Goal: Communication & Community: Answer question/provide support

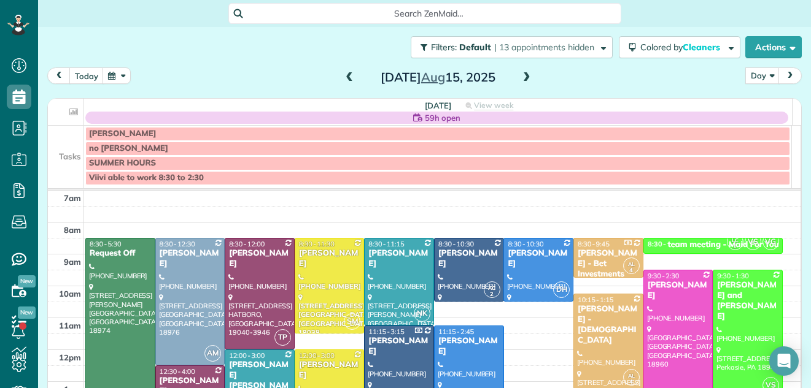
click at [343, 79] on span at bounding box center [348, 77] width 13 height 11
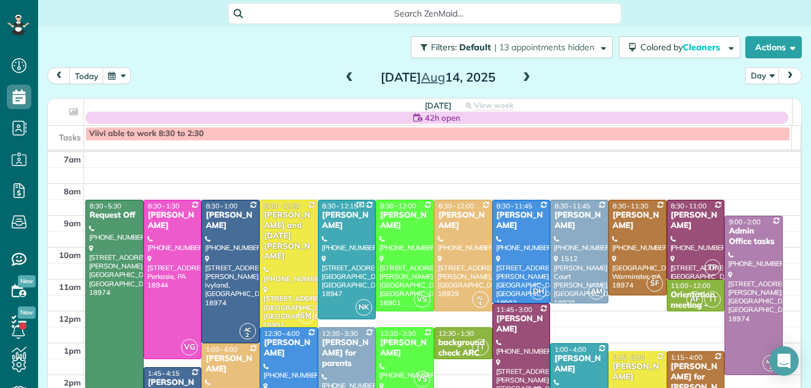
scroll to position [6, 6]
click at [343, 79] on span at bounding box center [348, 77] width 13 height 11
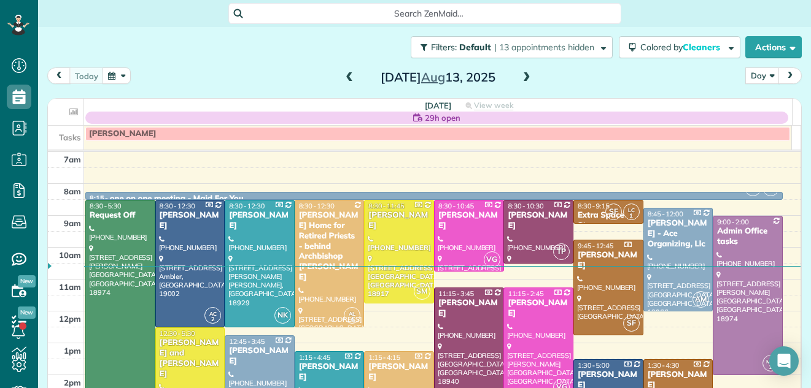
click at [466, 320] on div at bounding box center [468, 359] width 69 height 142
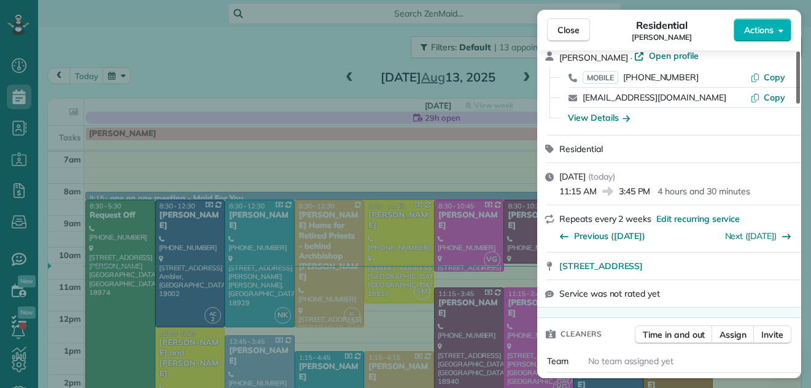
scroll to position [12, 0]
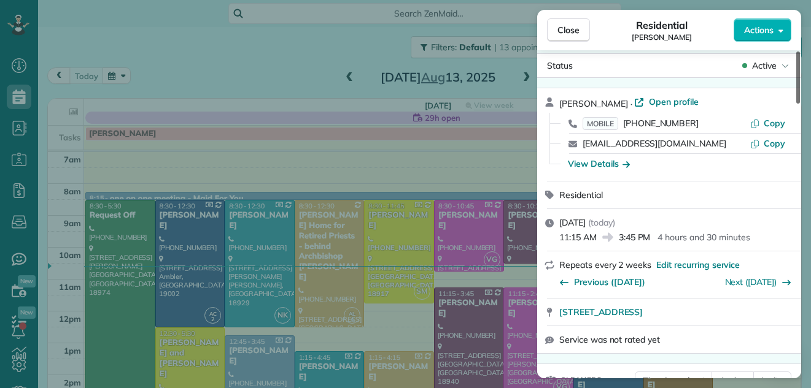
drag, startPoint x: 796, startPoint y: 81, endPoint x: 814, endPoint y: 83, distance: 17.3
click at [800, 83] on div at bounding box center [798, 78] width 4 height 52
click at [563, 27] on span "Close" at bounding box center [568, 30] width 22 height 12
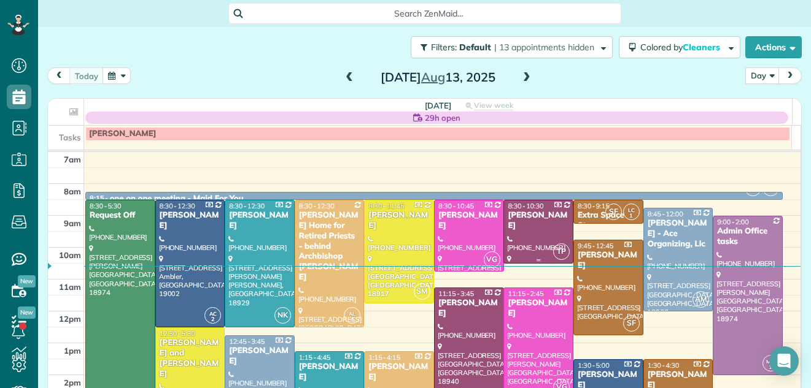
click at [507, 225] on div "[PERSON_NAME]" at bounding box center [538, 220] width 63 height 21
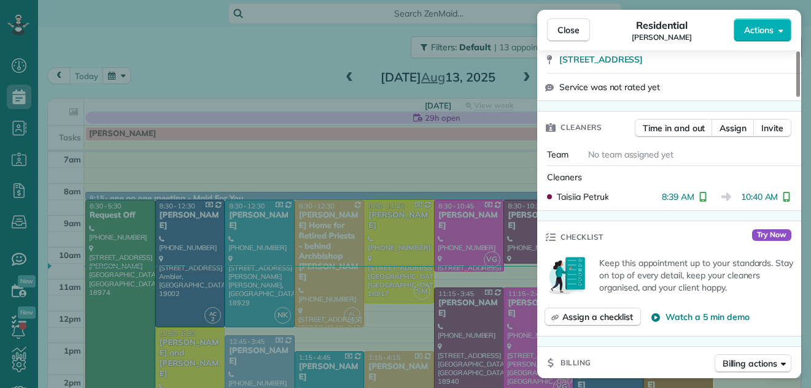
scroll to position [260, 0]
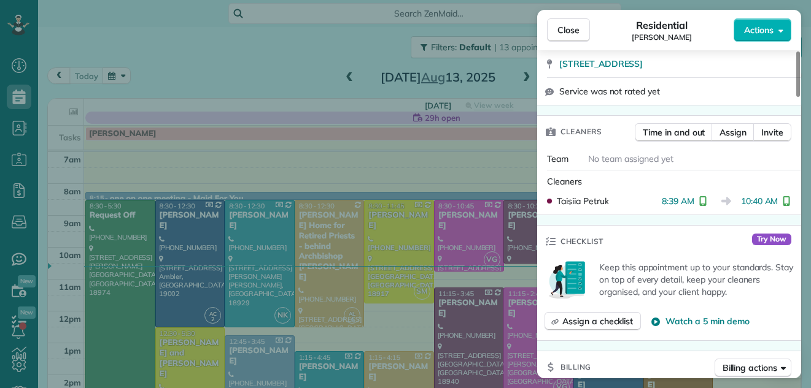
drag, startPoint x: 798, startPoint y: 83, endPoint x: 788, endPoint y: 119, distance: 37.5
click at [796, 97] on div at bounding box center [798, 74] width 4 height 45
click at [571, 29] on span "Close" at bounding box center [568, 30] width 22 height 12
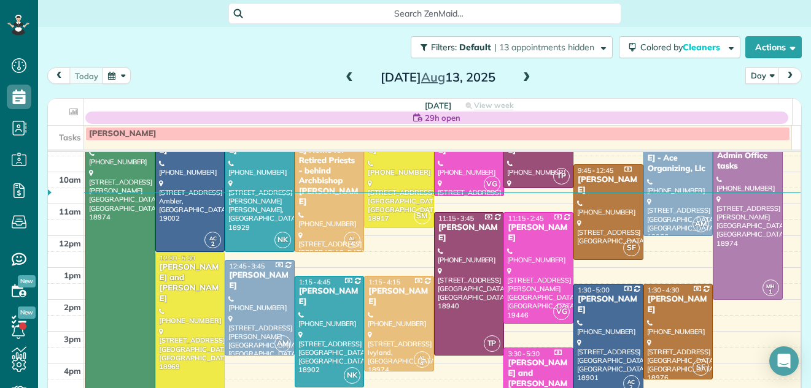
scroll to position [67, 0]
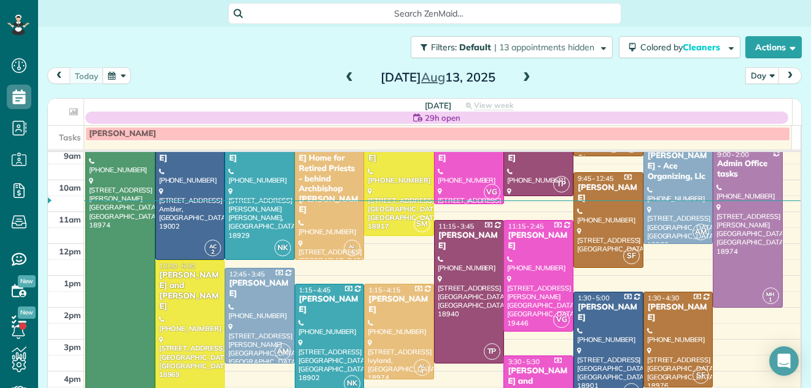
click at [469, 202] on div at bounding box center [468, 201] width 69 height 5
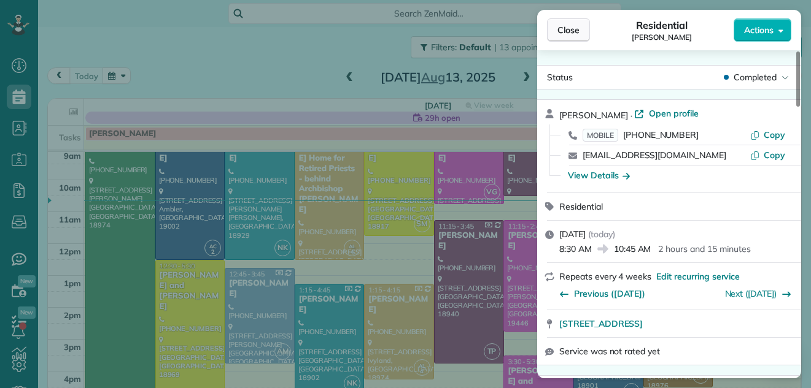
click at [574, 26] on span "Close" at bounding box center [568, 30] width 22 height 12
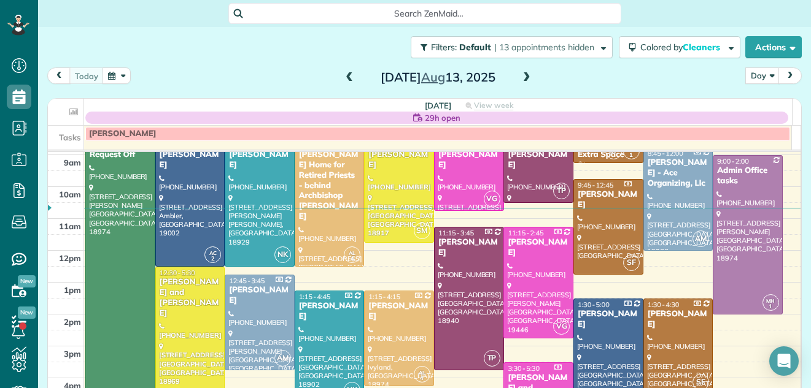
scroll to position [66, 0]
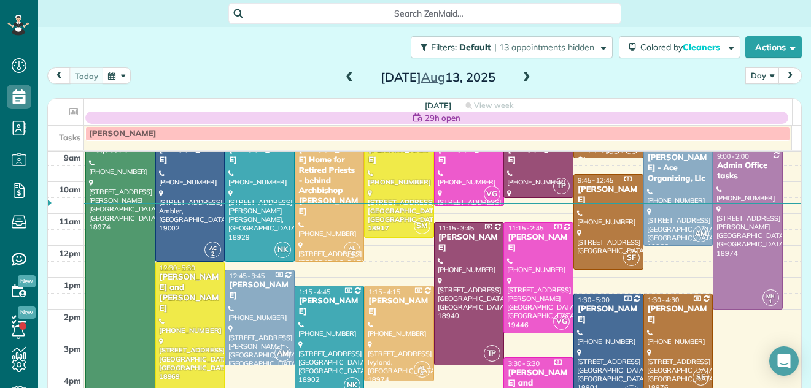
click at [520, 78] on span at bounding box center [526, 77] width 13 height 11
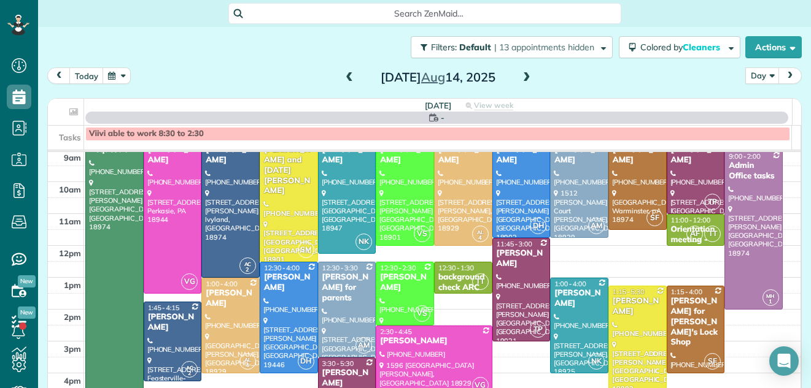
scroll to position [0, 0]
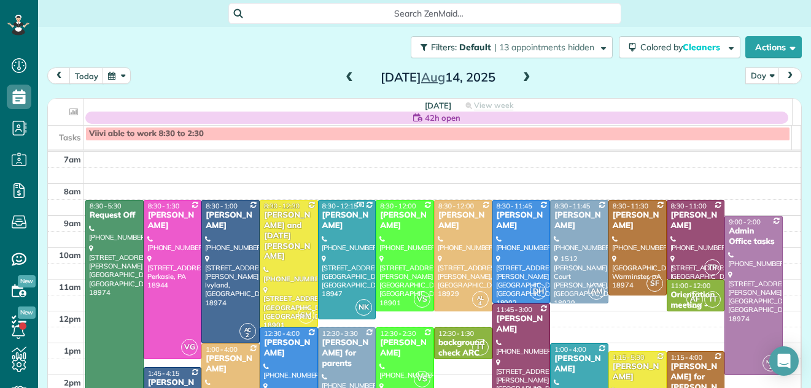
click at [342, 76] on span at bounding box center [348, 77] width 13 height 11
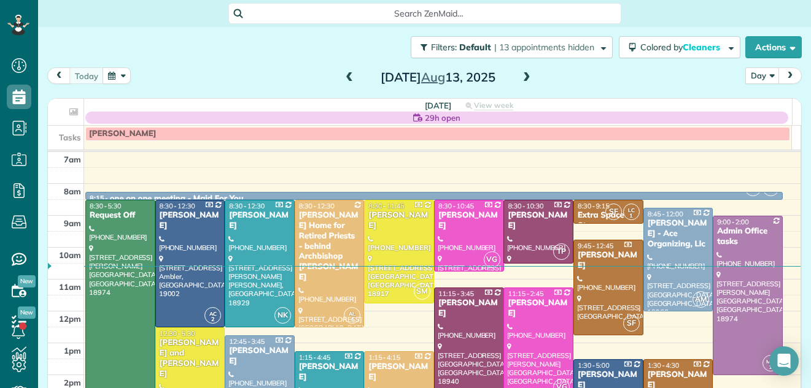
click at [523, 75] on span at bounding box center [526, 77] width 13 height 11
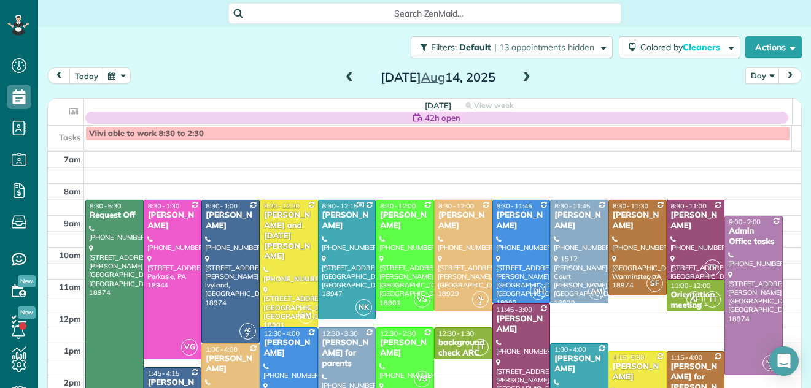
click at [344, 77] on span at bounding box center [348, 77] width 13 height 11
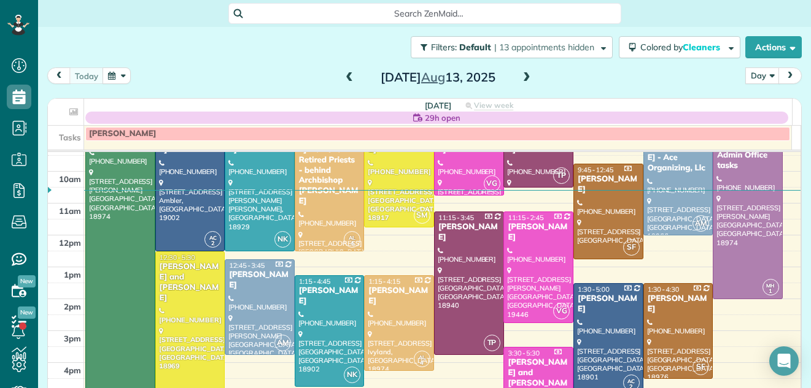
scroll to position [38, 0]
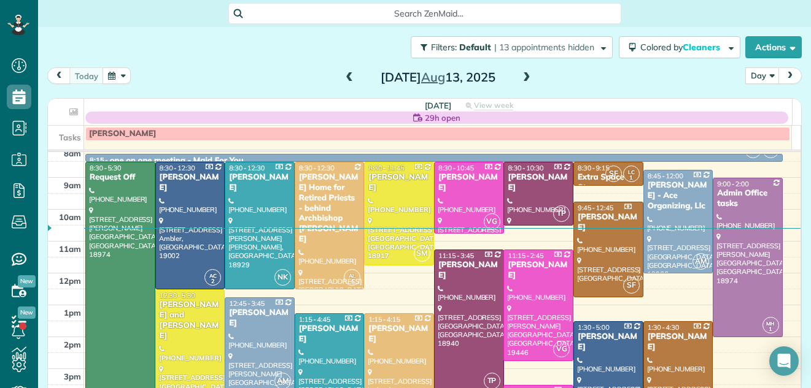
click at [523, 77] on span at bounding box center [526, 77] width 13 height 11
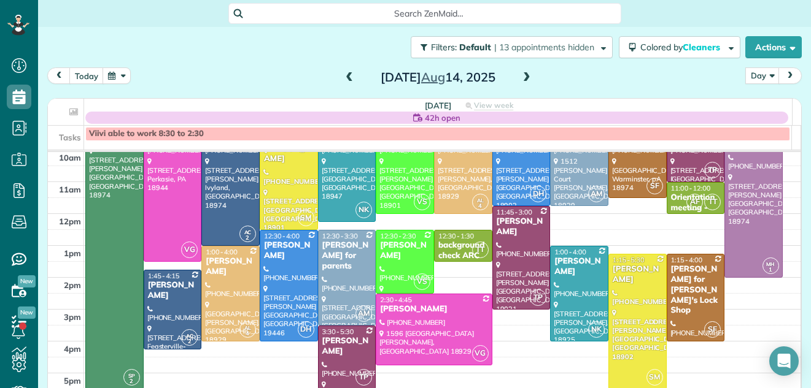
scroll to position [118, 0]
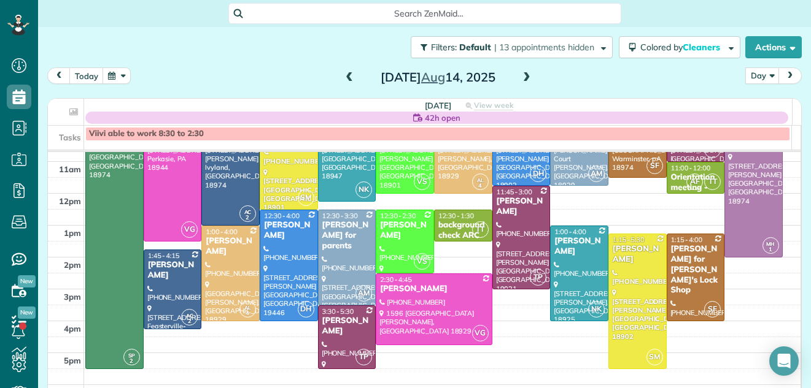
click at [349, 76] on span at bounding box center [348, 77] width 13 height 11
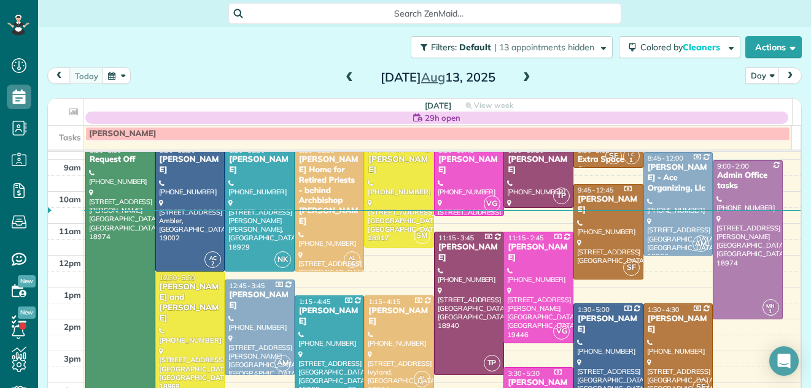
scroll to position [63, 0]
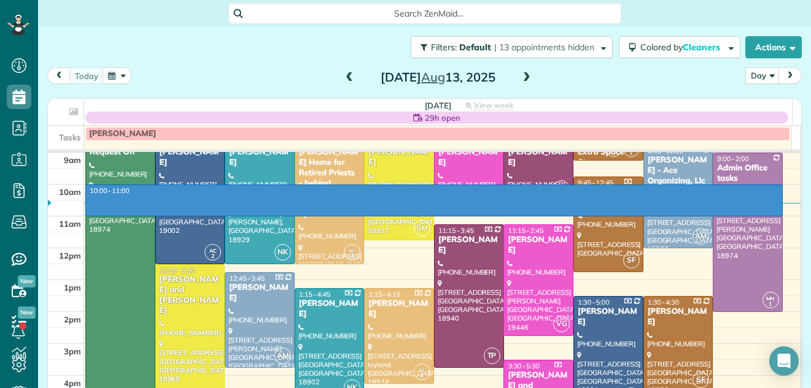
drag, startPoint x: 779, startPoint y: 214, endPoint x: 781, endPoint y: 187, distance: 26.5
click at [781, 187] on tbody "7am 8am 9am 10am 11am 12pm 1pm 2pm 3pm 4pm 5pm 6pm 7pm 8pm" at bounding box center [424, 312] width 752 height 446
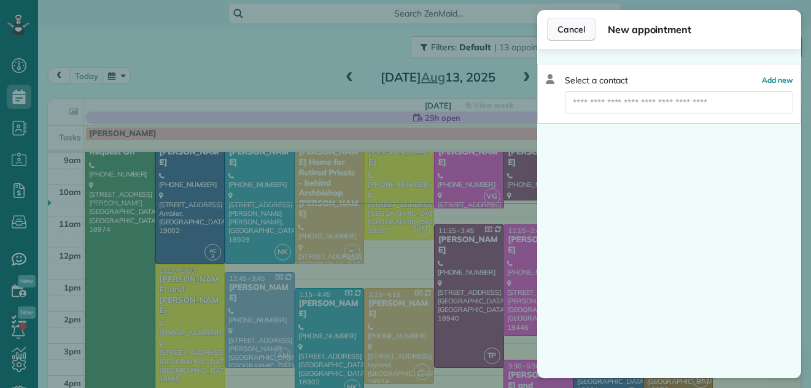
click at [579, 28] on span "Cancel" at bounding box center [571, 29] width 28 height 12
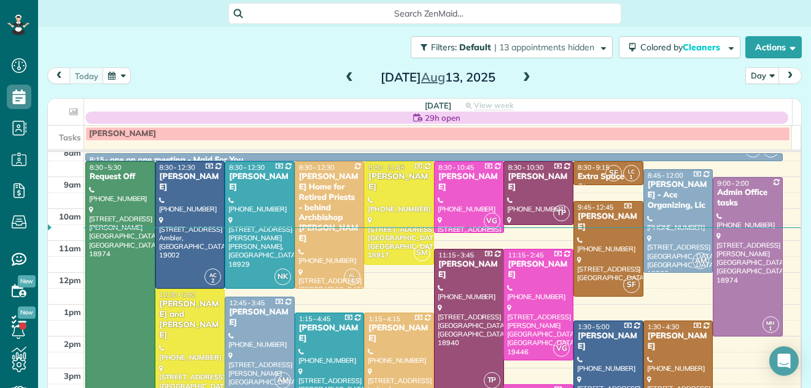
scroll to position [14, 0]
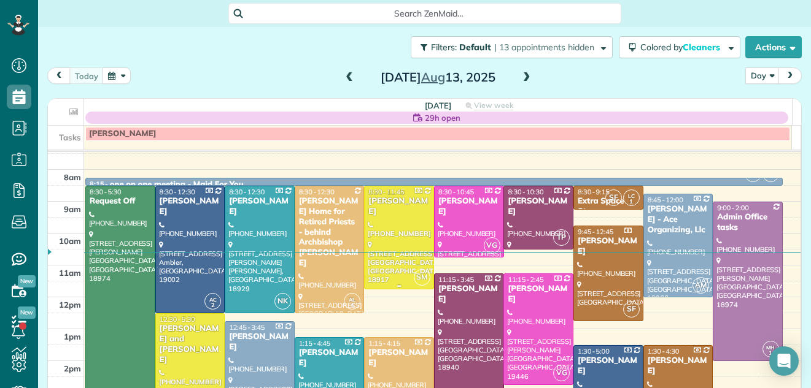
click at [414, 205] on div "[PERSON_NAME]" at bounding box center [399, 206] width 63 height 21
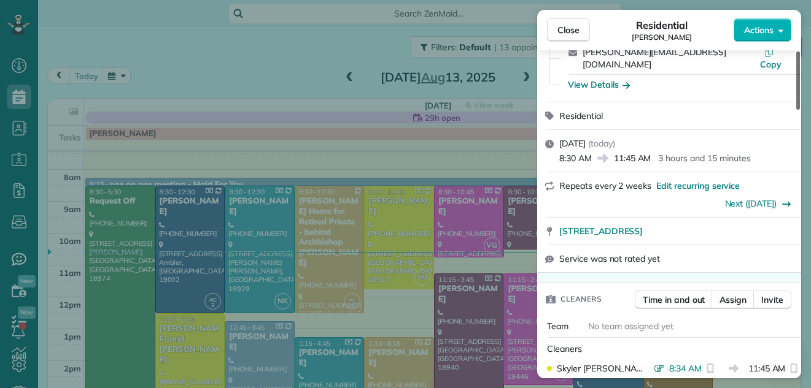
scroll to position [58, 0]
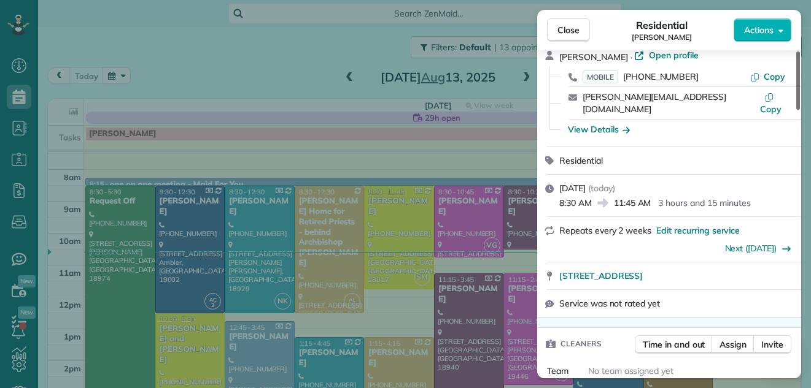
drag, startPoint x: 798, startPoint y: 81, endPoint x: 806, endPoint y: 91, distance: 13.5
click at [800, 91] on div at bounding box center [798, 81] width 4 height 58
click at [566, 32] on span "Close" at bounding box center [568, 30] width 22 height 12
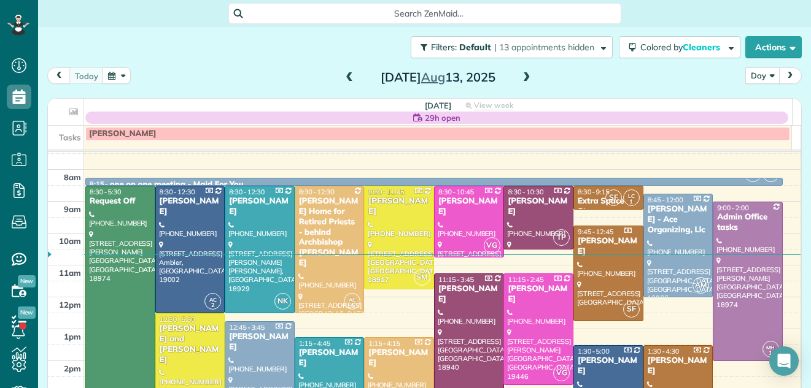
click at [751, 72] on button "Day" at bounding box center [762, 75] width 34 height 17
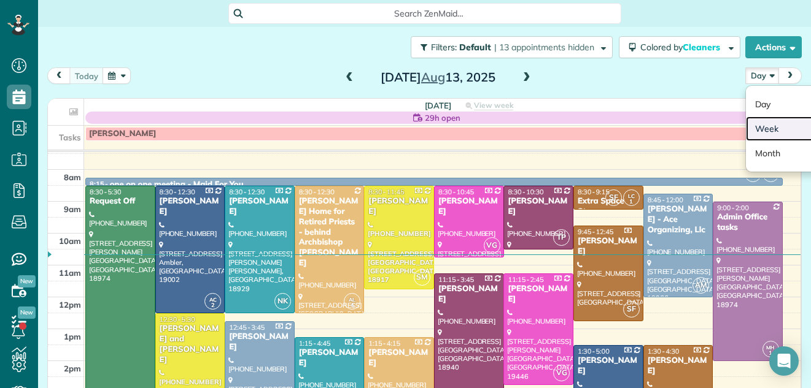
click at [753, 124] on link "Week" at bounding box center [794, 129] width 97 height 25
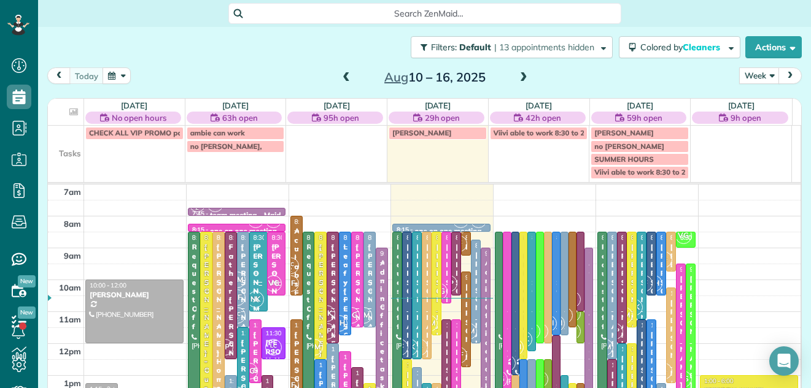
click at [521, 75] on span at bounding box center [523, 77] width 13 height 11
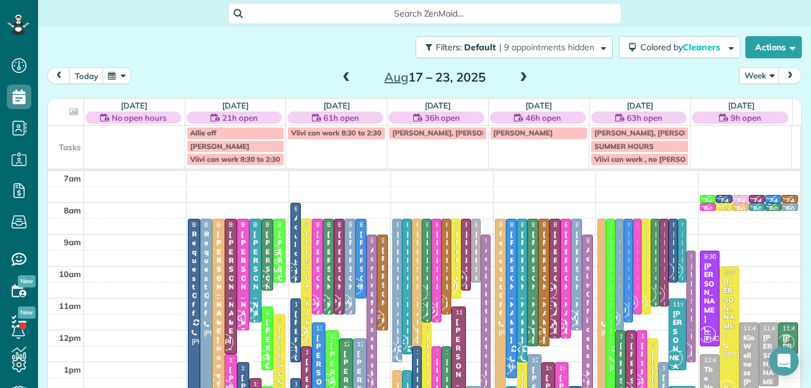
click at [521, 75] on span at bounding box center [523, 77] width 13 height 11
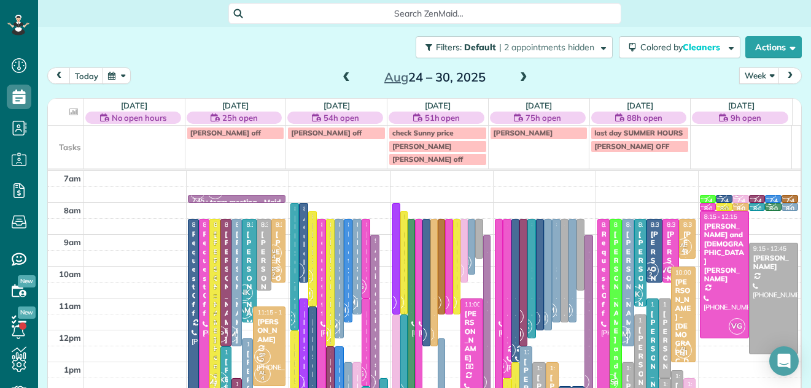
click at [521, 75] on span at bounding box center [523, 77] width 13 height 11
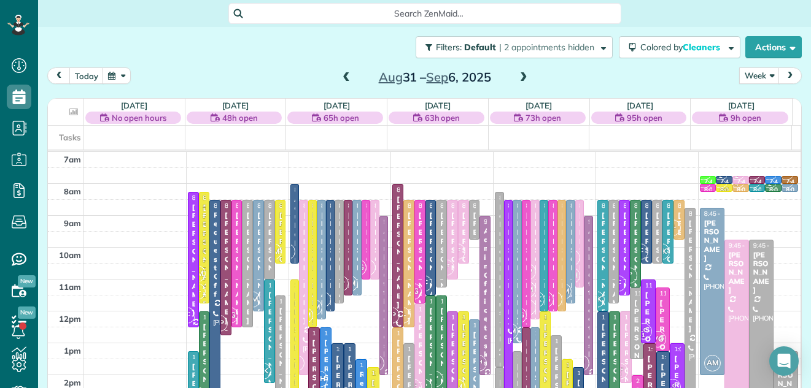
click at [518, 79] on span at bounding box center [523, 77] width 13 height 11
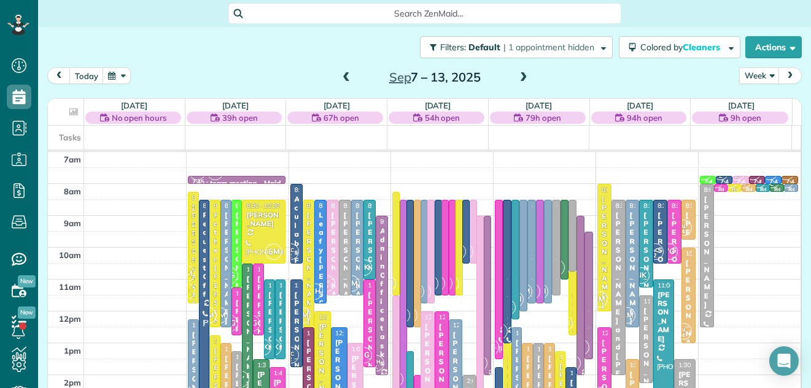
click at [517, 80] on span at bounding box center [523, 77] width 13 height 11
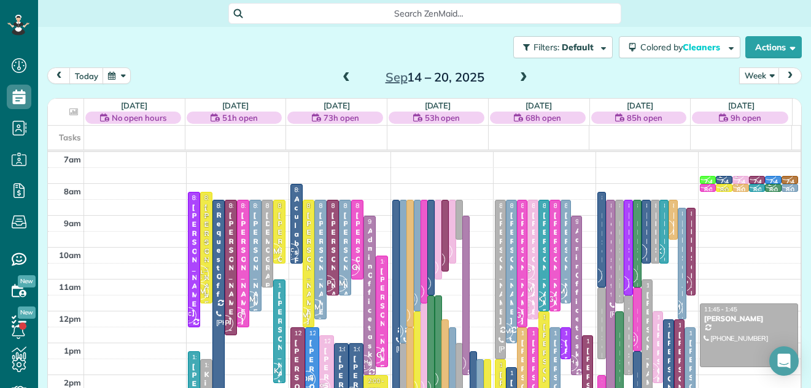
click at [517, 77] on span at bounding box center [523, 77] width 13 height 11
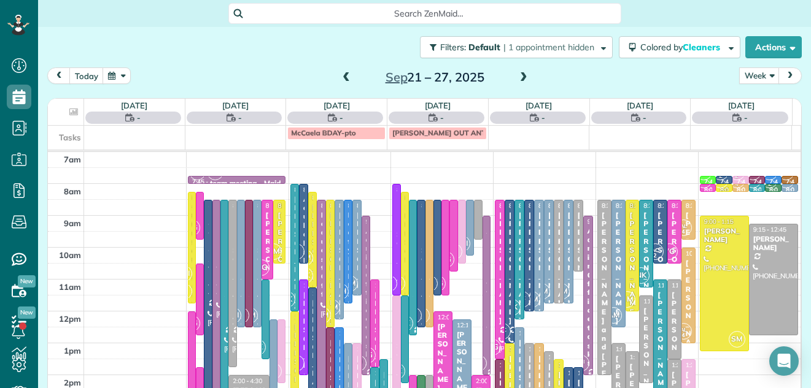
click at [341, 73] on span at bounding box center [345, 77] width 13 height 11
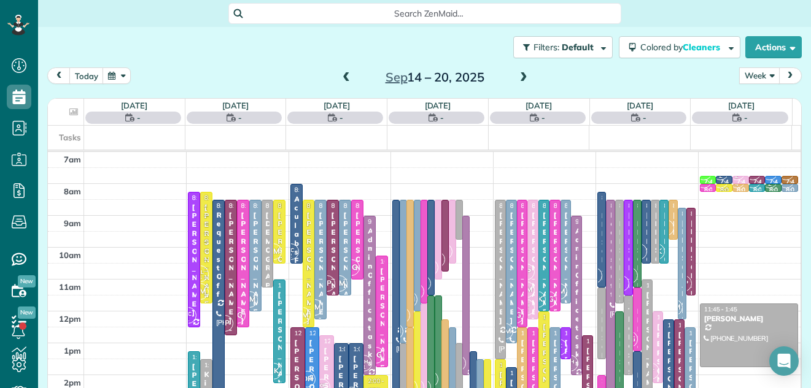
click at [741, 72] on button "Week" at bounding box center [759, 75] width 40 height 17
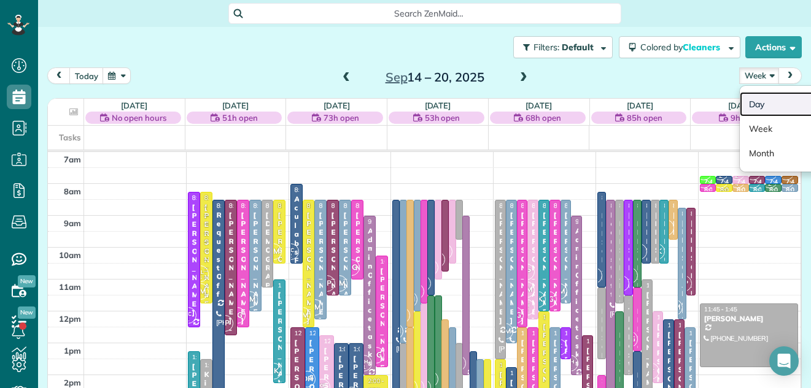
click at [749, 104] on link "Day" at bounding box center [787, 104] width 97 height 25
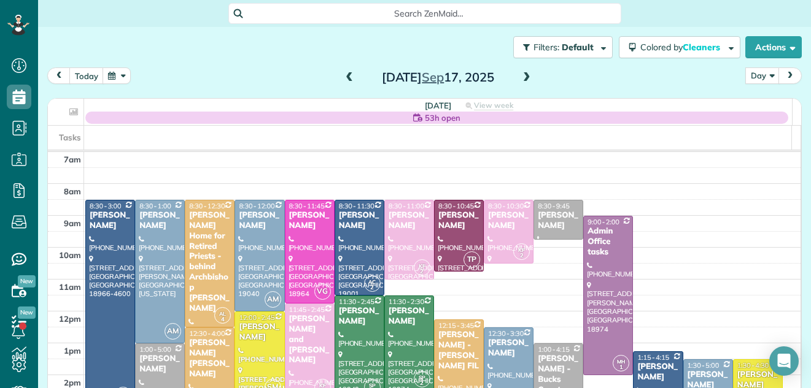
click at [522, 71] on span at bounding box center [526, 78] width 13 height 18
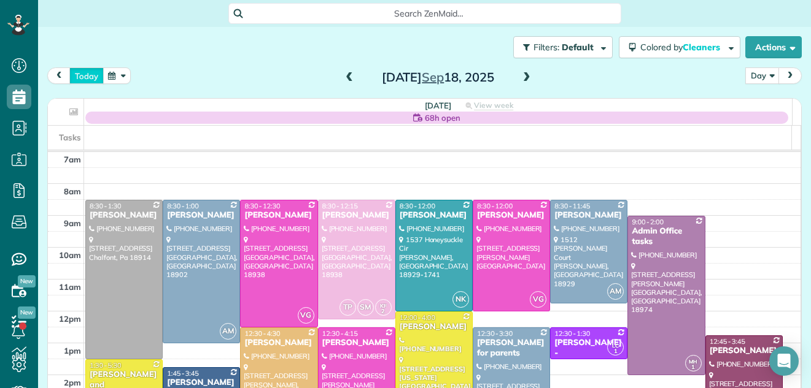
click at [89, 73] on button "today" at bounding box center [86, 75] width 34 height 17
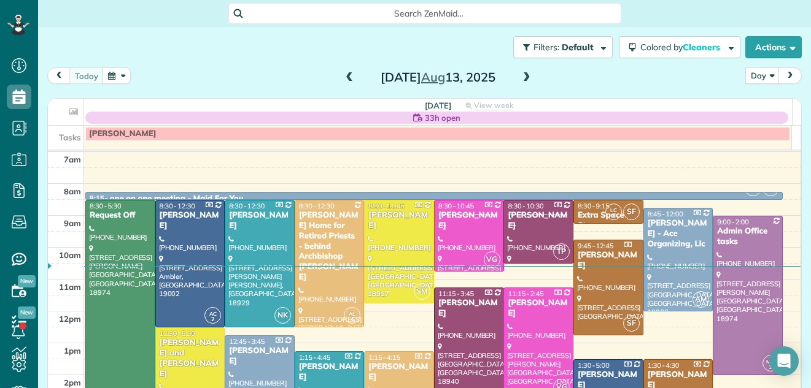
click at [522, 74] on span at bounding box center [526, 77] width 13 height 11
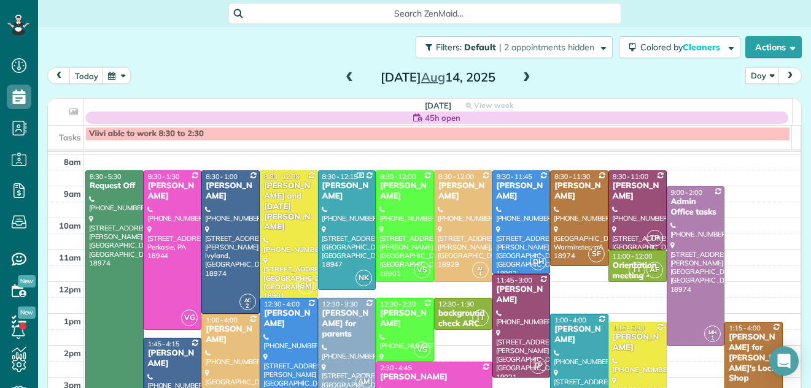
scroll to position [38, 0]
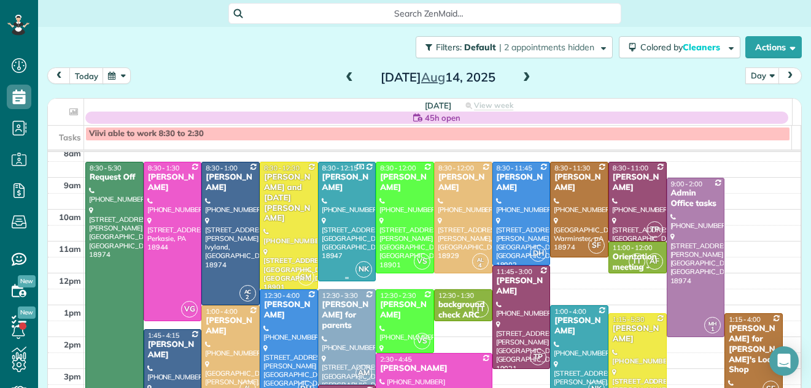
click at [320, 194] on div at bounding box center [346, 222] width 57 height 118
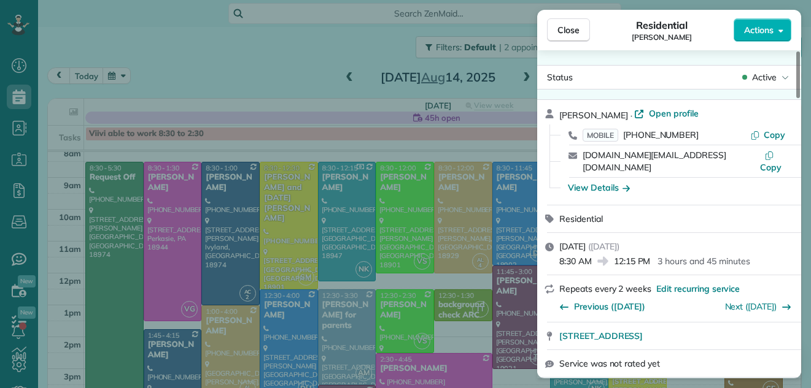
click at [667, 112] on span "Open profile" at bounding box center [674, 113] width 50 height 12
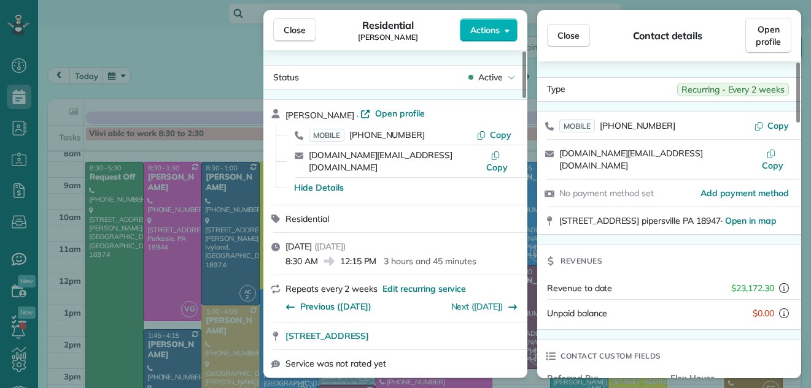
click at [577, 31] on span "Close" at bounding box center [568, 35] width 22 height 12
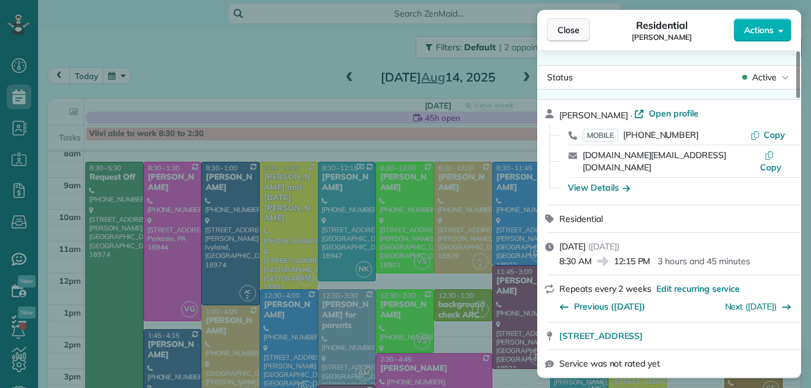
click at [558, 28] on span "Close" at bounding box center [568, 30] width 22 height 12
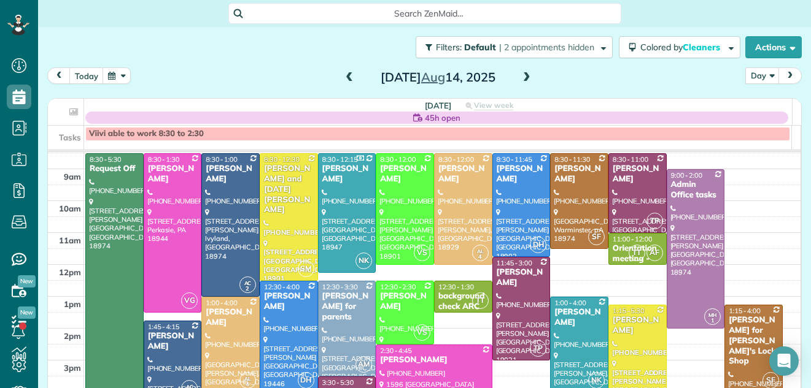
scroll to position [48, 0]
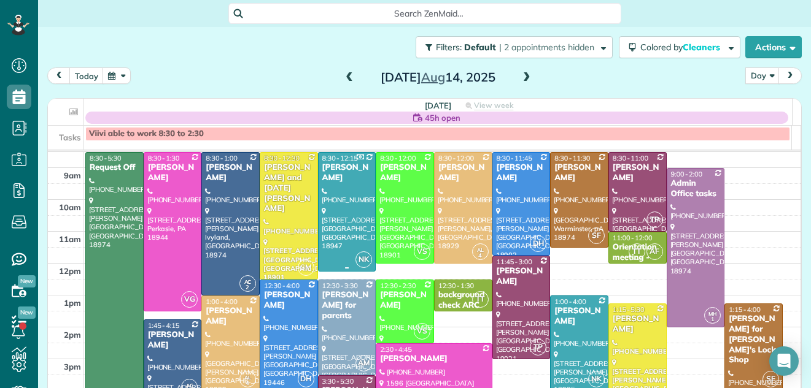
click at [346, 188] on div at bounding box center [346, 212] width 57 height 118
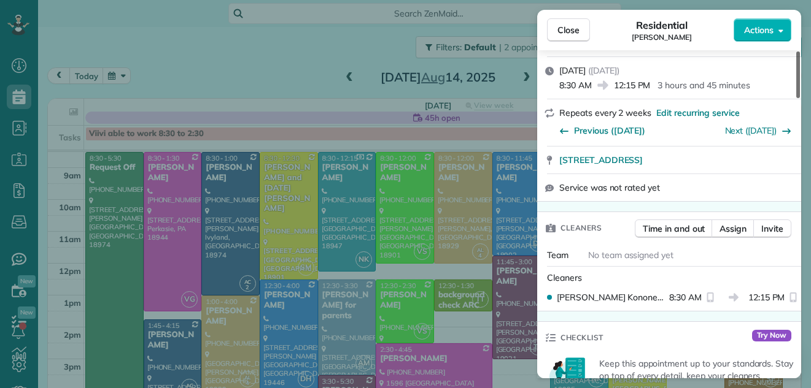
scroll to position [236, 0]
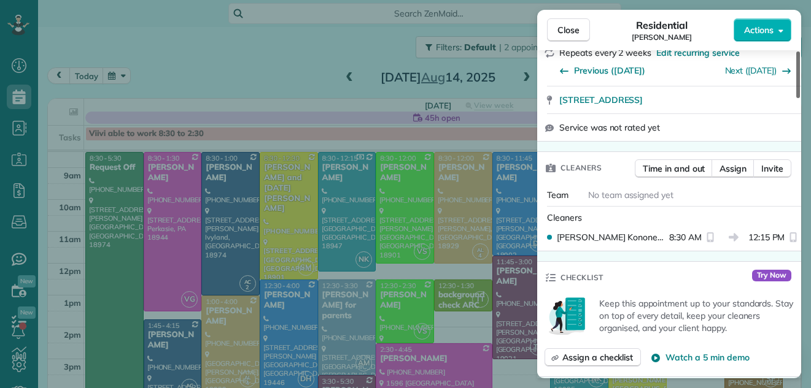
drag, startPoint x: 796, startPoint y: 71, endPoint x: 791, endPoint y: 105, distance: 34.2
click at [796, 98] on div at bounding box center [798, 75] width 4 height 47
click at [736, 163] on span "Assign" at bounding box center [732, 169] width 27 height 12
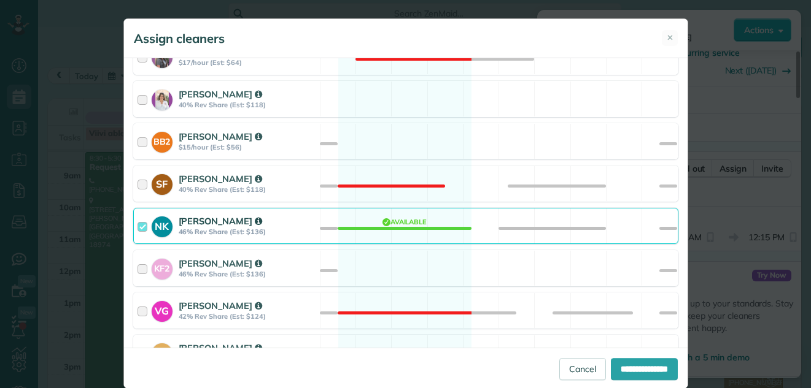
scroll to position [522, 0]
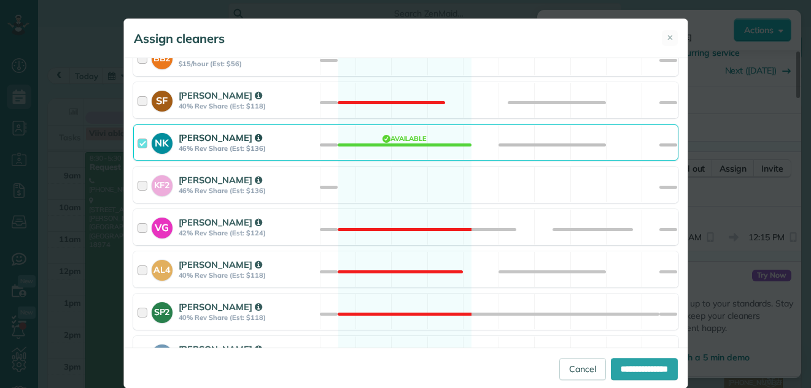
click at [137, 142] on div at bounding box center [144, 142] width 14 height 23
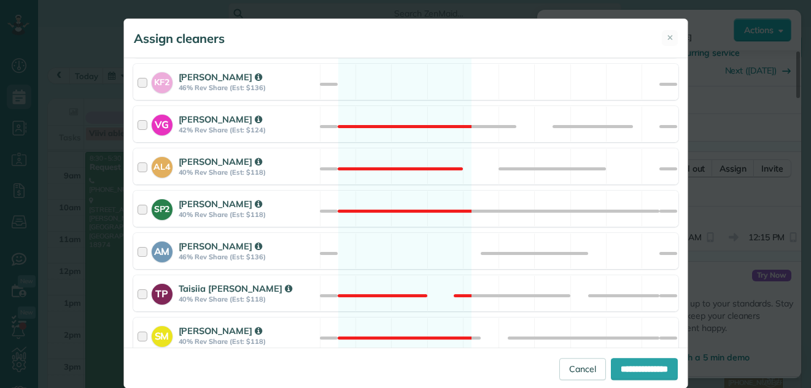
scroll to position [646, 0]
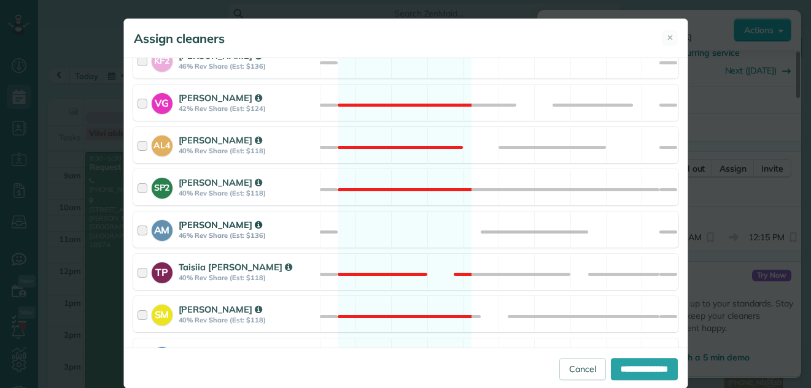
click at [137, 227] on div at bounding box center [144, 229] width 14 height 23
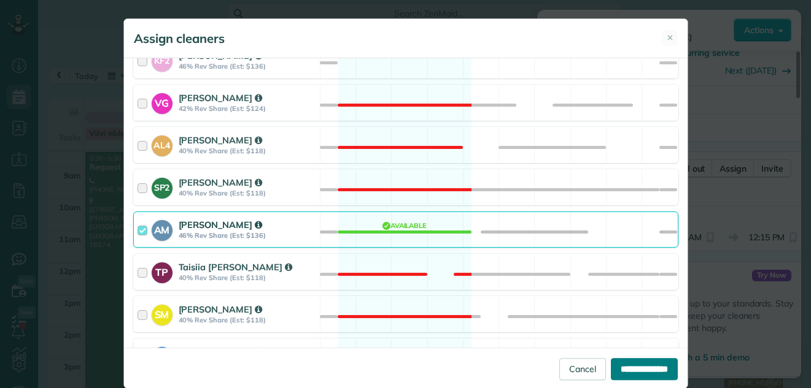
click at [611, 361] on input "**********" at bounding box center [644, 369] width 67 height 22
type input "**********"
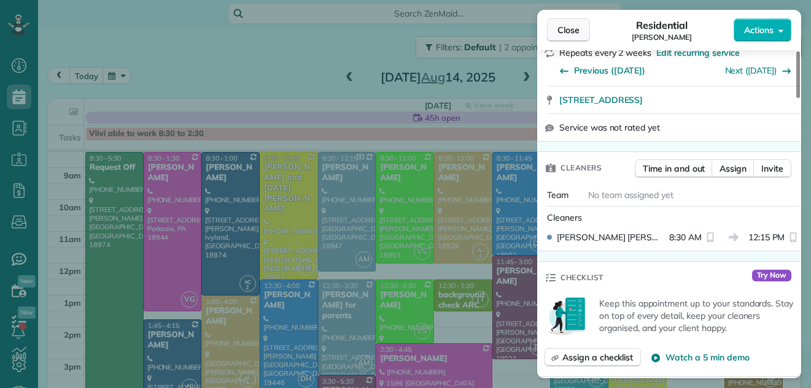
click at [565, 31] on span "Close" at bounding box center [568, 30] width 22 height 12
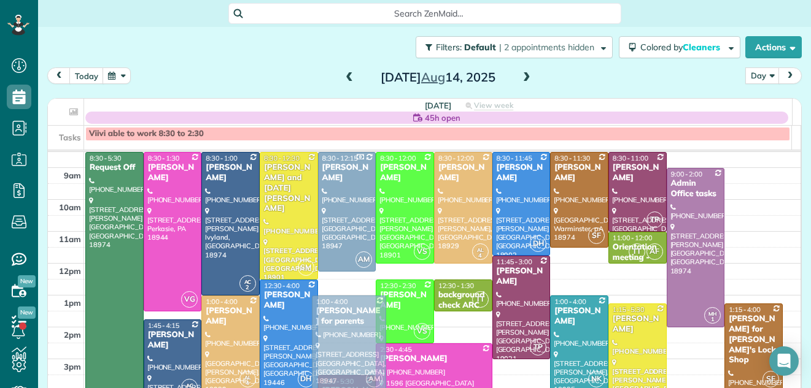
drag, startPoint x: 345, startPoint y: 314, endPoint x: 346, endPoint y: 333, distance: 19.1
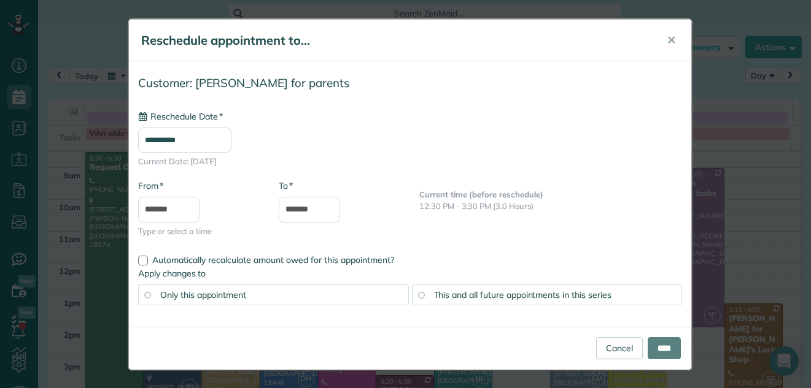
type input "**********"
click at [647, 342] on input "****" at bounding box center [663, 348] width 33 height 22
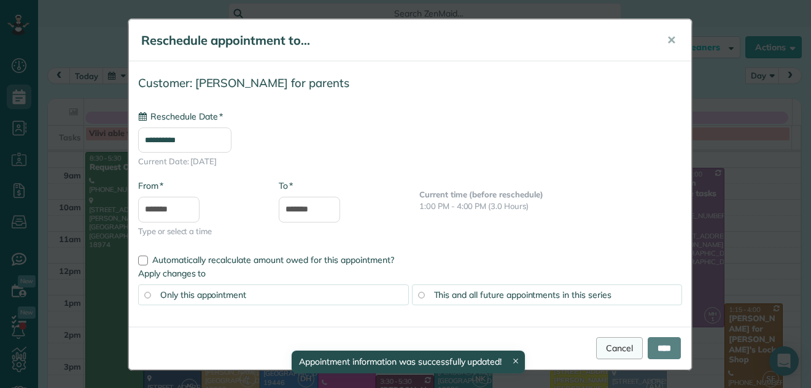
type input "**********"
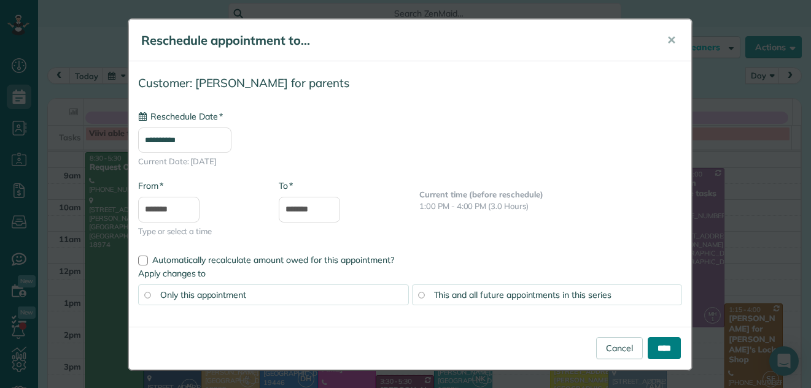
click at [647, 344] on input "****" at bounding box center [663, 348] width 33 height 22
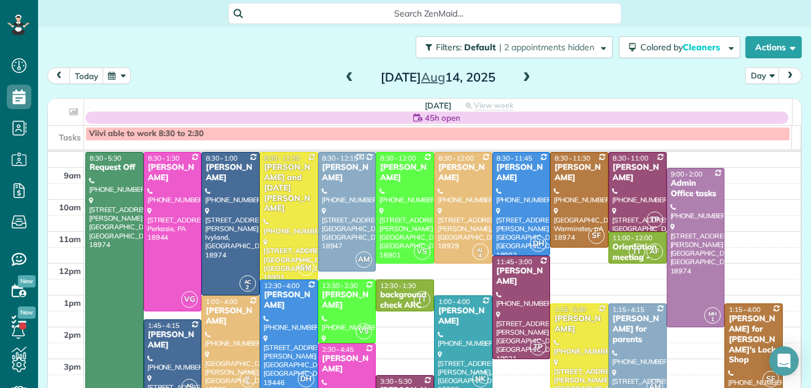
click at [523, 74] on span at bounding box center [526, 77] width 13 height 11
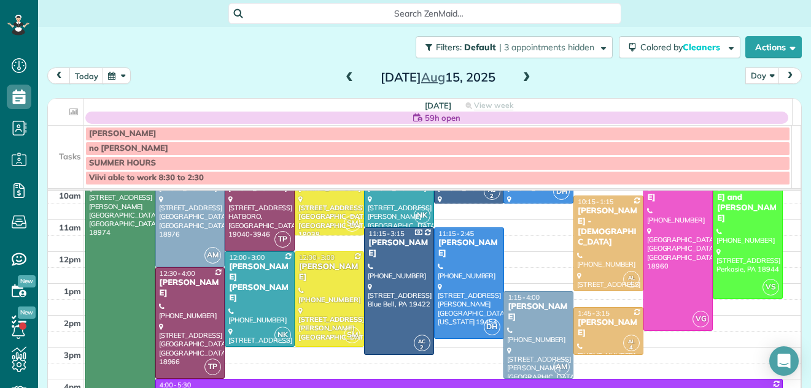
scroll to position [102, 0]
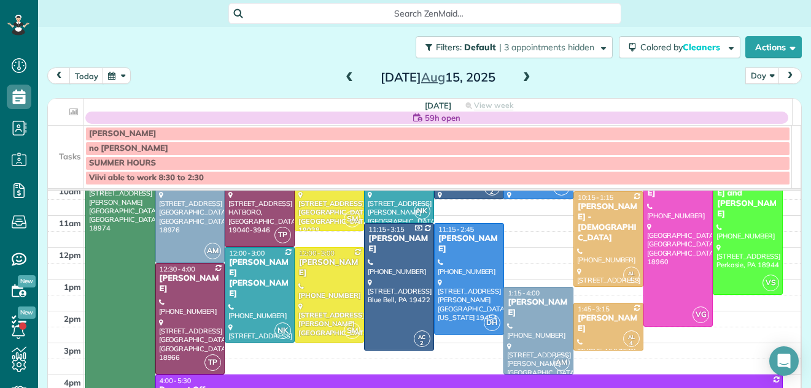
click at [522, 77] on span at bounding box center [526, 77] width 13 height 11
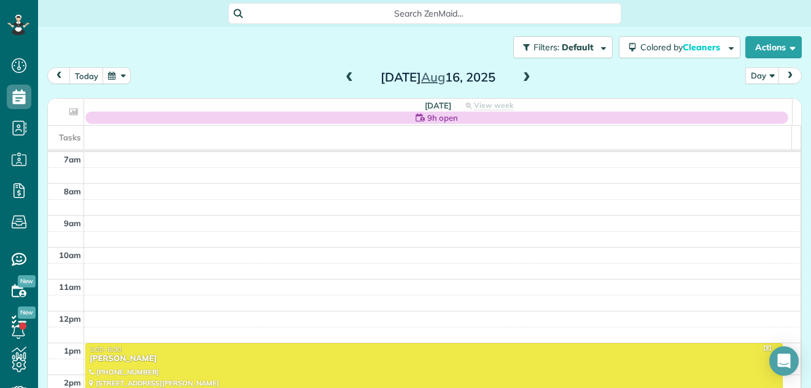
click at [521, 77] on span at bounding box center [526, 77] width 13 height 11
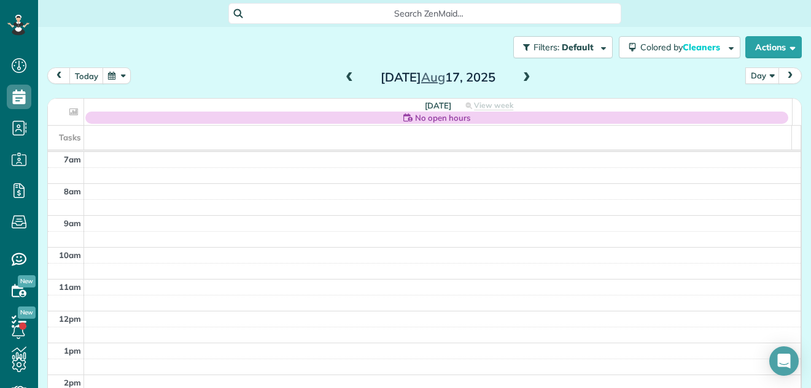
click at [521, 77] on span at bounding box center [526, 77] width 13 height 11
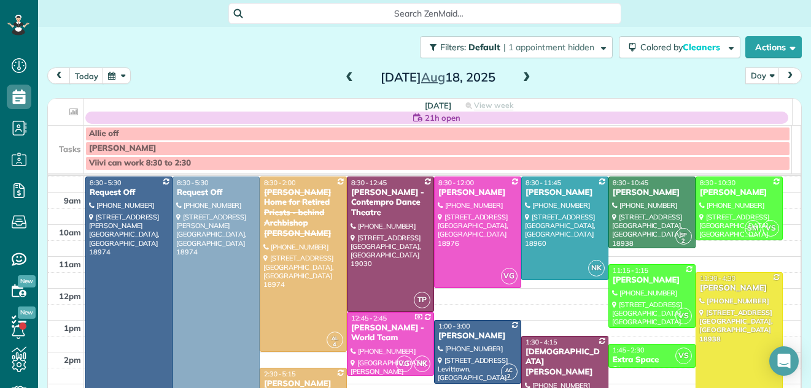
scroll to position [21, 0]
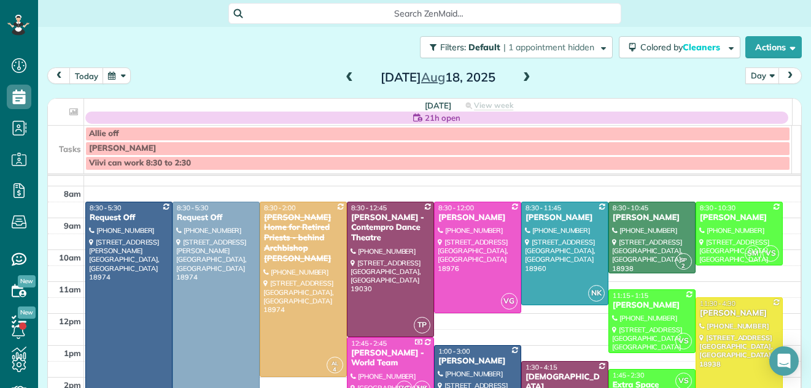
click at [520, 82] on span at bounding box center [526, 77] width 13 height 11
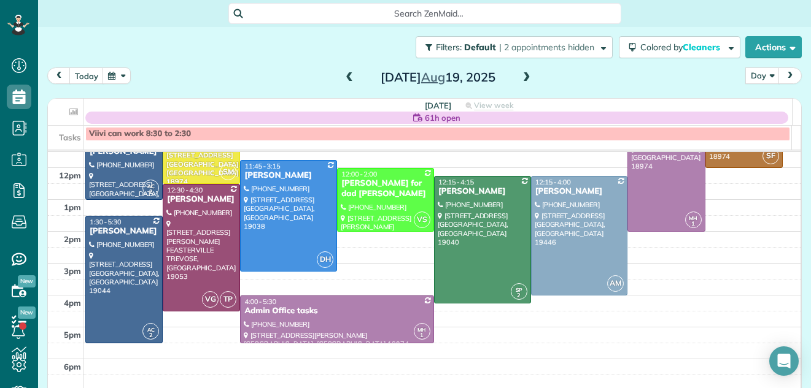
scroll to position [145, 0]
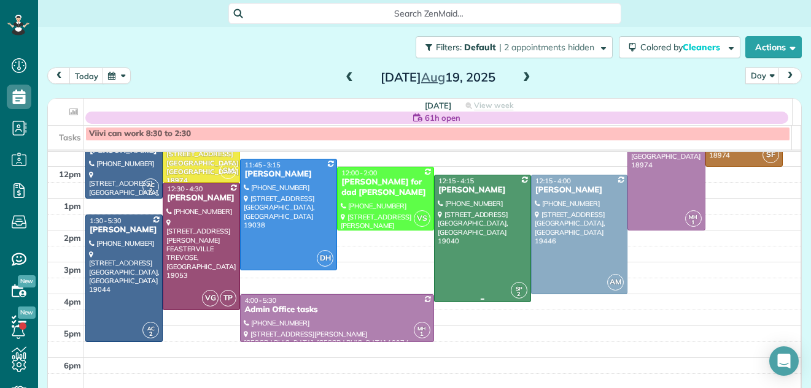
click at [490, 238] on div at bounding box center [482, 238] width 96 height 126
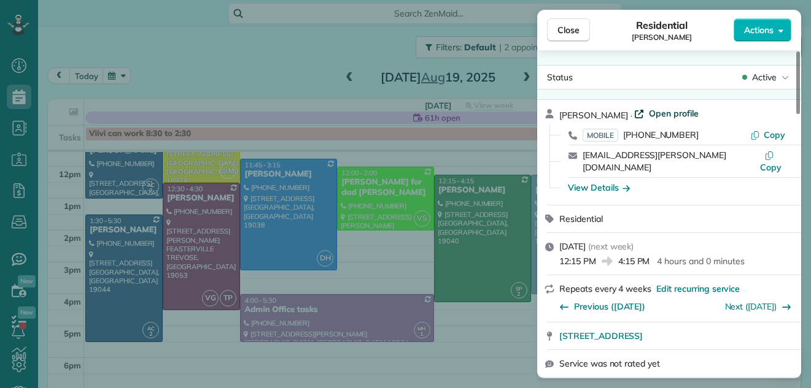
click at [655, 114] on span "Open profile" at bounding box center [674, 113] width 50 height 12
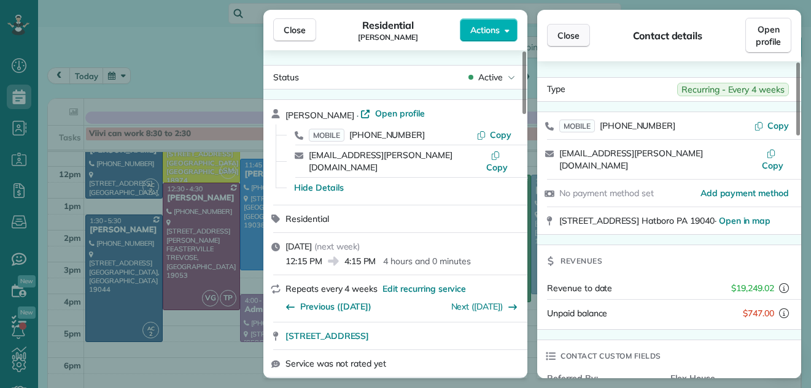
click at [565, 35] on span "Close" at bounding box center [568, 35] width 22 height 12
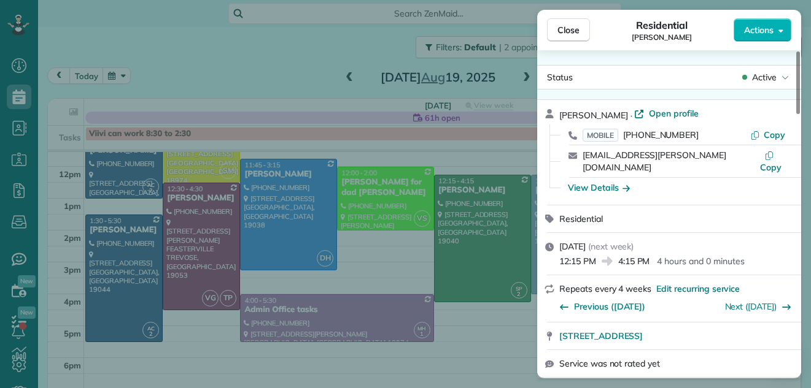
click at [565, 35] on span "Close" at bounding box center [568, 30] width 22 height 12
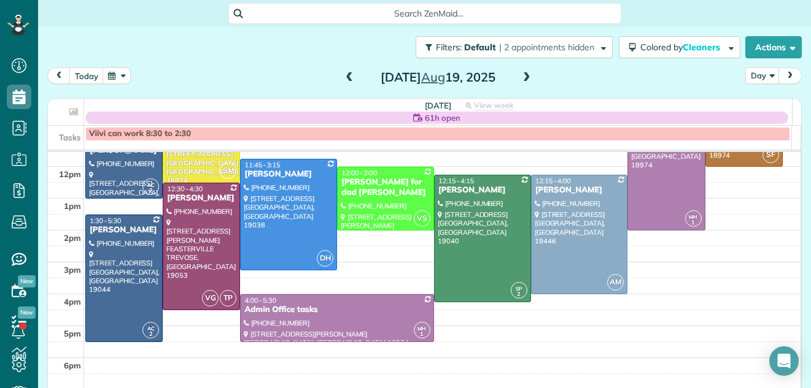
click at [522, 75] on span at bounding box center [526, 77] width 13 height 11
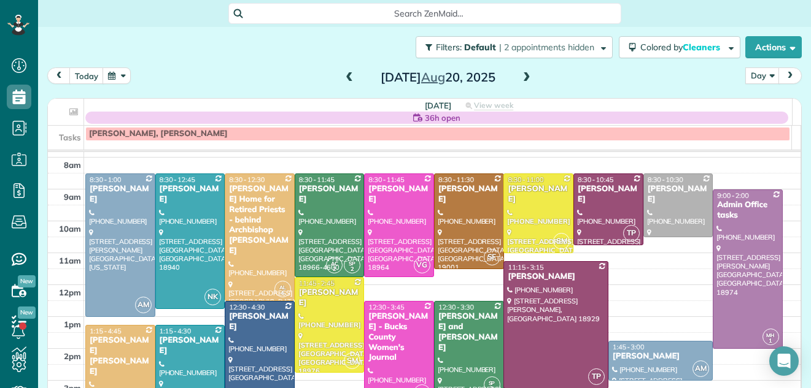
scroll to position [7, 0]
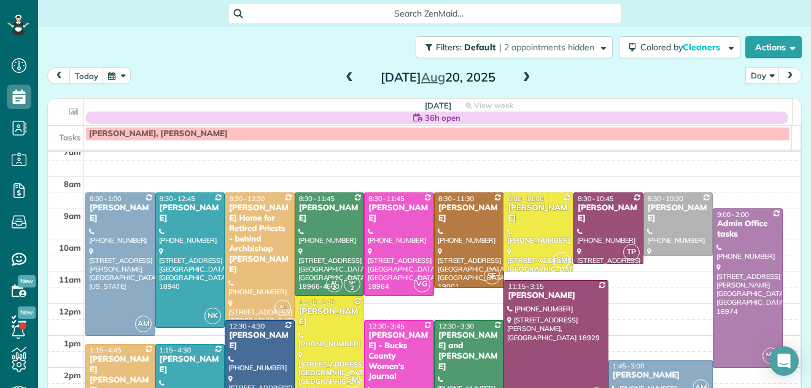
click at [520, 77] on span at bounding box center [526, 77] width 13 height 11
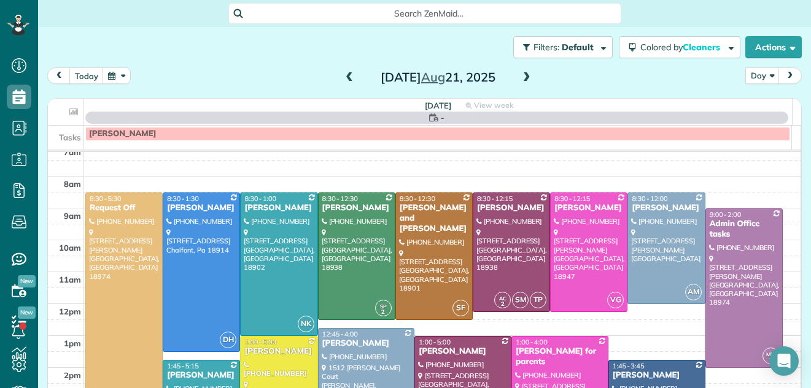
scroll to position [0, 0]
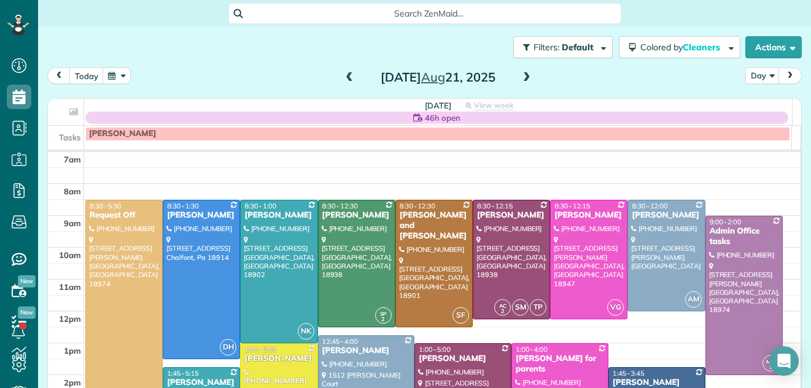
click at [342, 77] on span at bounding box center [348, 77] width 13 height 11
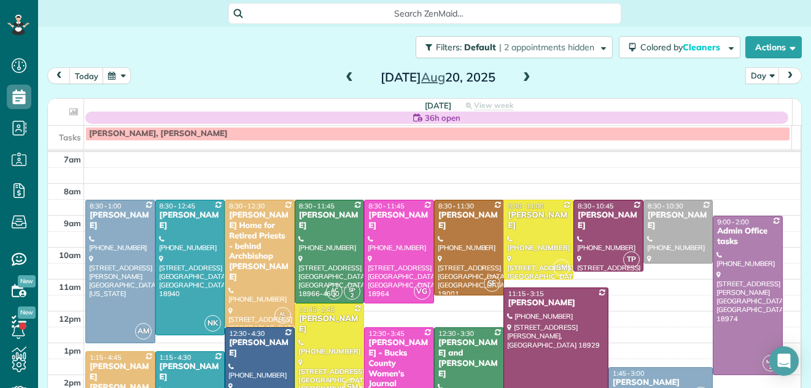
click at [526, 329] on div at bounding box center [555, 351] width 103 height 126
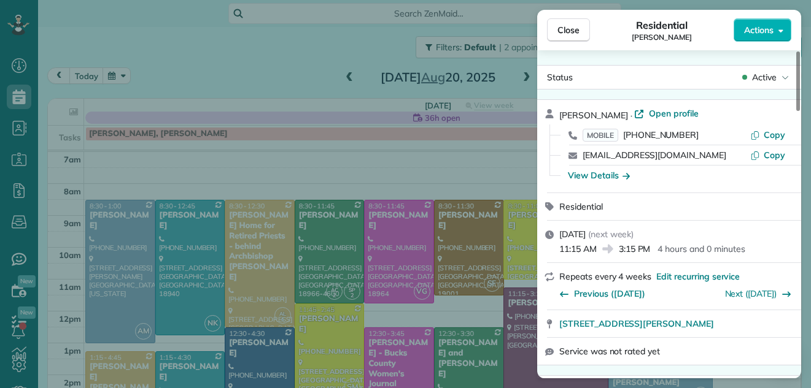
click at [655, 115] on span "Open profile" at bounding box center [674, 113] width 50 height 12
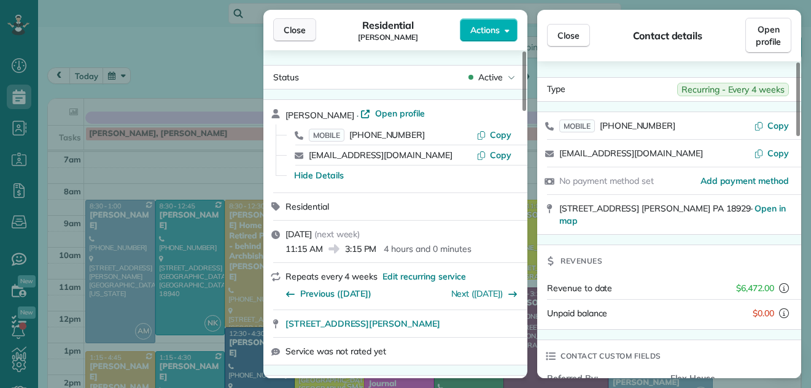
click at [304, 23] on button "Close" at bounding box center [294, 29] width 43 height 23
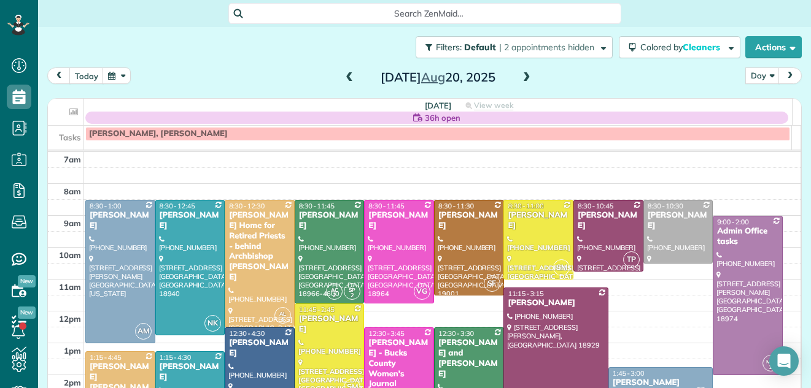
click at [520, 76] on span at bounding box center [526, 77] width 13 height 11
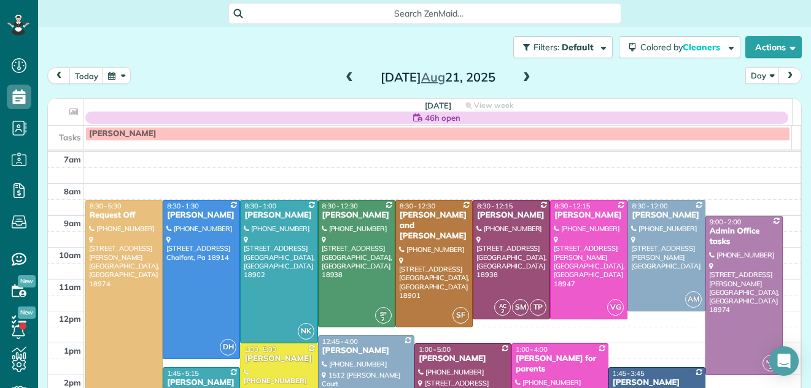
click at [520, 76] on span at bounding box center [526, 77] width 13 height 11
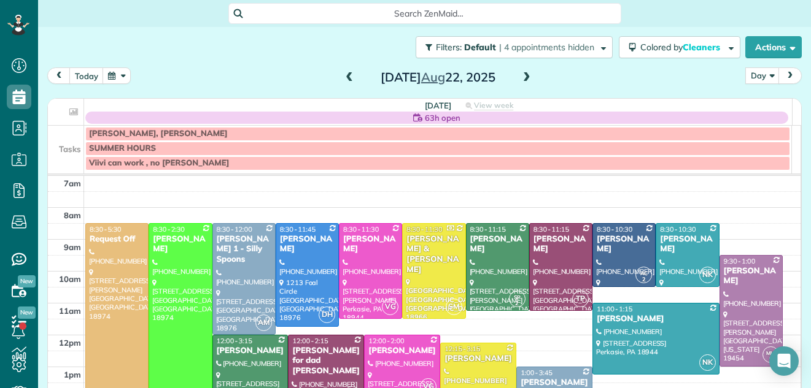
click at [520, 76] on span at bounding box center [526, 77] width 13 height 11
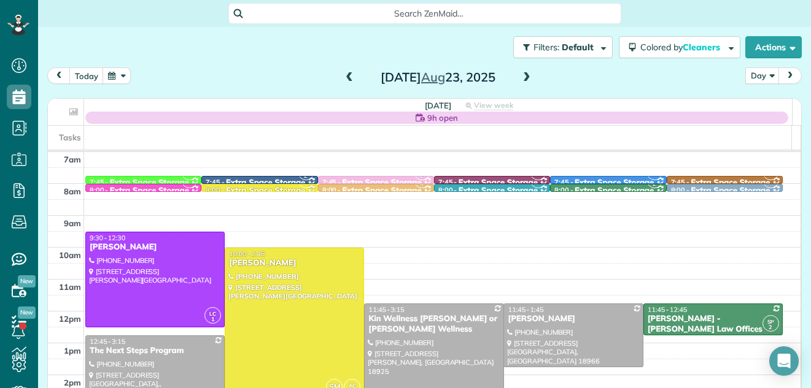
click at [525, 77] on span at bounding box center [526, 77] width 13 height 11
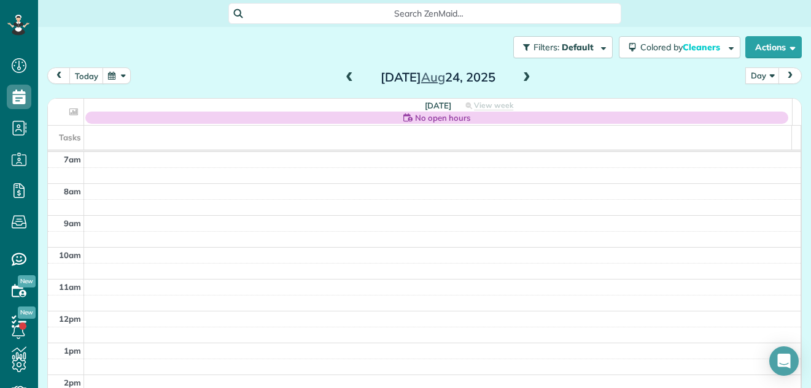
click at [525, 77] on span at bounding box center [526, 77] width 13 height 11
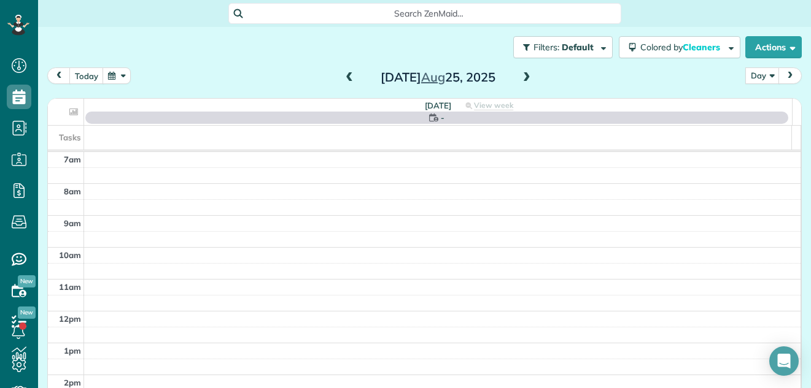
click at [525, 77] on span at bounding box center [526, 77] width 13 height 11
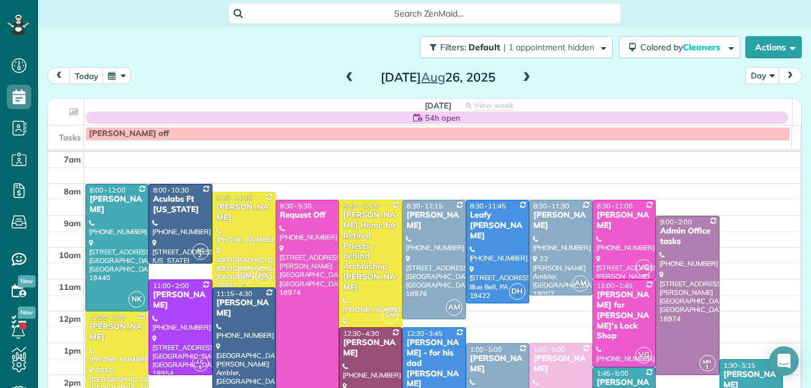
click at [227, 252] on div at bounding box center [244, 240] width 62 height 94
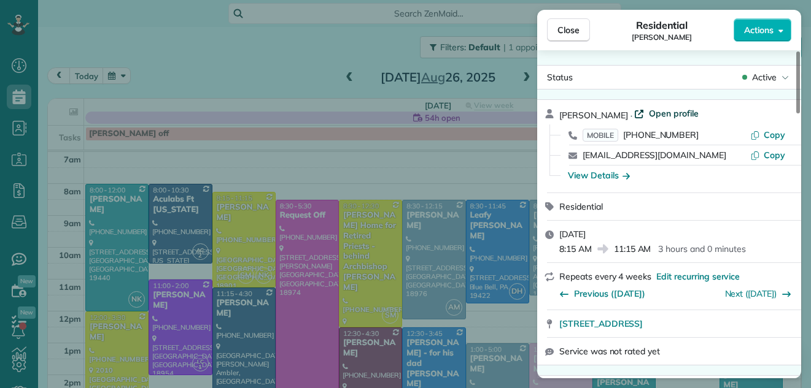
click at [669, 110] on span "Open profile" at bounding box center [674, 113] width 50 height 12
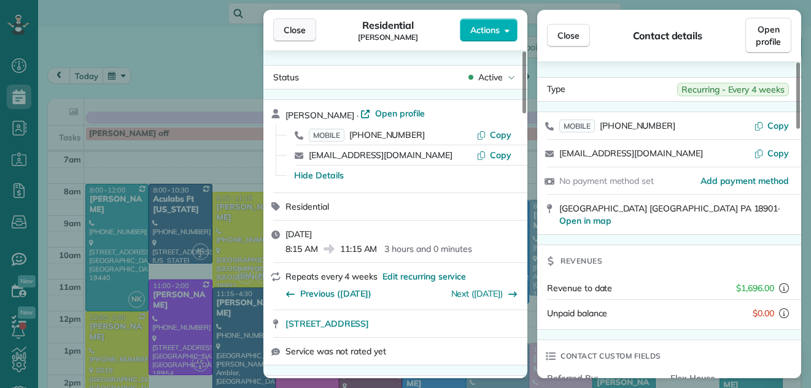
click at [290, 34] on span "Close" at bounding box center [294, 30] width 22 height 12
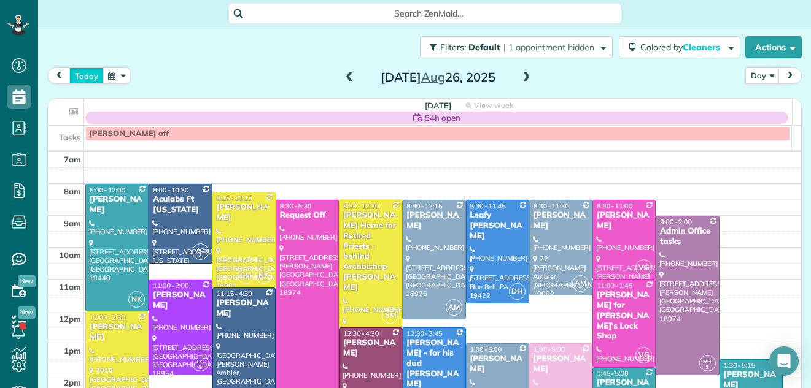
click at [80, 72] on button "today" at bounding box center [86, 75] width 34 height 17
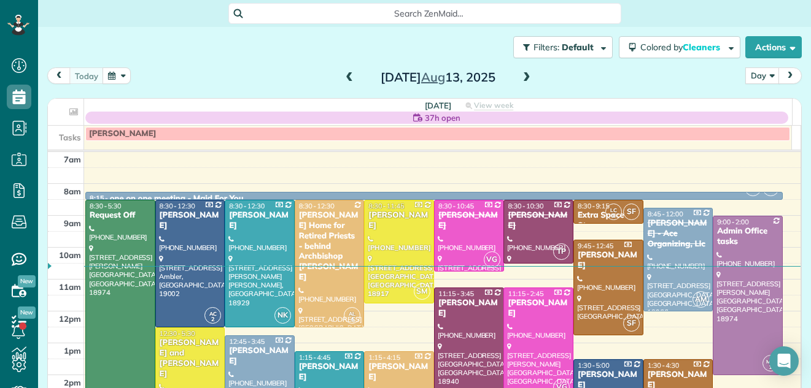
click at [525, 75] on span at bounding box center [526, 77] width 13 height 11
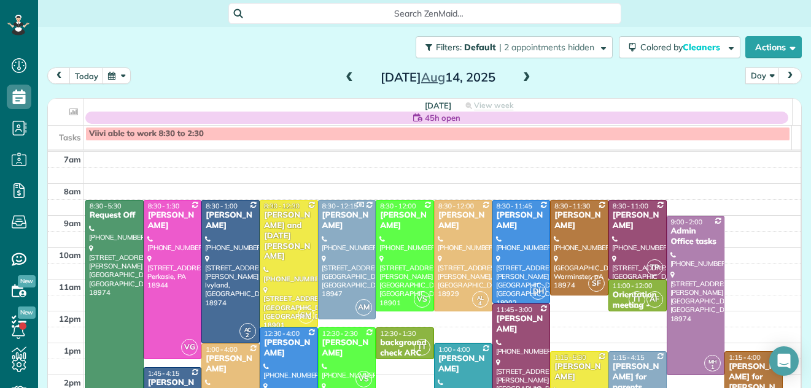
click at [525, 75] on span at bounding box center [526, 77] width 13 height 11
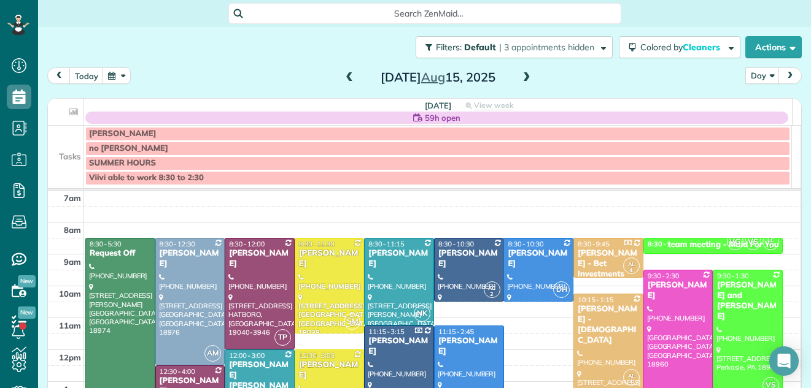
click at [525, 75] on span at bounding box center [526, 77] width 13 height 11
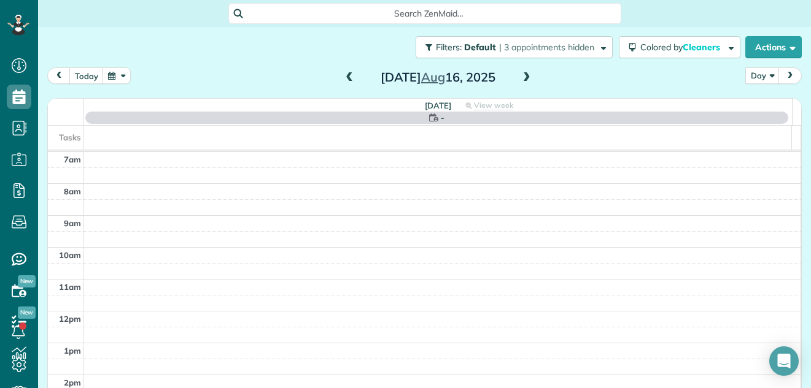
click at [525, 75] on span at bounding box center [526, 77] width 13 height 11
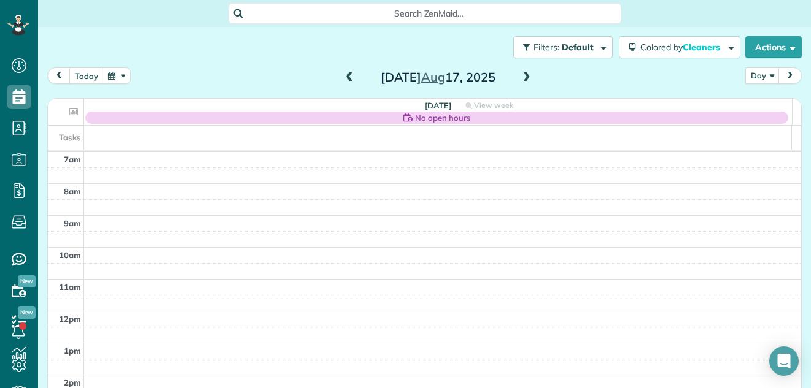
click at [525, 75] on span at bounding box center [526, 77] width 13 height 11
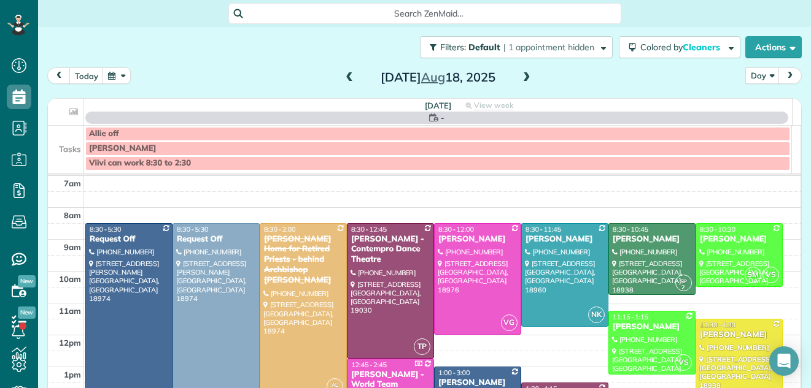
click at [525, 75] on span at bounding box center [526, 77] width 13 height 11
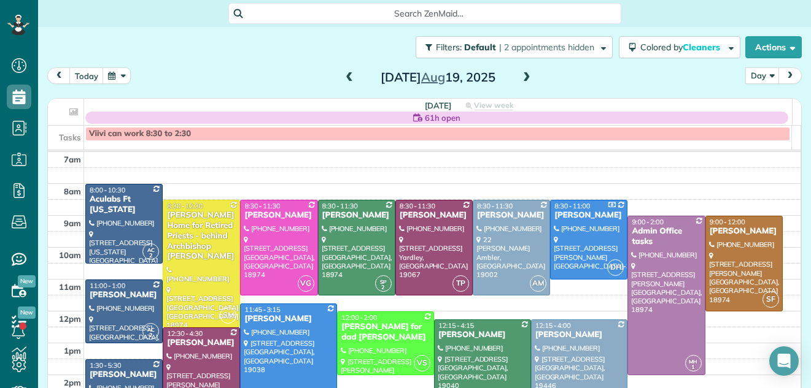
click at [525, 75] on span at bounding box center [526, 77] width 13 height 11
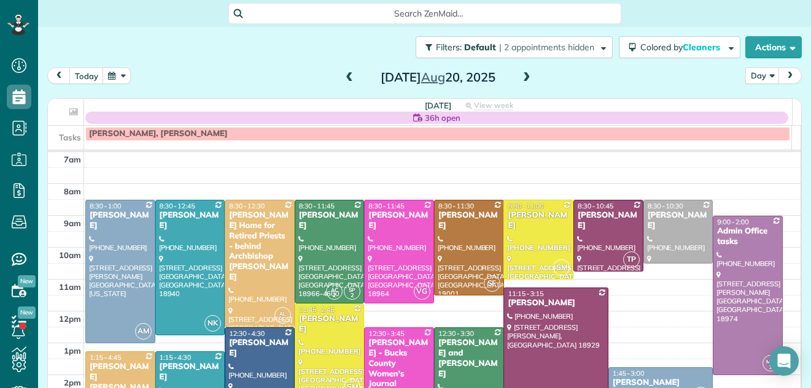
click at [521, 77] on span at bounding box center [526, 77] width 13 height 11
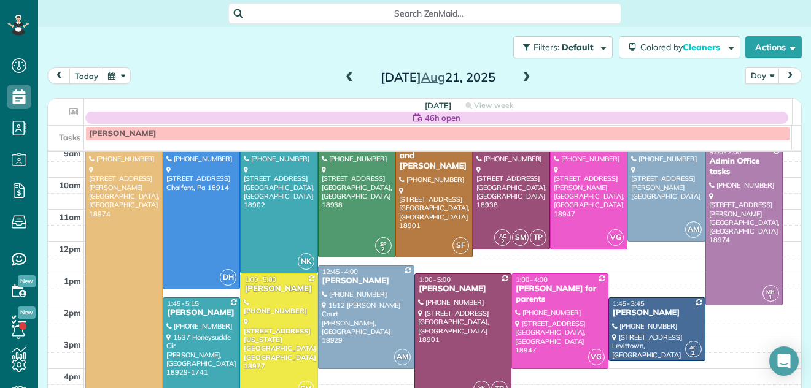
scroll to position [51, 0]
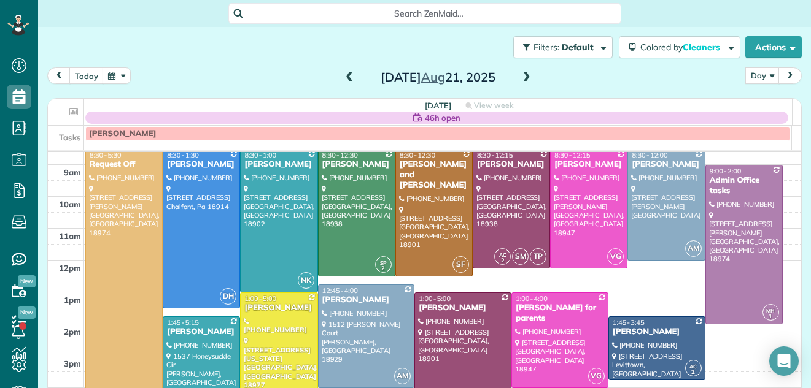
click at [520, 77] on span at bounding box center [526, 77] width 13 height 11
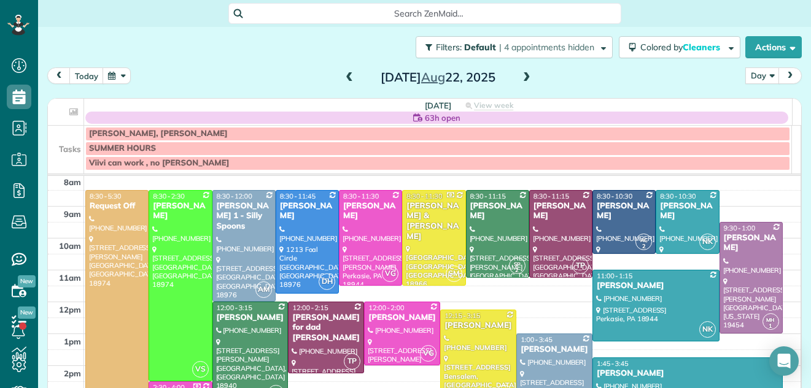
scroll to position [0, 0]
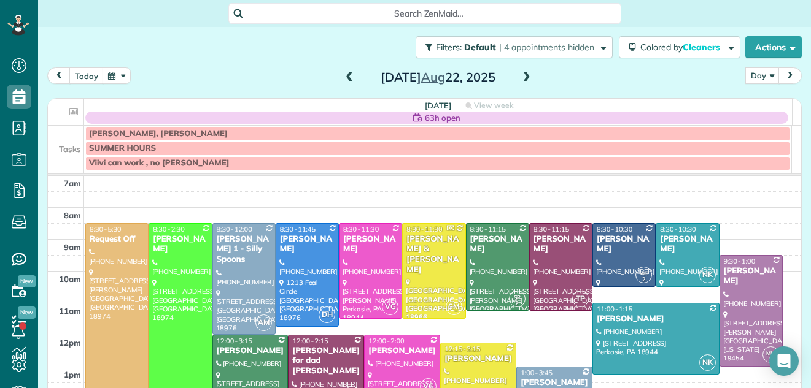
click at [342, 81] on span at bounding box center [348, 77] width 13 height 11
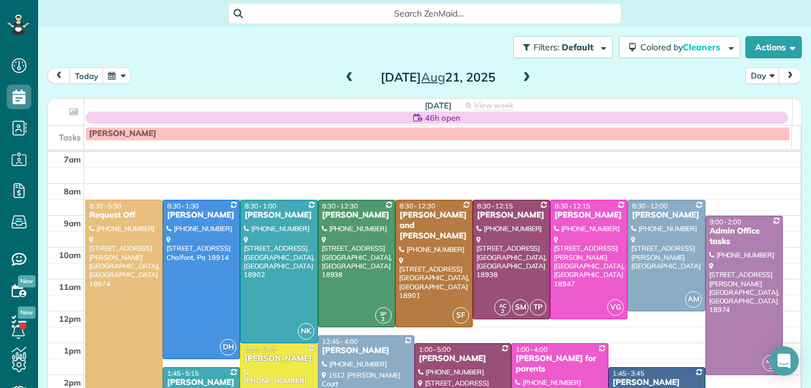
click at [342, 81] on span at bounding box center [348, 77] width 13 height 11
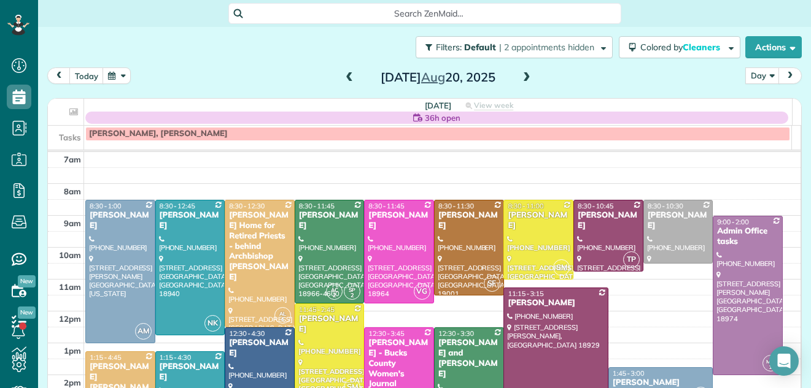
click at [344, 73] on span at bounding box center [348, 77] width 13 height 11
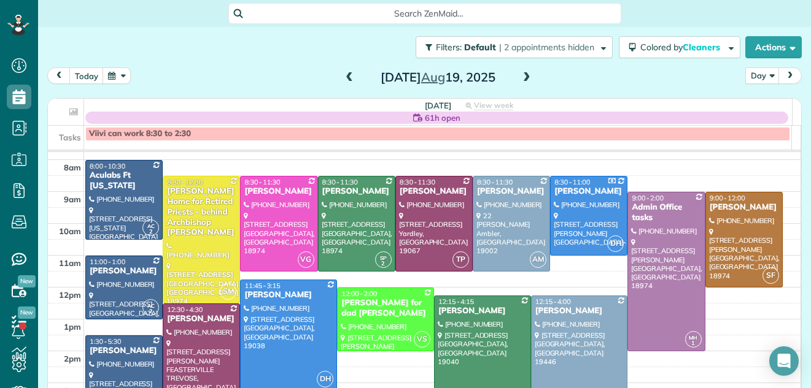
scroll to position [47, 0]
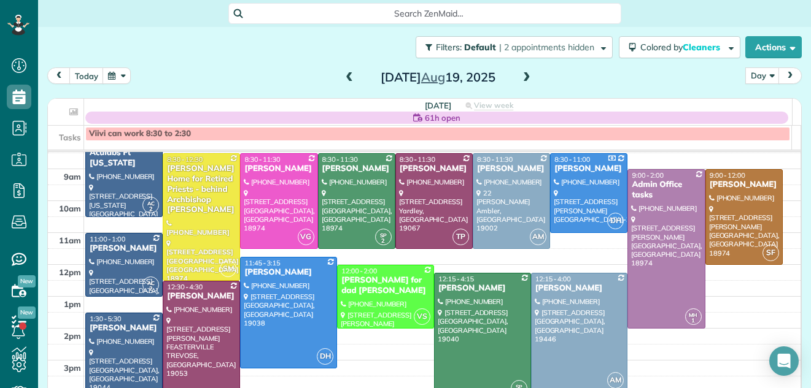
click at [344, 76] on span at bounding box center [348, 77] width 13 height 11
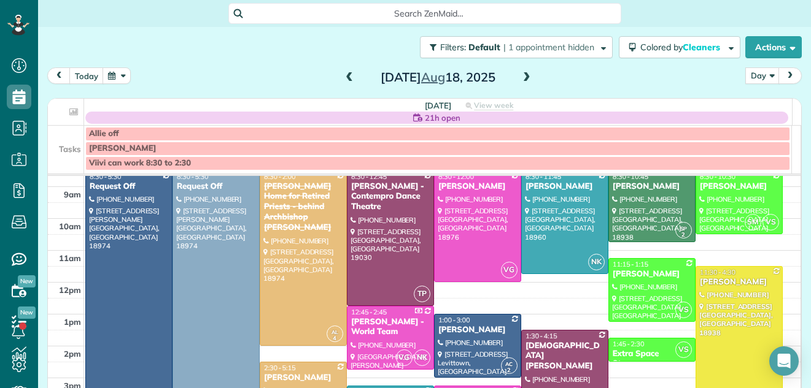
scroll to position [28, 0]
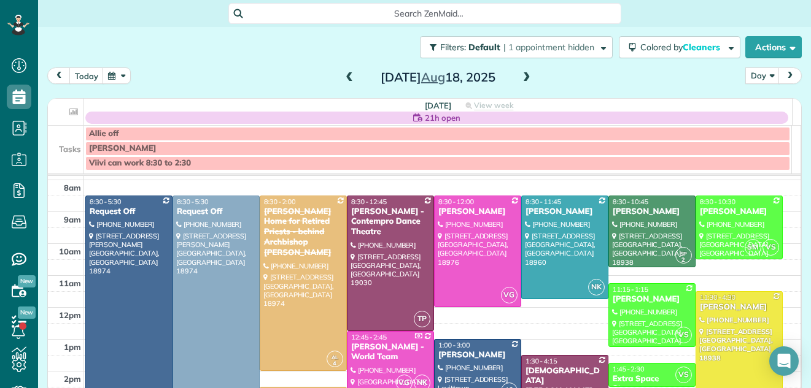
click at [346, 83] on span at bounding box center [348, 77] width 13 height 11
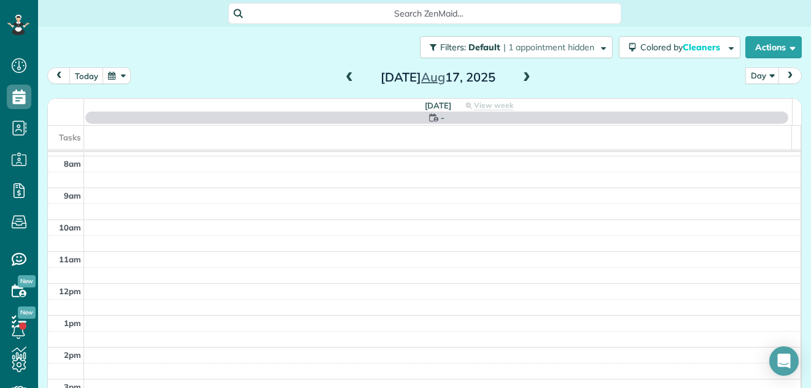
scroll to position [0, 0]
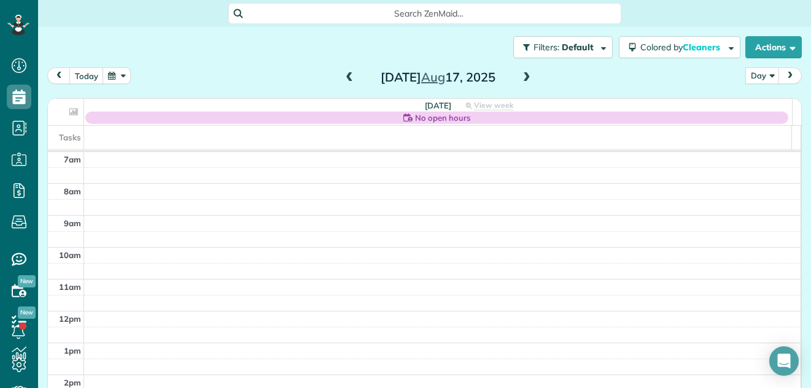
click at [346, 83] on span at bounding box center [348, 77] width 13 height 11
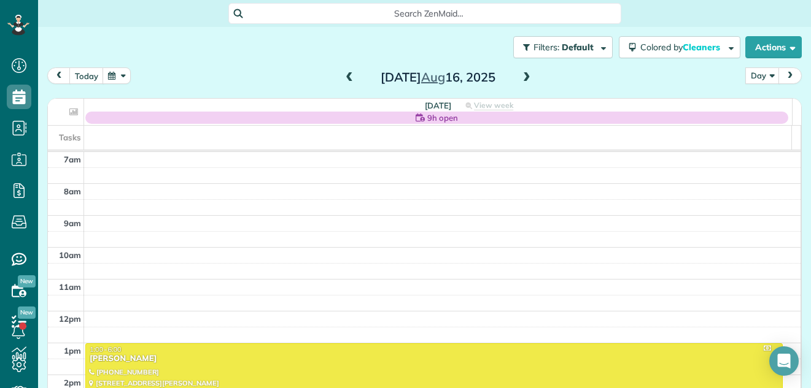
click at [346, 83] on span at bounding box center [348, 77] width 13 height 11
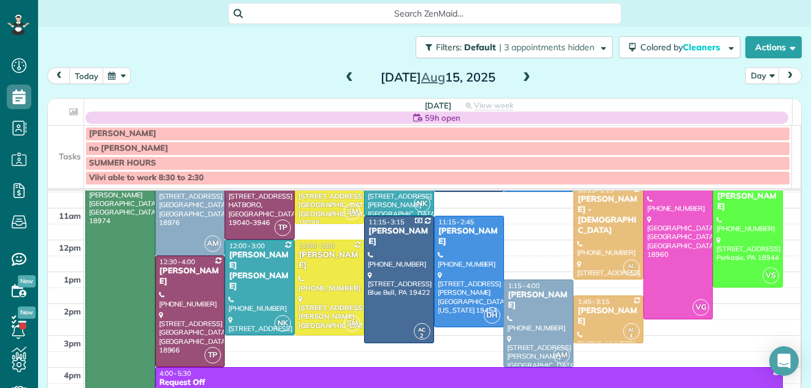
scroll to position [111, 0]
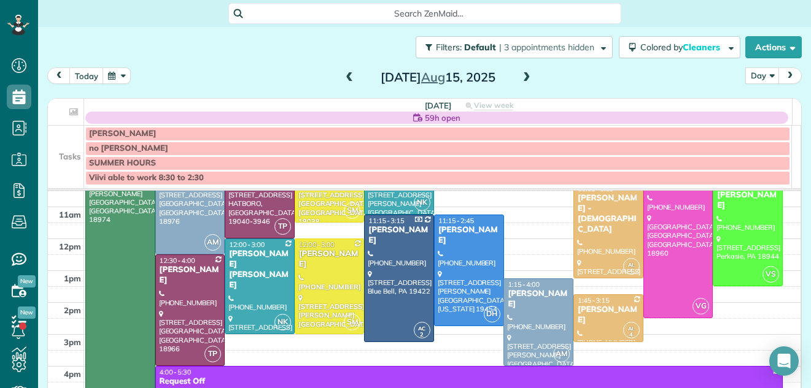
click at [520, 77] on span at bounding box center [526, 77] width 13 height 11
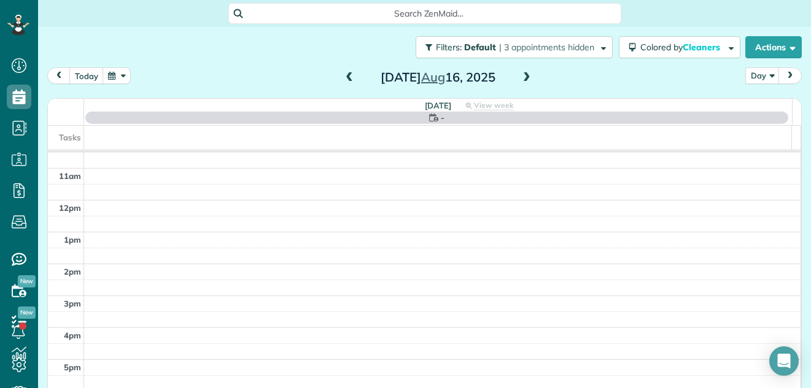
scroll to position [0, 0]
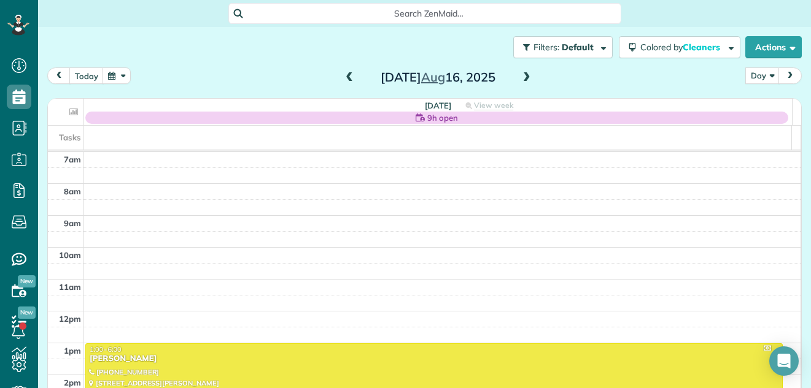
click at [520, 77] on span at bounding box center [526, 77] width 13 height 11
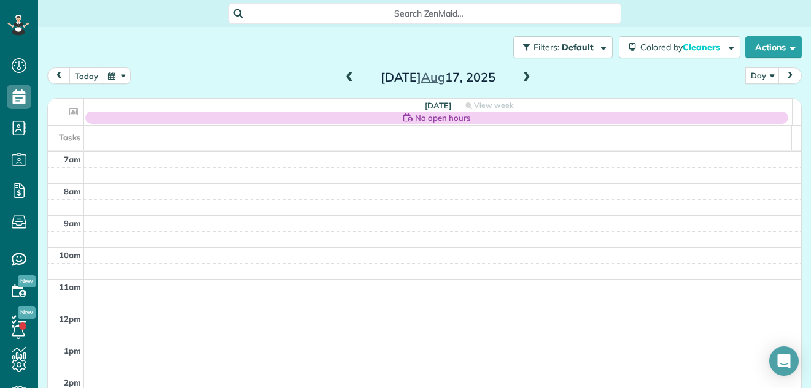
click at [520, 77] on span at bounding box center [526, 77] width 13 height 11
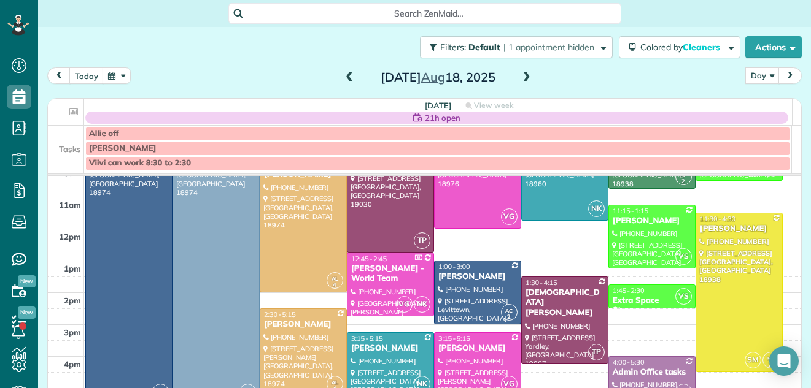
scroll to position [107, 0]
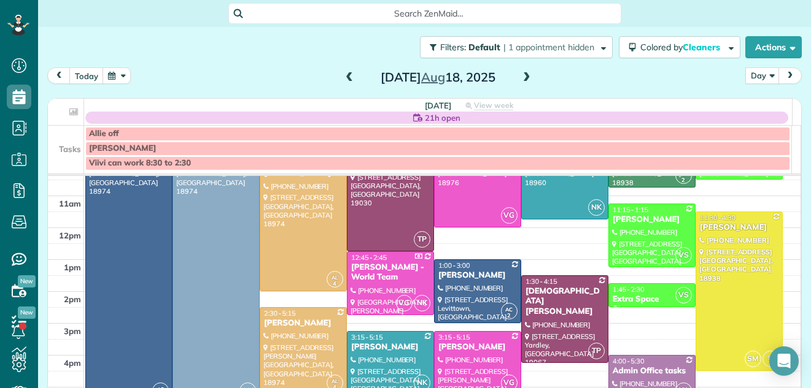
click at [366, 363] on div at bounding box center [390, 363] width 86 height 63
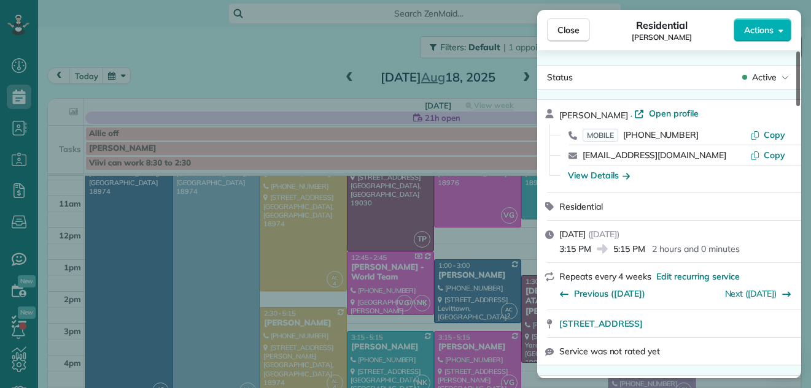
click at [799, 88] on div at bounding box center [798, 79] width 4 height 55
click at [572, 29] on span "Close" at bounding box center [568, 30] width 22 height 12
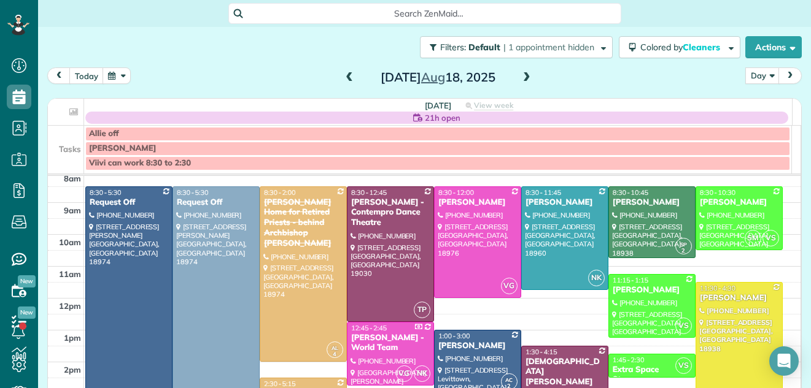
scroll to position [34, 0]
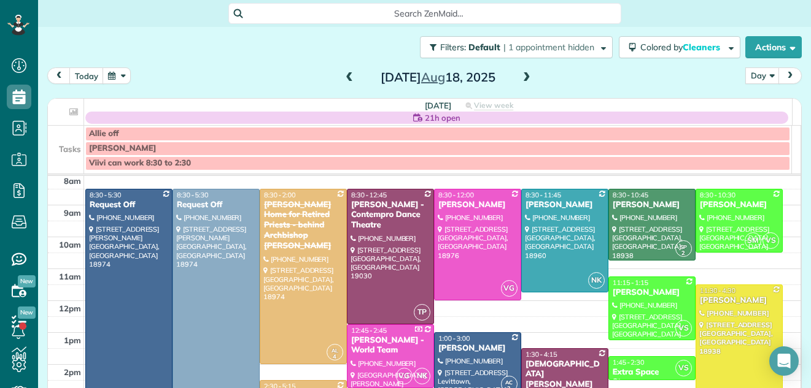
click at [342, 75] on span at bounding box center [348, 77] width 13 height 11
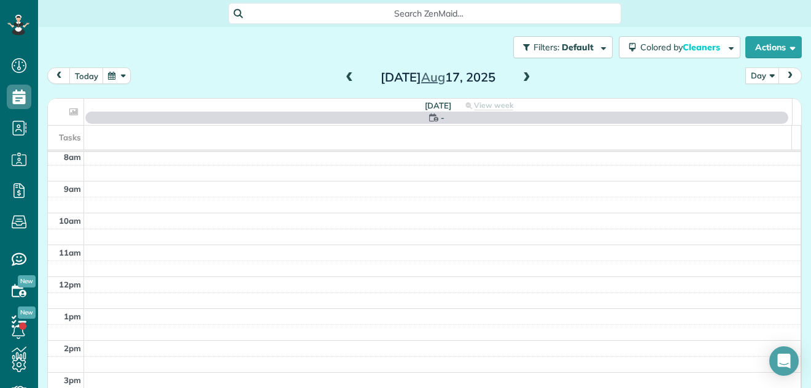
scroll to position [0, 0]
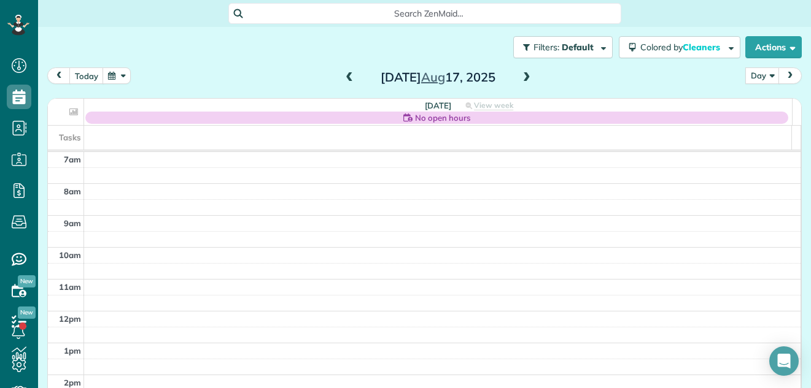
click at [342, 75] on span at bounding box center [348, 77] width 13 height 11
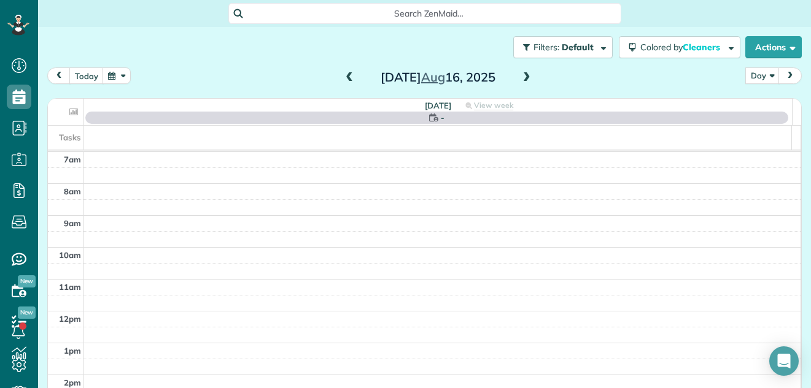
click at [342, 75] on span at bounding box center [348, 77] width 13 height 11
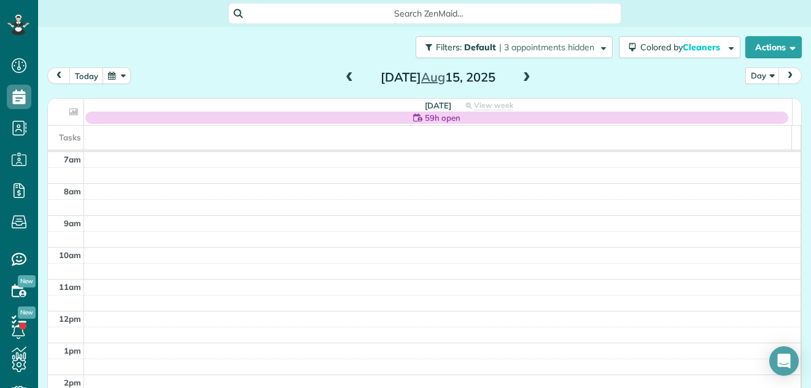
click at [347, 75] on span at bounding box center [348, 77] width 13 height 11
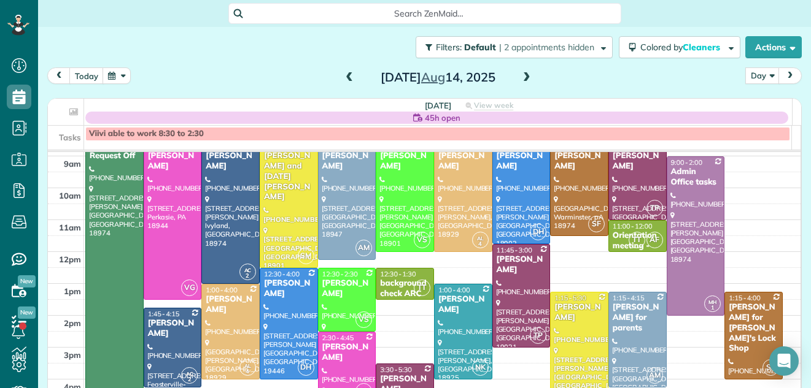
scroll to position [61, 0]
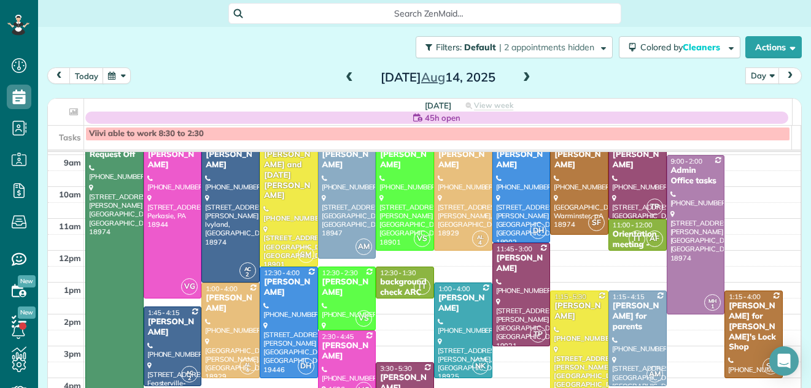
click at [524, 75] on span at bounding box center [526, 77] width 13 height 11
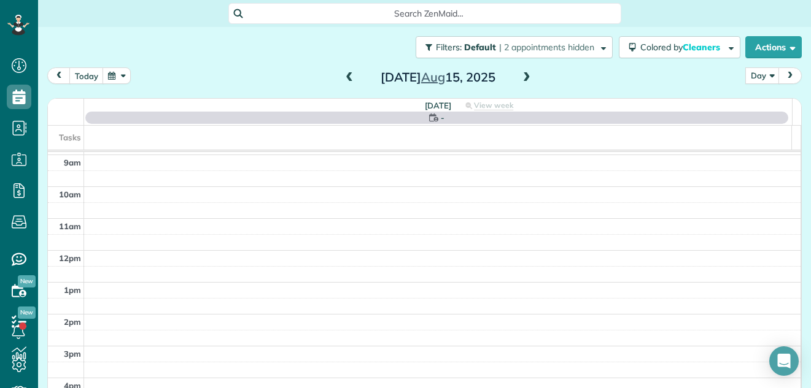
scroll to position [0, 0]
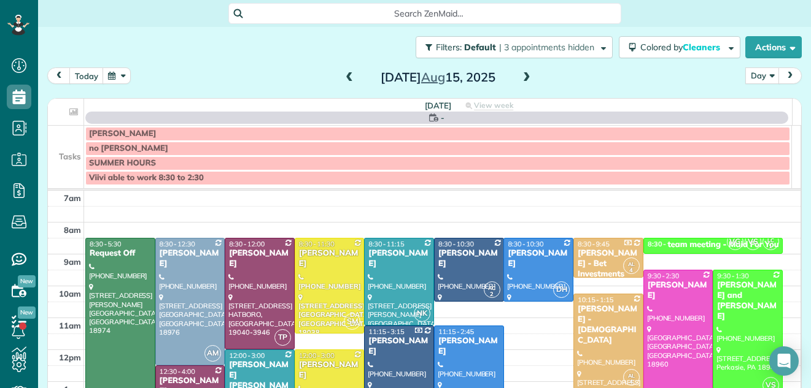
click at [524, 75] on span at bounding box center [526, 77] width 13 height 11
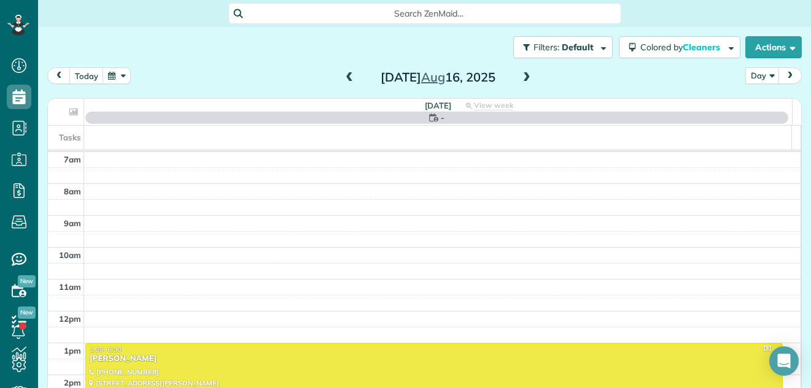
click at [524, 75] on span at bounding box center [526, 77] width 13 height 11
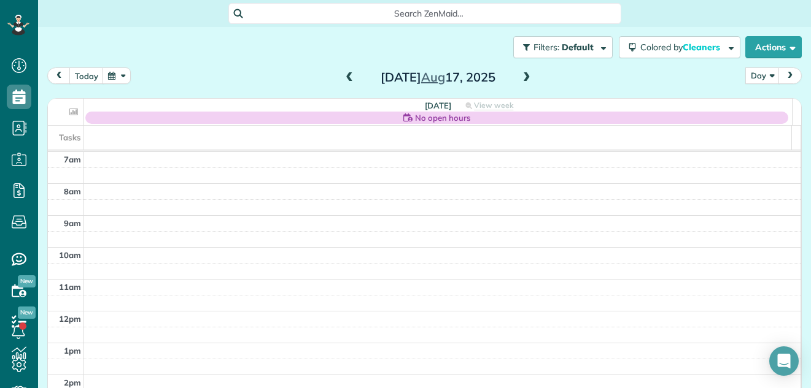
click at [524, 75] on span at bounding box center [526, 77] width 13 height 11
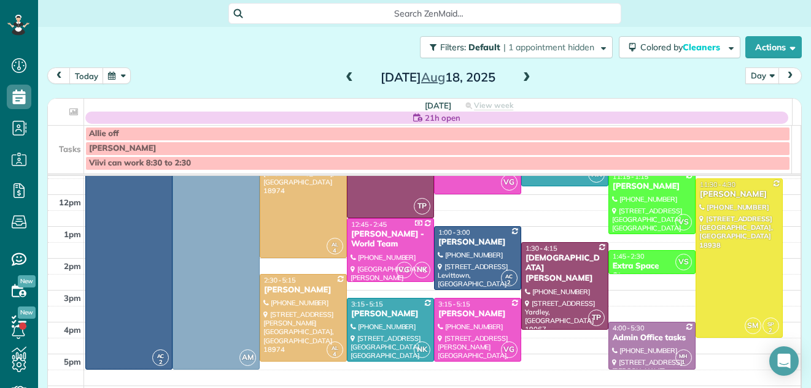
scroll to position [147, 0]
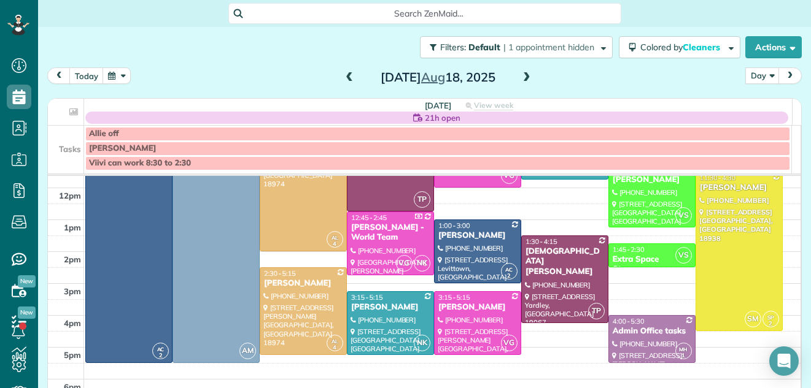
click at [343, 76] on span at bounding box center [348, 77] width 13 height 11
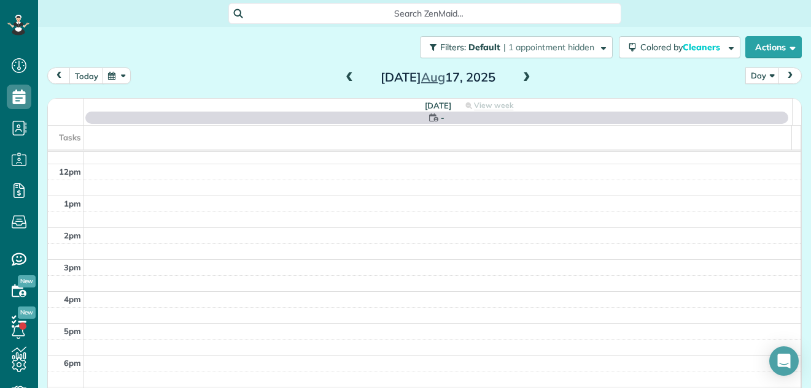
scroll to position [0, 0]
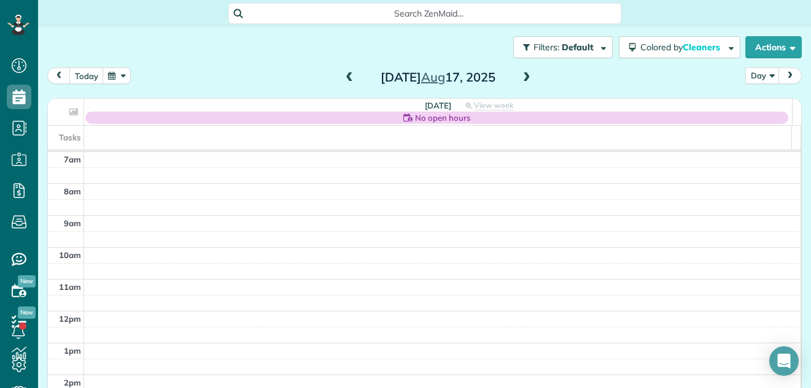
click at [343, 76] on span at bounding box center [348, 77] width 13 height 11
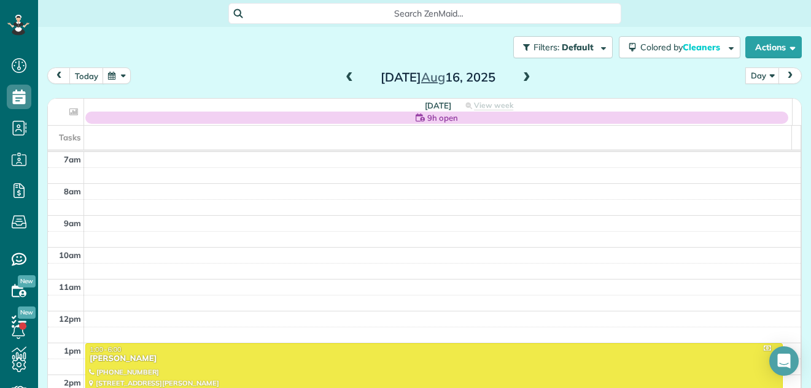
click at [343, 76] on span at bounding box center [348, 77] width 13 height 11
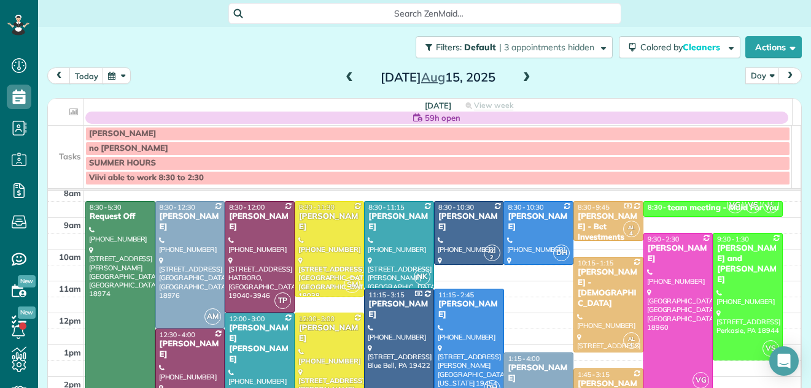
scroll to position [33, 0]
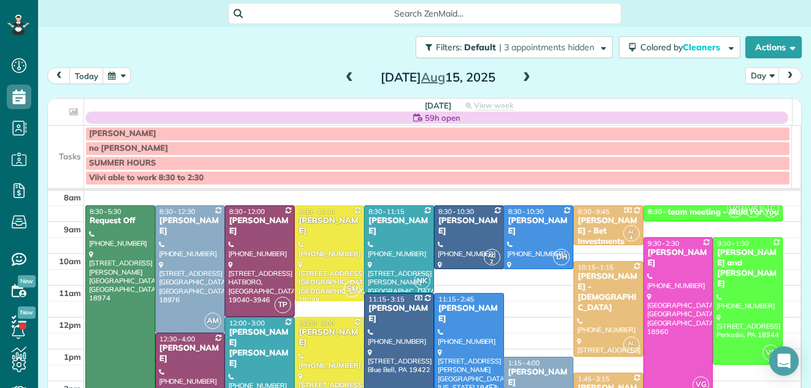
click at [347, 82] on span at bounding box center [348, 77] width 13 height 11
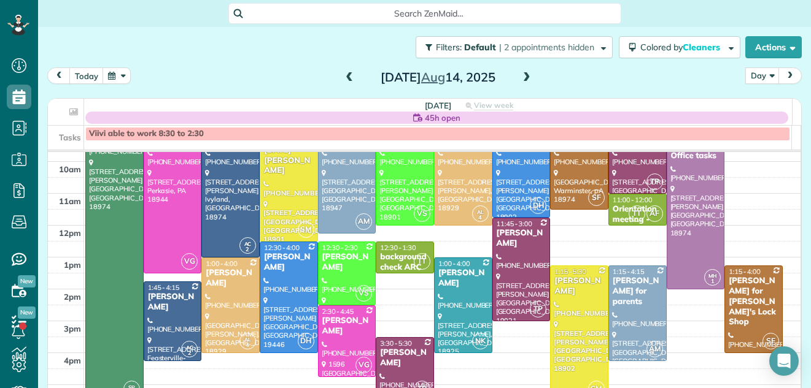
scroll to position [117, 0]
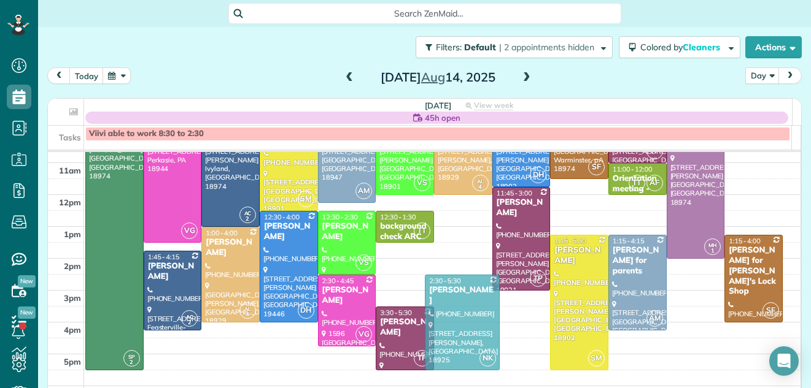
drag, startPoint x: 444, startPoint y: 296, endPoint x: 445, endPoint y: 342, distance: 46.0
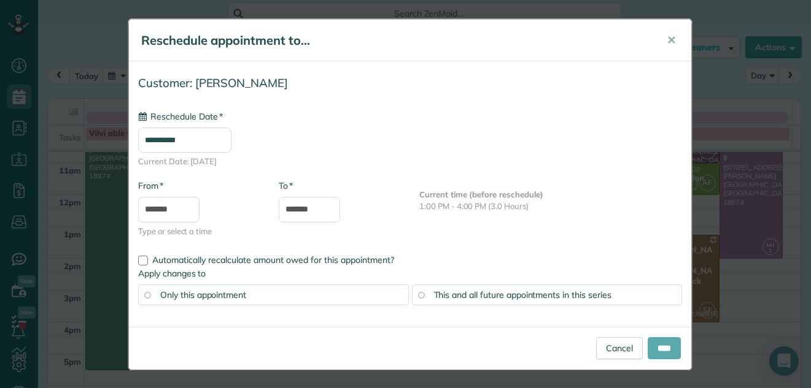
type input "**********"
click at [650, 349] on input "****" at bounding box center [663, 348] width 33 height 22
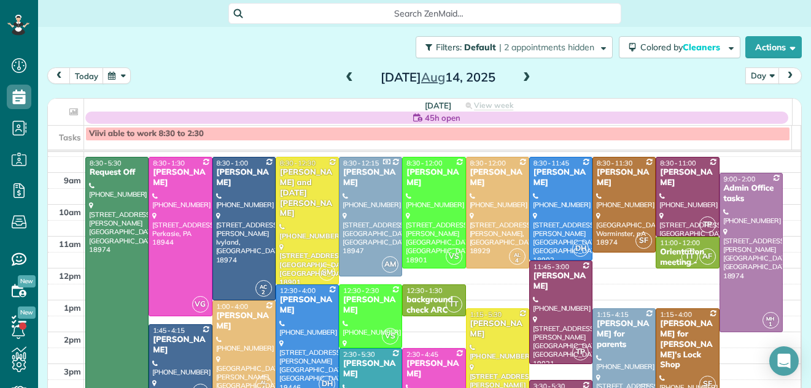
scroll to position [18, 0]
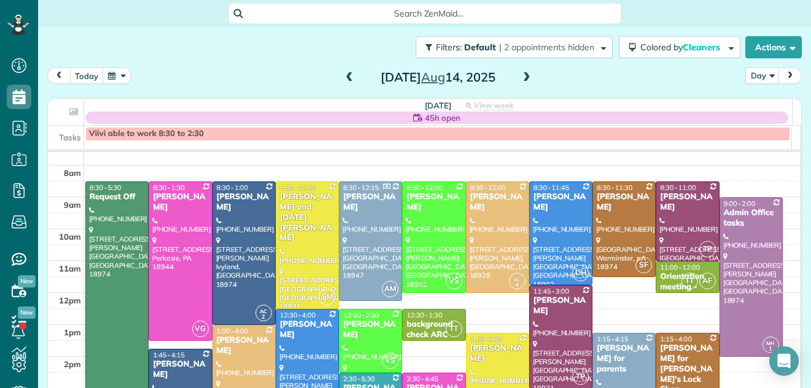
click at [58, 75] on span "prev" at bounding box center [59, 76] width 10 height 8
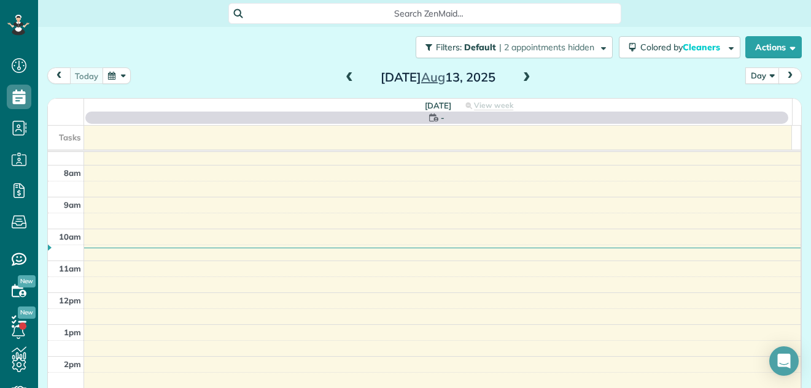
scroll to position [0, 0]
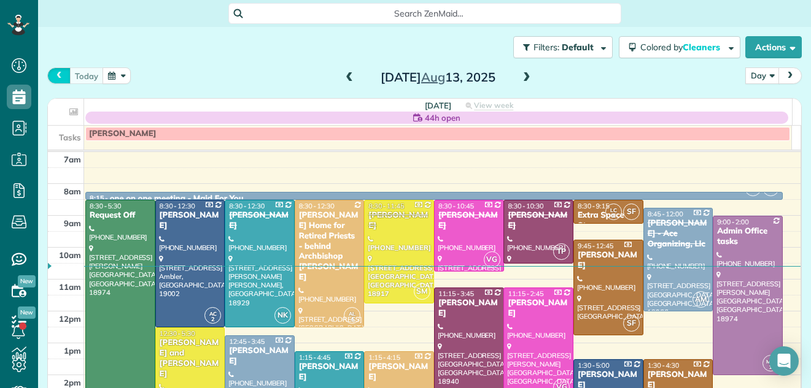
click at [58, 75] on span "prev" at bounding box center [59, 76] width 10 height 8
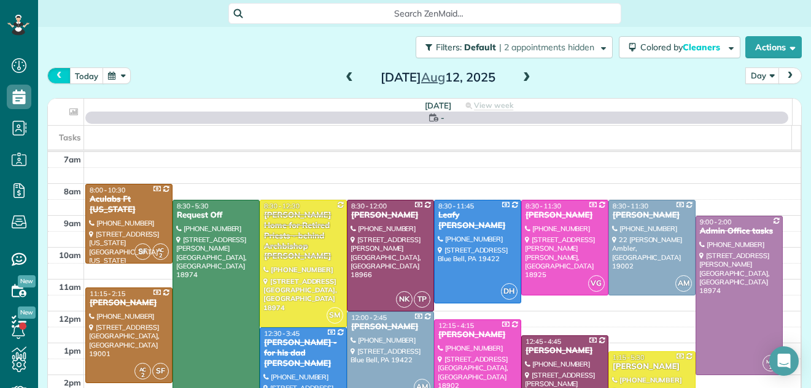
click at [58, 75] on span "prev" at bounding box center [59, 76] width 10 height 8
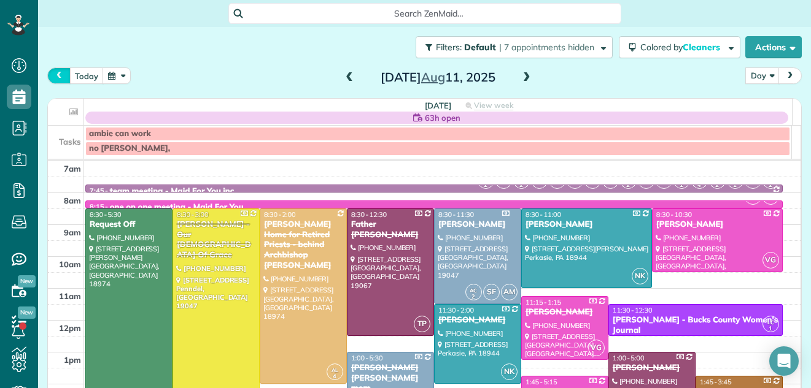
click at [58, 75] on span "prev" at bounding box center [59, 76] width 10 height 8
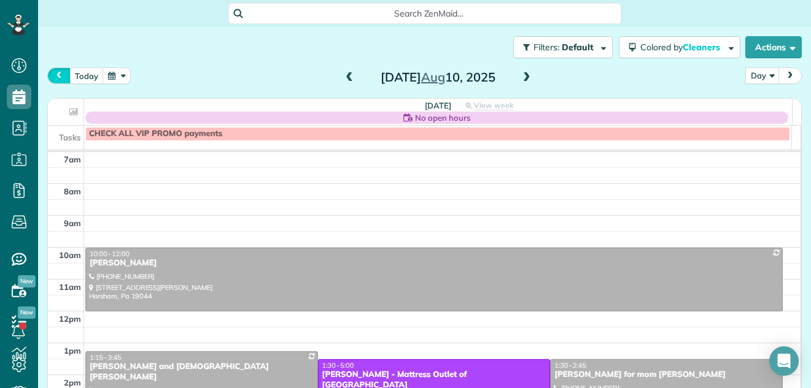
click at [58, 75] on span "prev" at bounding box center [59, 76] width 10 height 8
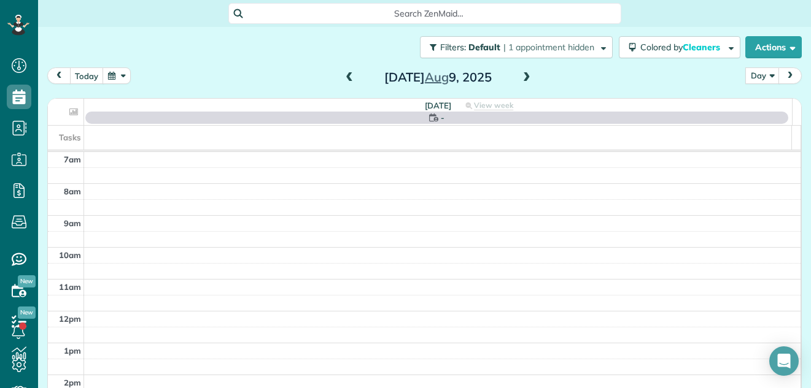
click at [58, 75] on span "prev" at bounding box center [59, 76] width 10 height 8
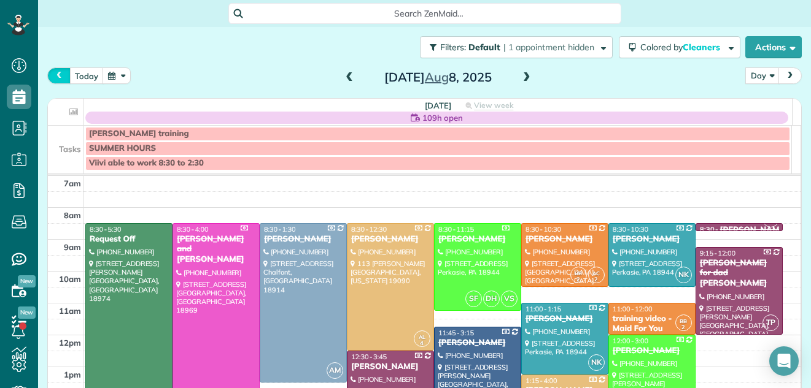
click at [58, 75] on span "prev" at bounding box center [59, 76] width 10 height 8
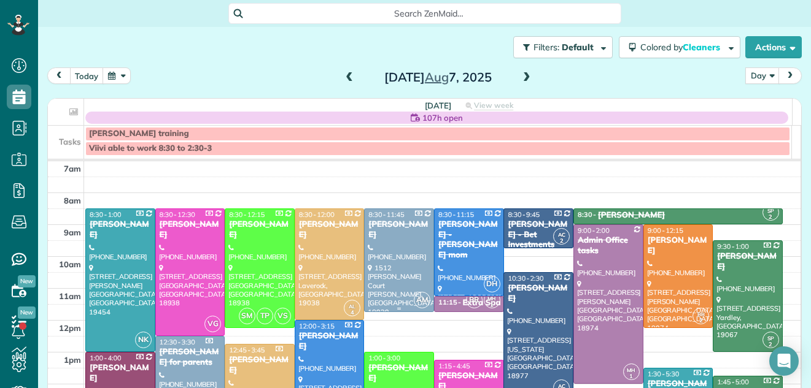
click at [396, 221] on div "Stacey Morgan" at bounding box center [399, 230] width 63 height 21
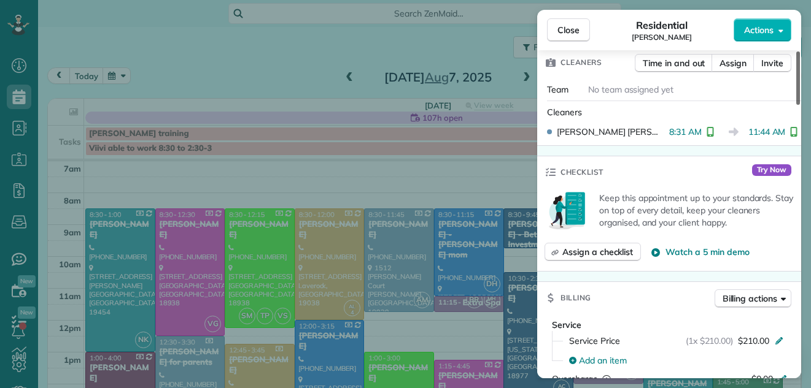
scroll to position [385, 0]
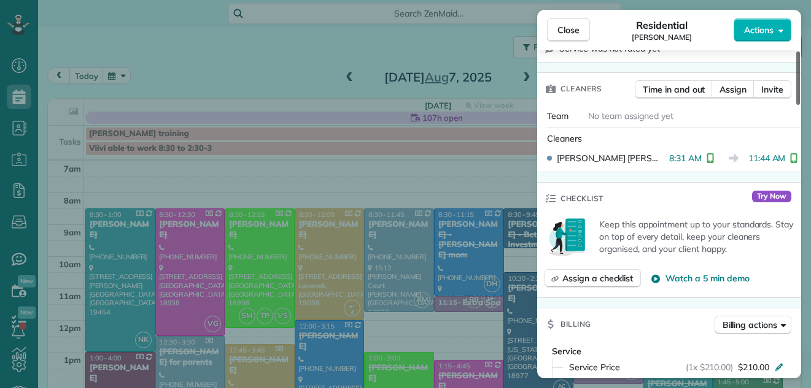
drag, startPoint x: 798, startPoint y: 82, endPoint x: 800, endPoint y: 144, distance: 62.6
click at [800, 105] on div at bounding box center [798, 78] width 4 height 53
click at [571, 31] on span "Close" at bounding box center [568, 30] width 22 height 12
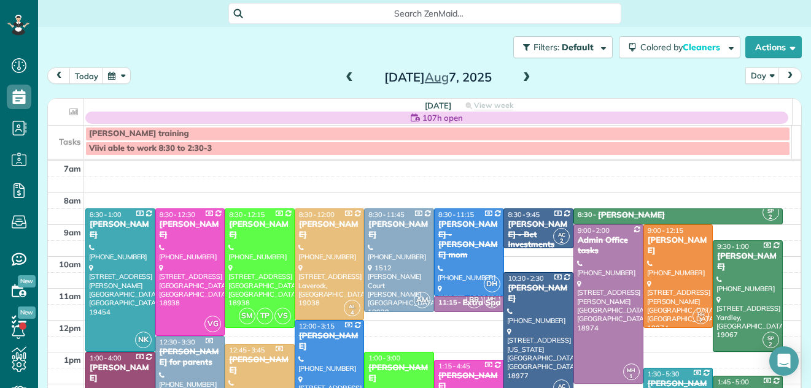
click at [522, 72] on span at bounding box center [526, 77] width 13 height 11
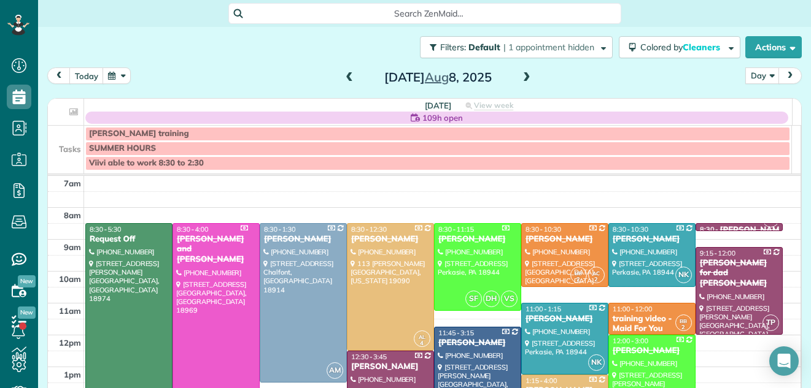
click at [522, 72] on span at bounding box center [526, 77] width 13 height 11
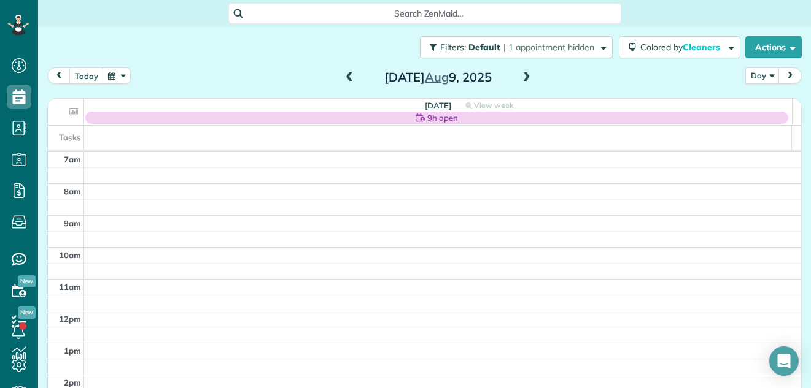
click at [522, 72] on span at bounding box center [526, 77] width 13 height 11
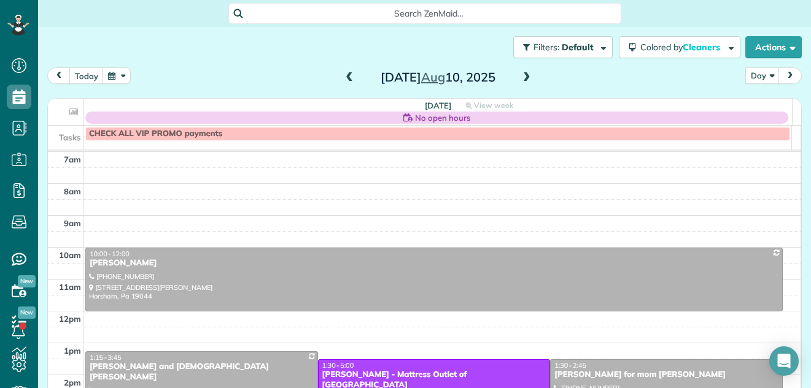
click at [345, 72] on span at bounding box center [348, 78] width 13 height 18
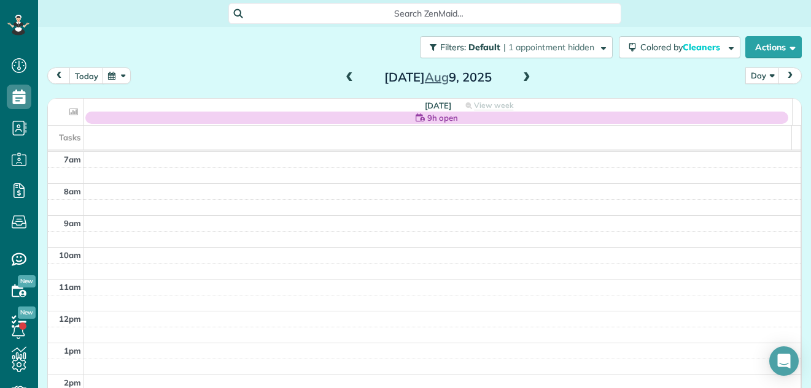
click at [345, 72] on span at bounding box center [348, 78] width 13 height 18
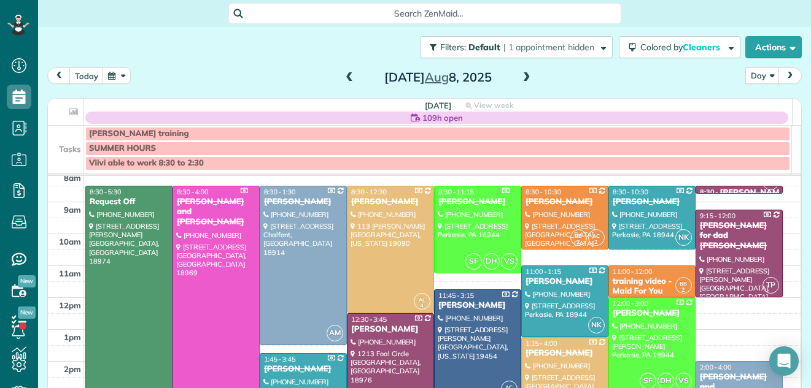
scroll to position [40, 0]
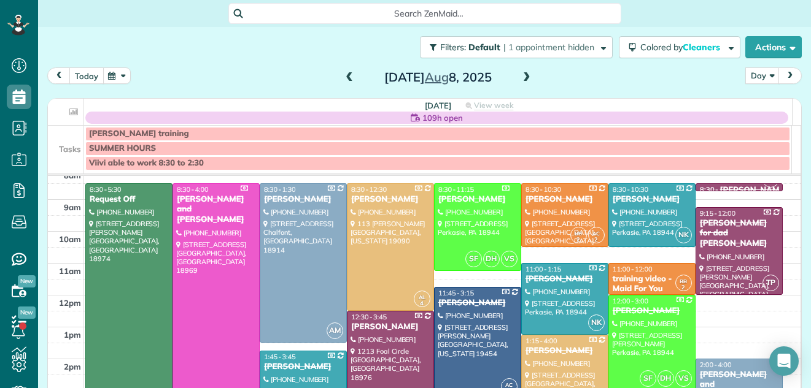
click at [83, 71] on button "today" at bounding box center [86, 75] width 34 height 17
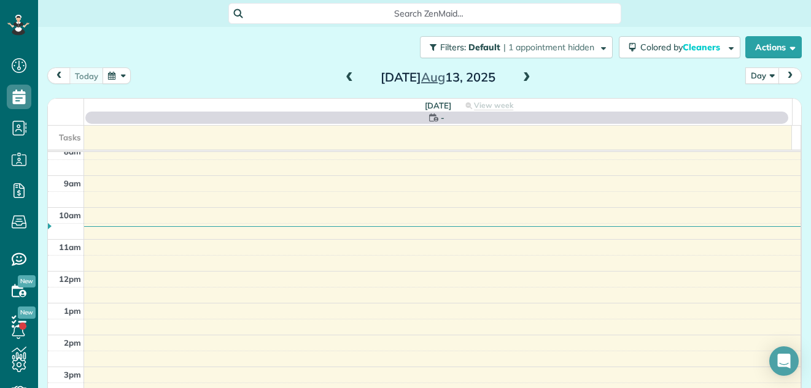
scroll to position [0, 0]
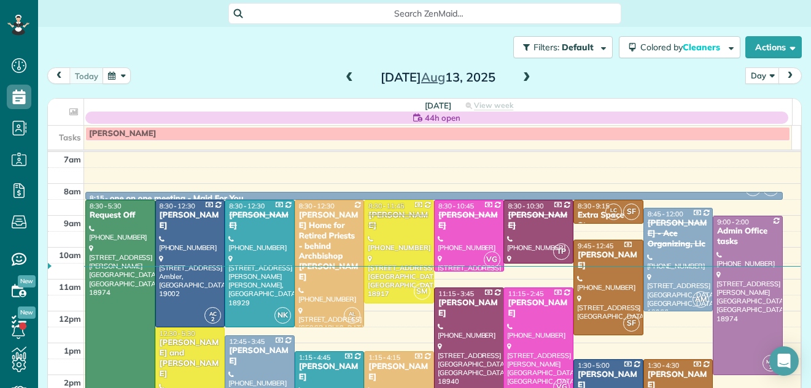
click at [522, 77] on span at bounding box center [526, 77] width 13 height 11
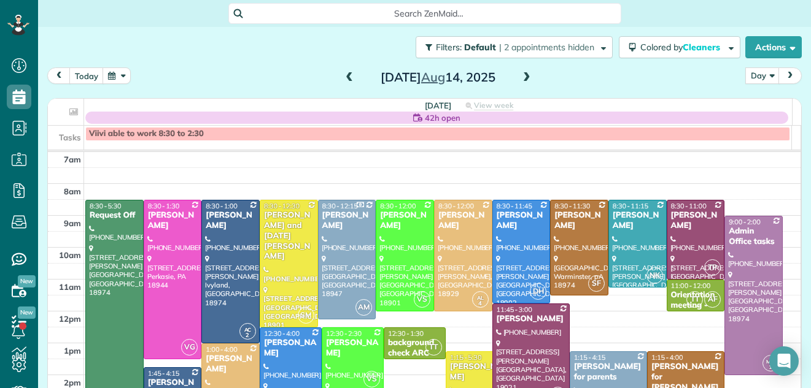
click at [522, 77] on span at bounding box center [526, 77] width 13 height 11
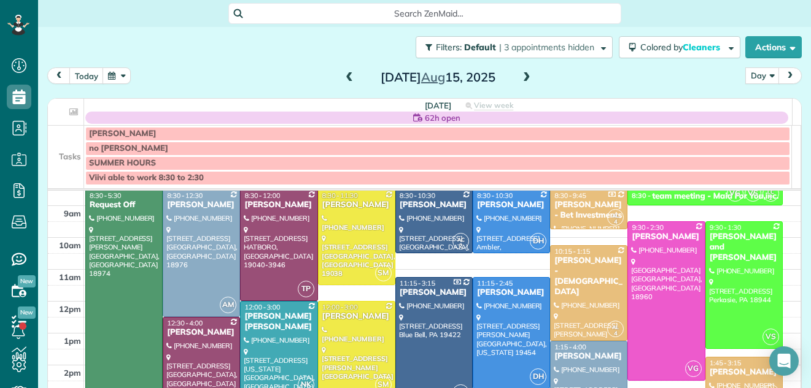
scroll to position [71, 0]
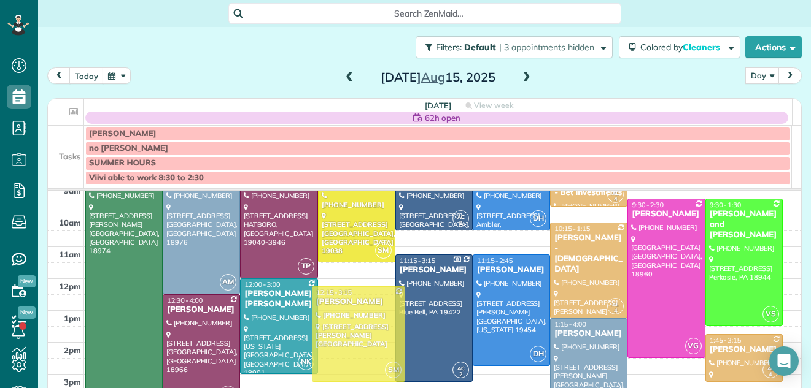
drag, startPoint x: 373, startPoint y: 318, endPoint x: 373, endPoint y: 330, distance: 11.7
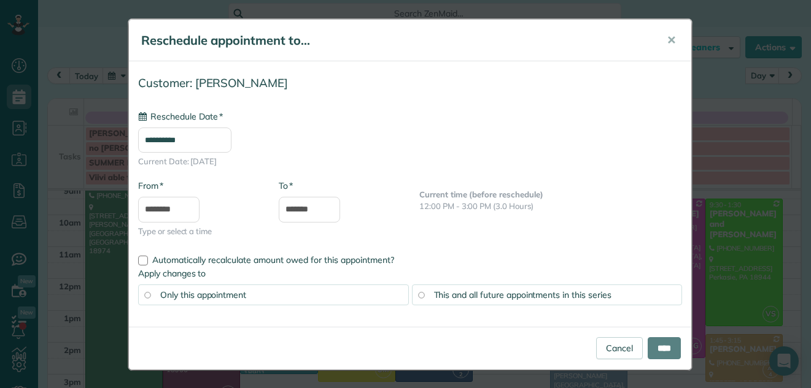
type input "**********"
click at [661, 345] on input "****" at bounding box center [663, 348] width 33 height 22
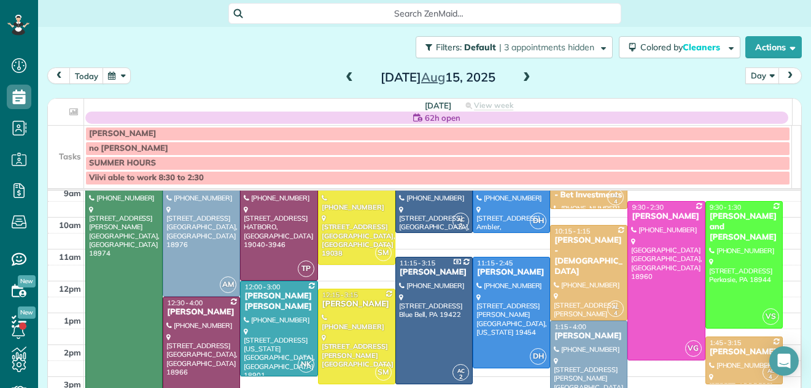
scroll to position [75, 0]
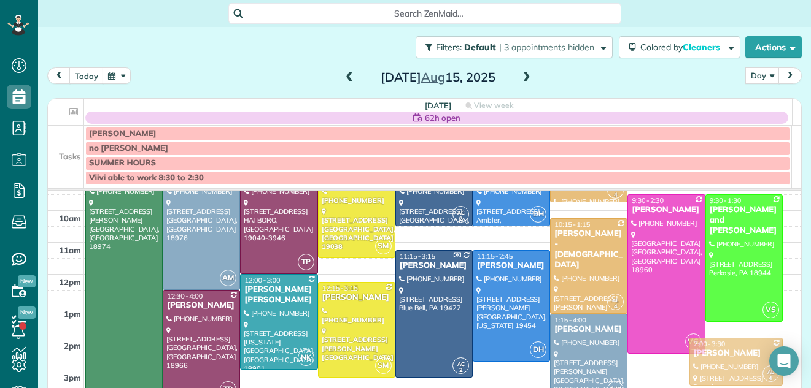
drag, startPoint x: 727, startPoint y: 344, endPoint x: 727, endPoint y: 351, distance: 6.7
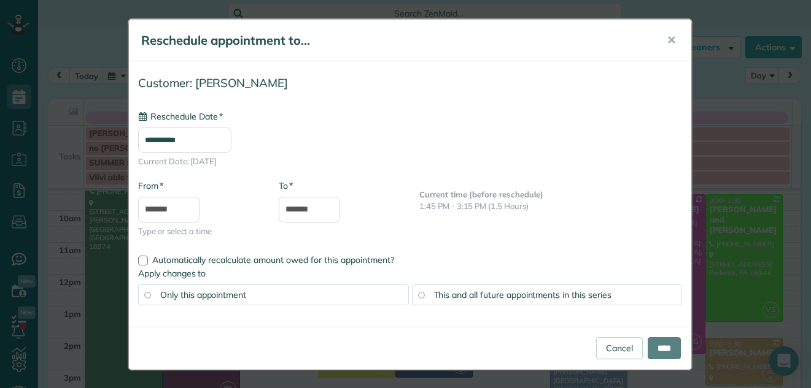
type input "**********"
click at [657, 350] on input "****" at bounding box center [663, 348] width 33 height 22
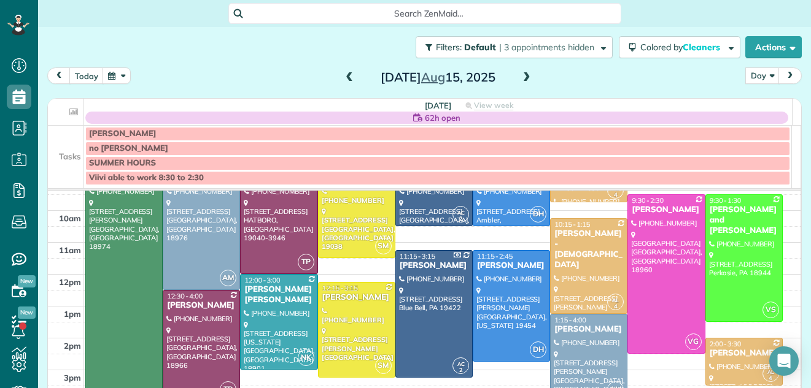
click at [520, 80] on span at bounding box center [526, 77] width 13 height 11
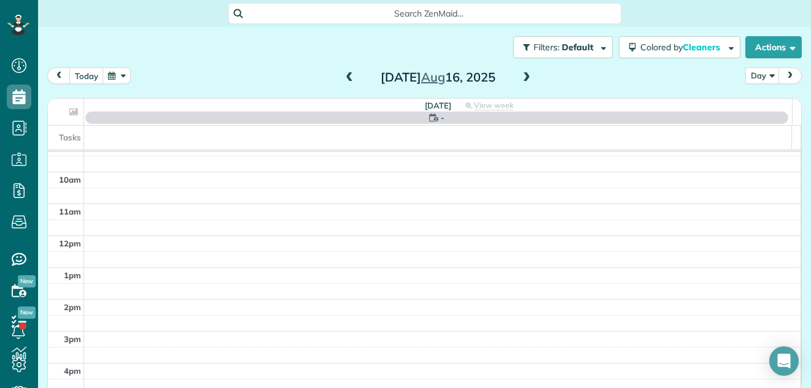
scroll to position [0, 0]
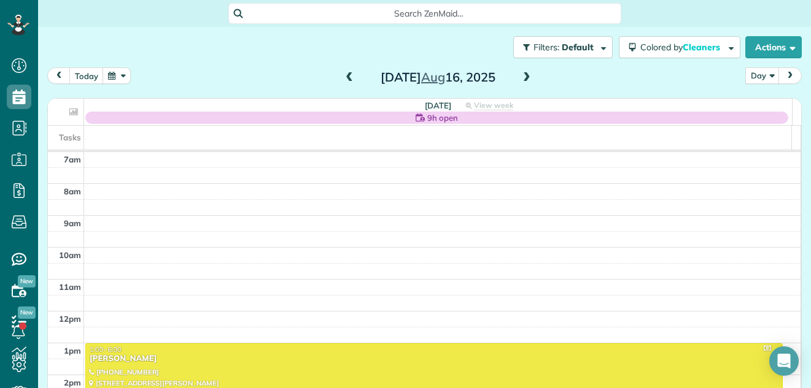
click at [520, 80] on span at bounding box center [526, 77] width 13 height 11
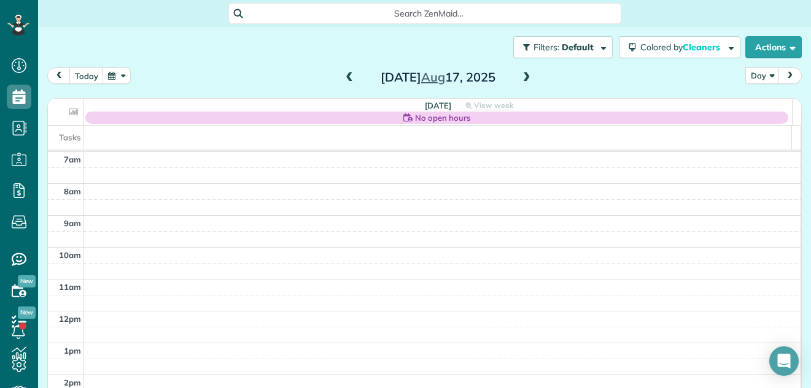
click at [520, 80] on span at bounding box center [526, 77] width 13 height 11
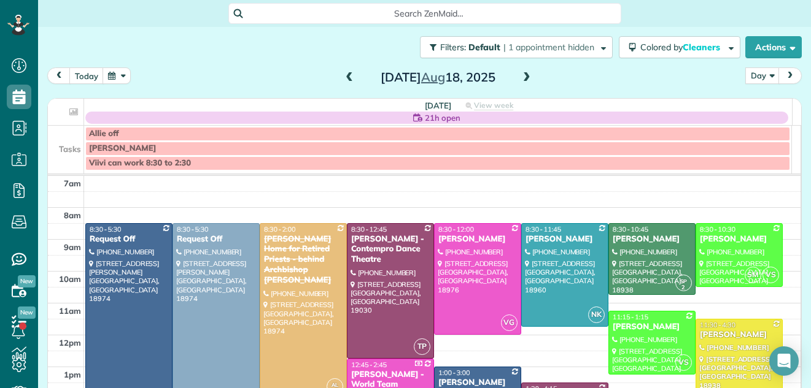
click at [520, 80] on span at bounding box center [526, 77] width 13 height 11
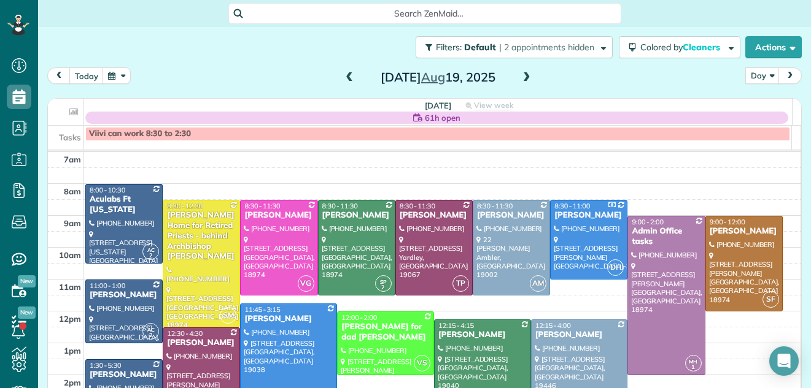
click at [342, 79] on span at bounding box center [348, 77] width 13 height 11
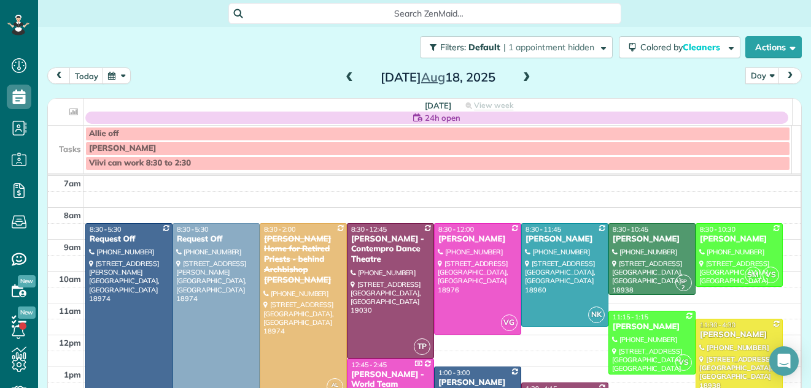
click at [342, 79] on span at bounding box center [348, 77] width 13 height 11
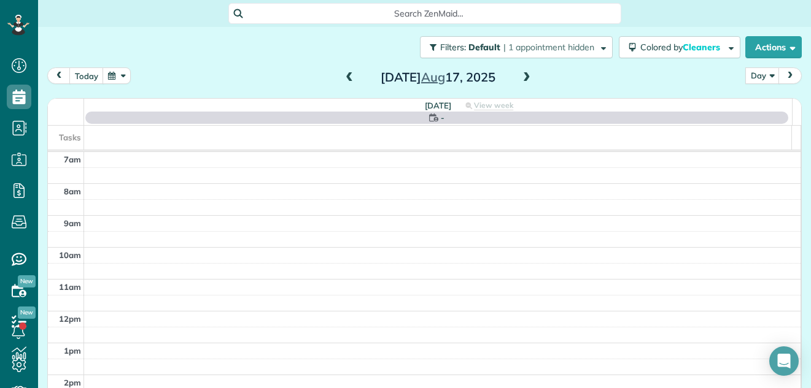
click at [342, 79] on span at bounding box center [348, 77] width 13 height 11
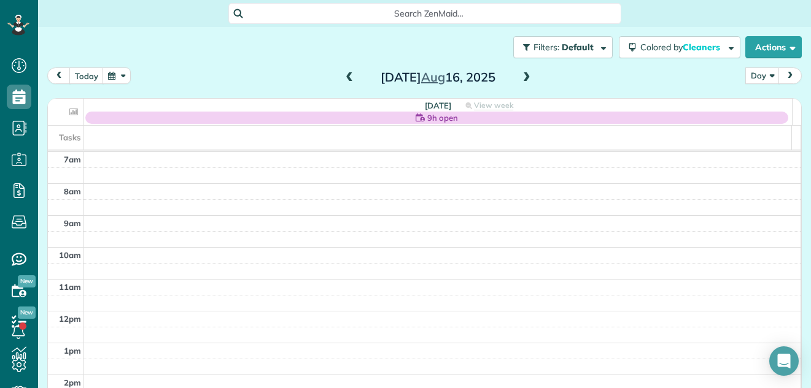
click at [342, 79] on span at bounding box center [348, 77] width 13 height 11
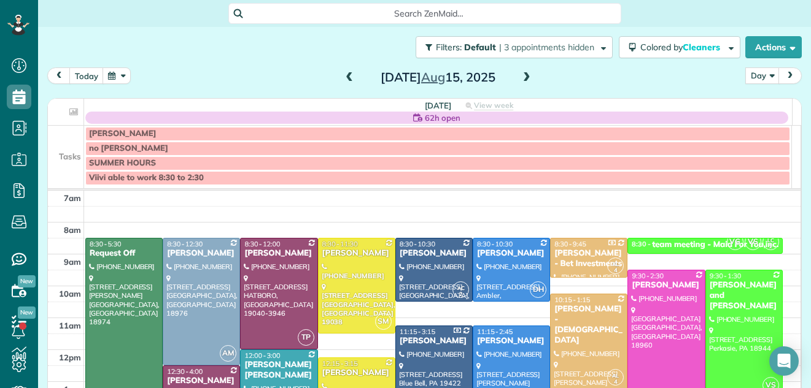
click at [342, 79] on span at bounding box center [348, 77] width 13 height 11
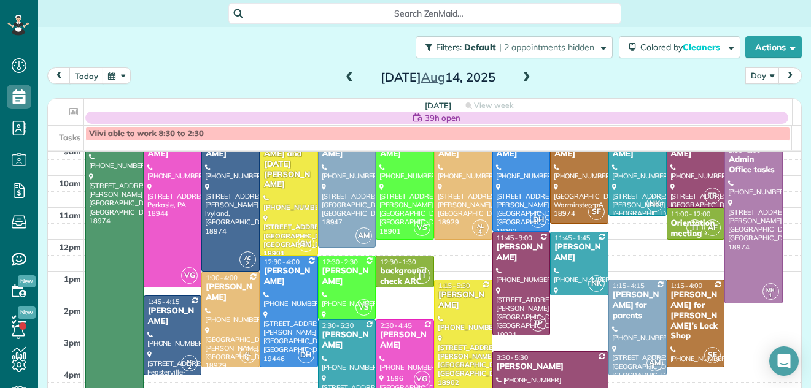
scroll to position [29, 0]
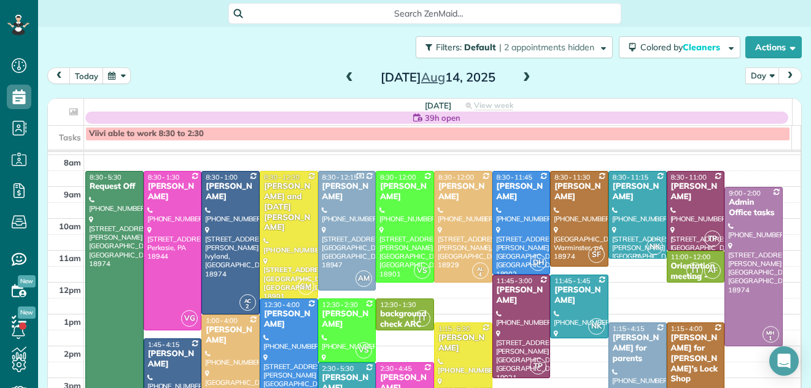
click at [628, 191] on div "[PERSON_NAME]" at bounding box center [637, 192] width 51 height 21
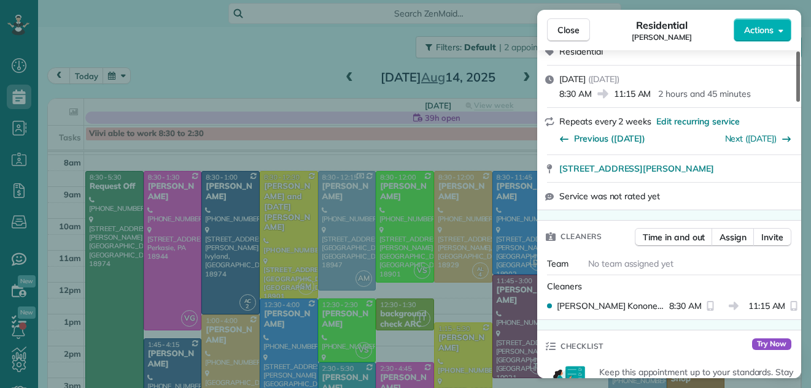
scroll to position [28, 0]
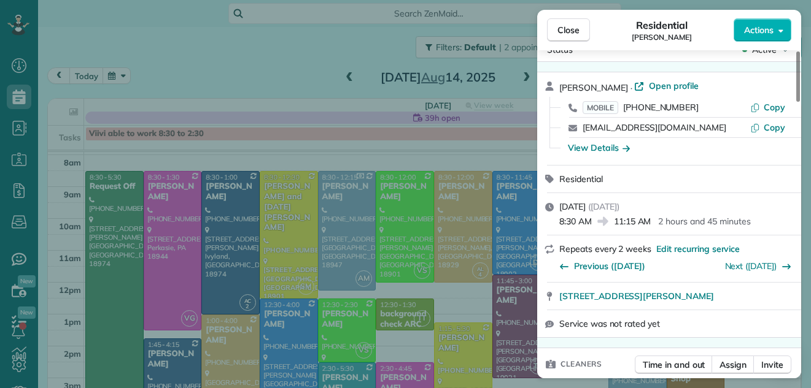
drag, startPoint x: 798, startPoint y: 74, endPoint x: 788, endPoint y: 66, distance: 12.3
click at [796, 66] on div at bounding box center [798, 77] width 4 height 50
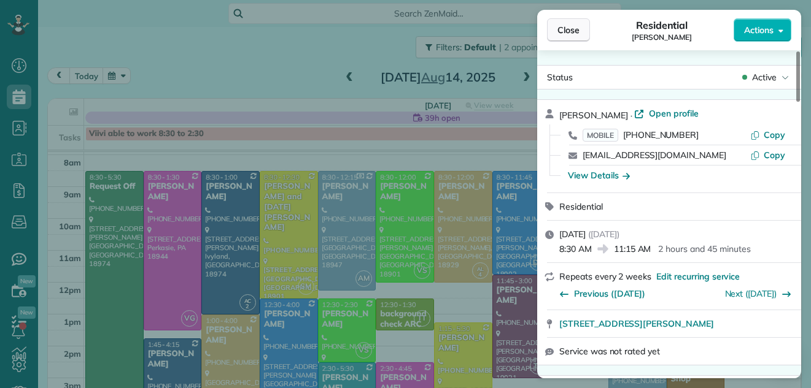
click at [568, 23] on button "Close" at bounding box center [568, 29] width 43 height 23
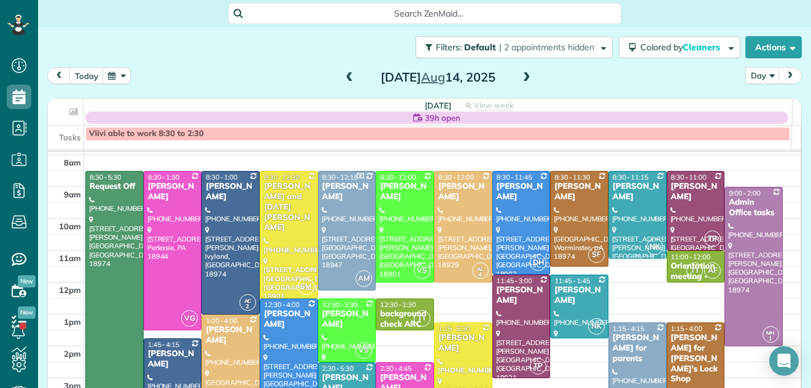
click at [618, 198] on div "[PERSON_NAME]" at bounding box center [637, 192] width 51 height 21
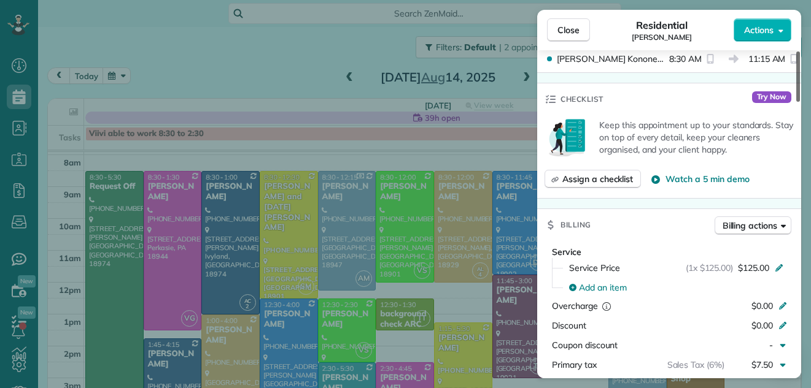
scroll to position [431, 0]
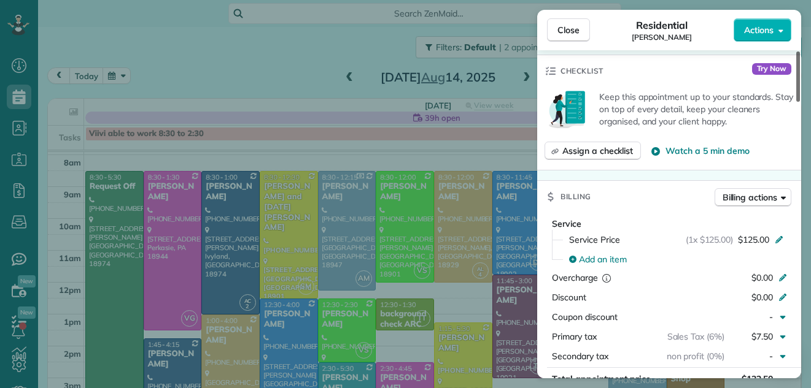
drag, startPoint x: 796, startPoint y: 84, endPoint x: 791, endPoint y: 150, distance: 66.5
click at [796, 102] on div at bounding box center [798, 77] width 4 height 50
click at [565, 27] on span "Close" at bounding box center [568, 30] width 22 height 12
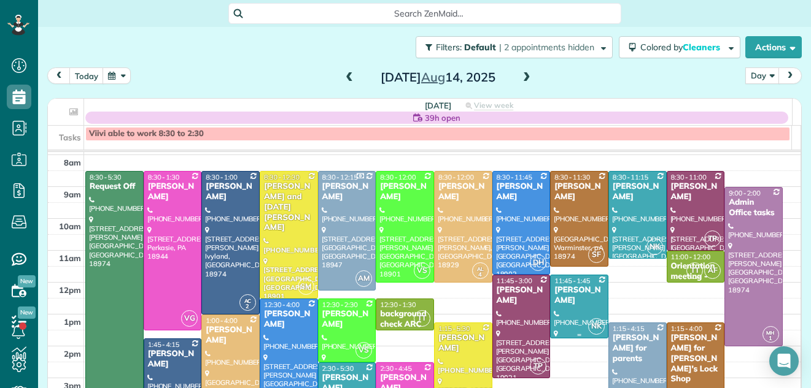
click at [558, 307] on div at bounding box center [578, 307] width 57 height 63
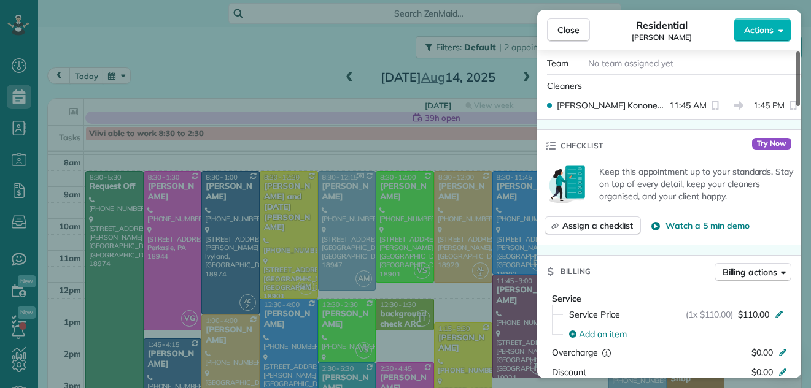
scroll to position [434, 0]
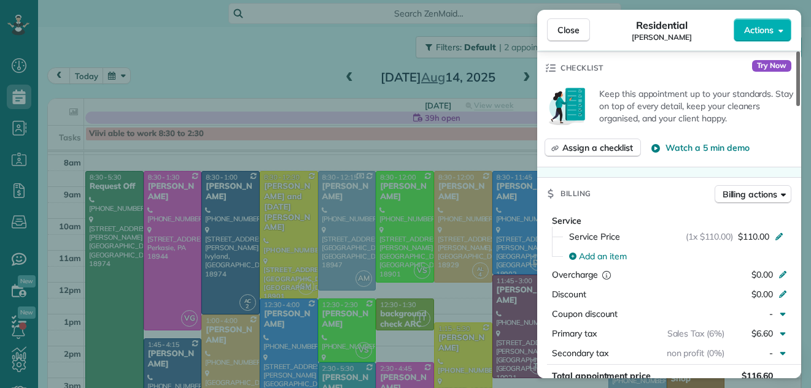
drag, startPoint x: 798, startPoint y: 93, endPoint x: 784, endPoint y: 165, distance: 73.2
click at [796, 106] on div at bounding box center [798, 79] width 4 height 55
click at [574, 33] on span "Close" at bounding box center [568, 30] width 22 height 12
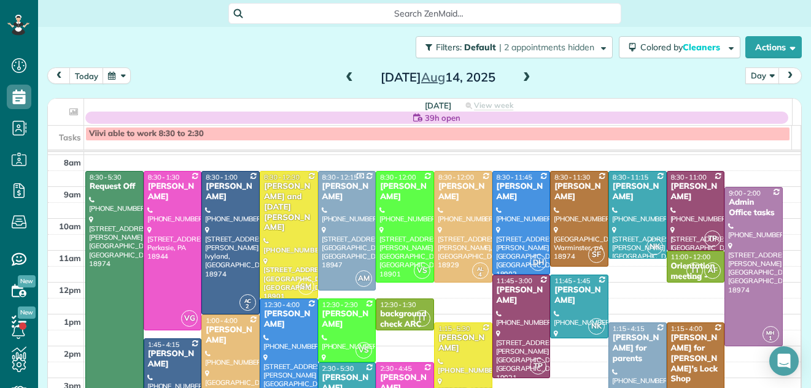
click at [520, 76] on span at bounding box center [526, 77] width 13 height 11
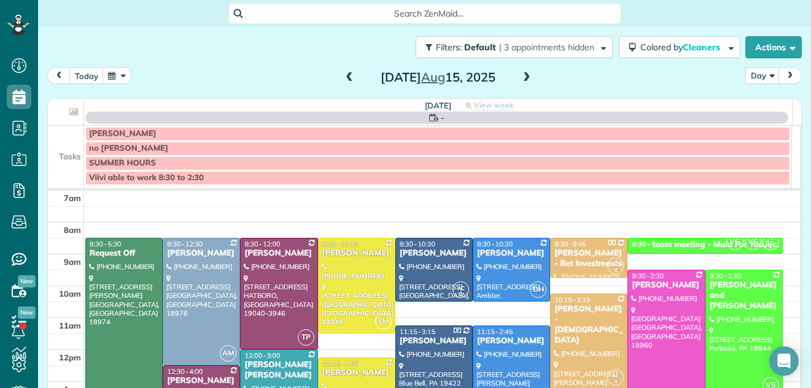
click at [520, 76] on span at bounding box center [526, 77] width 13 height 11
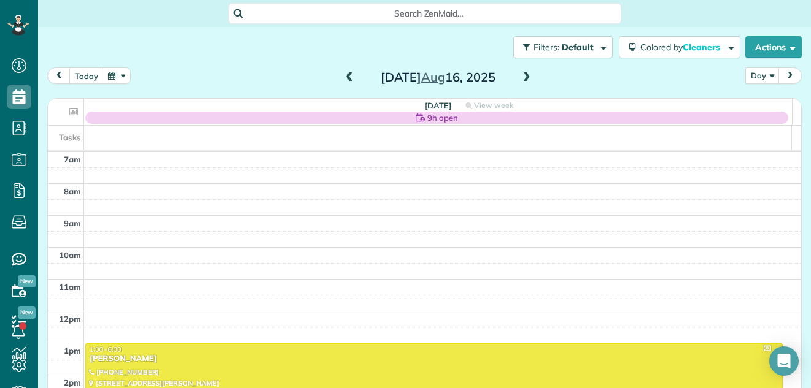
click at [520, 76] on span at bounding box center [526, 77] width 13 height 11
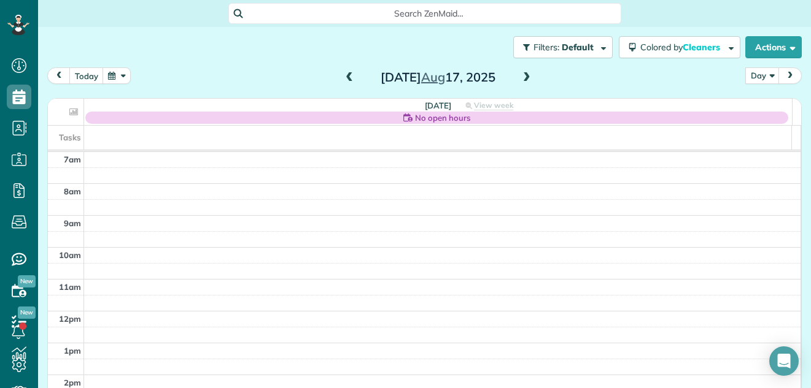
click at [520, 76] on span at bounding box center [526, 77] width 13 height 11
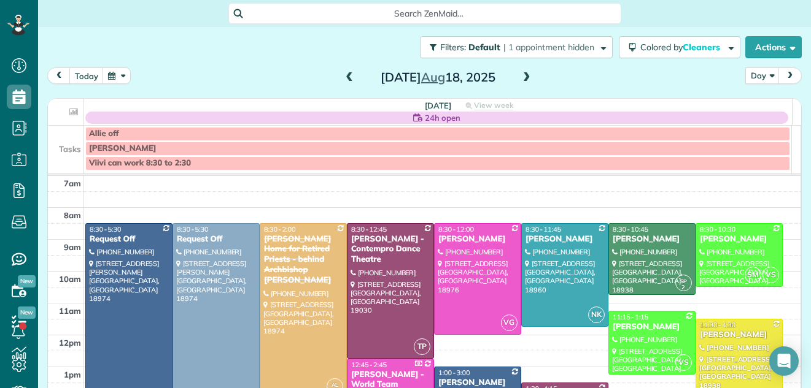
click at [520, 76] on span at bounding box center [526, 77] width 13 height 11
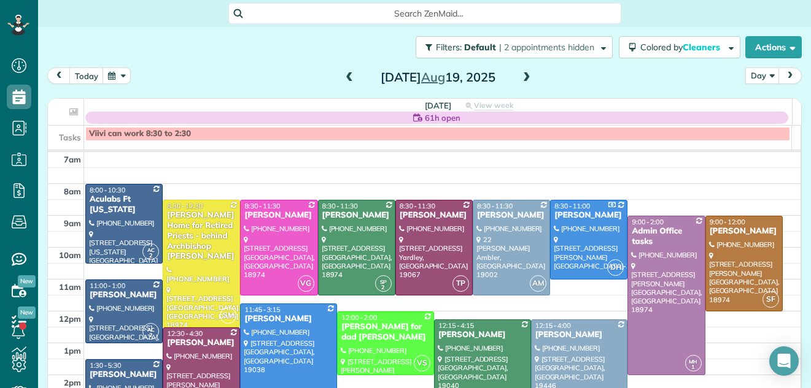
click at [520, 76] on span at bounding box center [526, 77] width 13 height 11
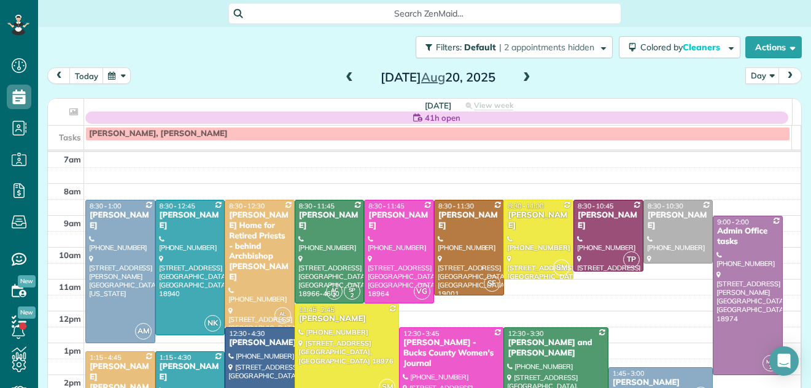
click at [520, 76] on span at bounding box center [526, 77] width 13 height 11
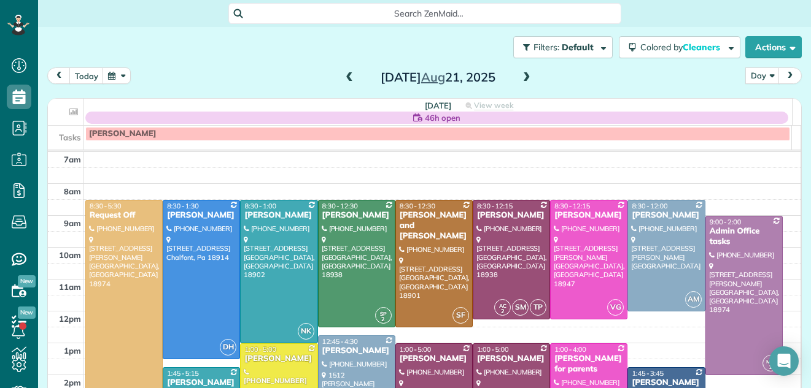
click at [347, 73] on span at bounding box center [348, 77] width 13 height 11
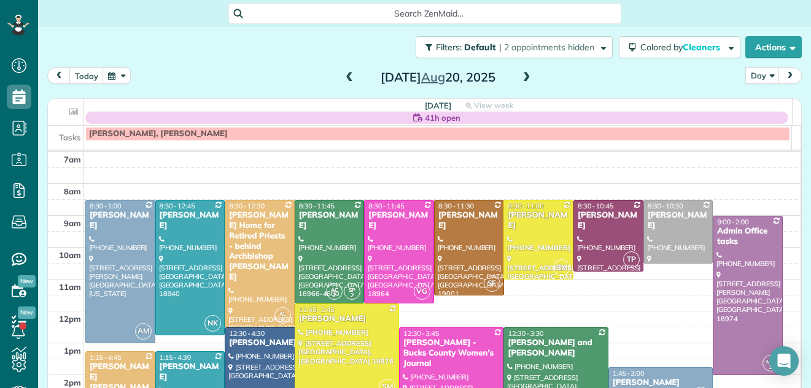
click at [523, 77] on span at bounding box center [526, 77] width 13 height 11
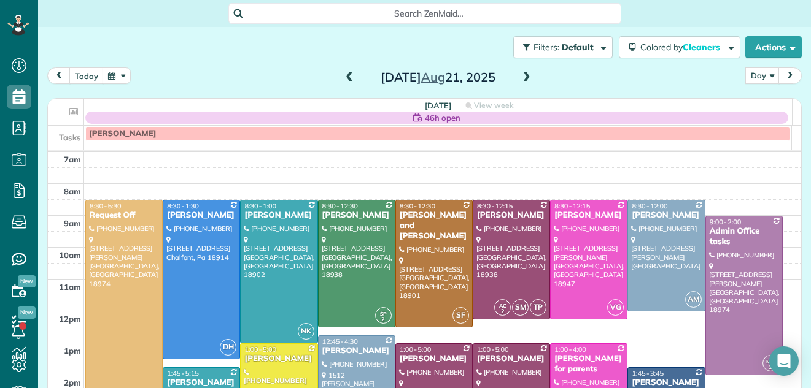
click at [523, 77] on span at bounding box center [526, 77] width 13 height 11
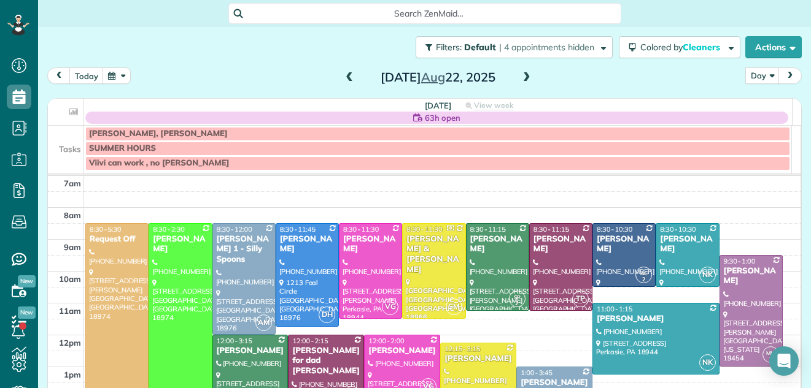
click at [344, 75] on span at bounding box center [348, 77] width 13 height 11
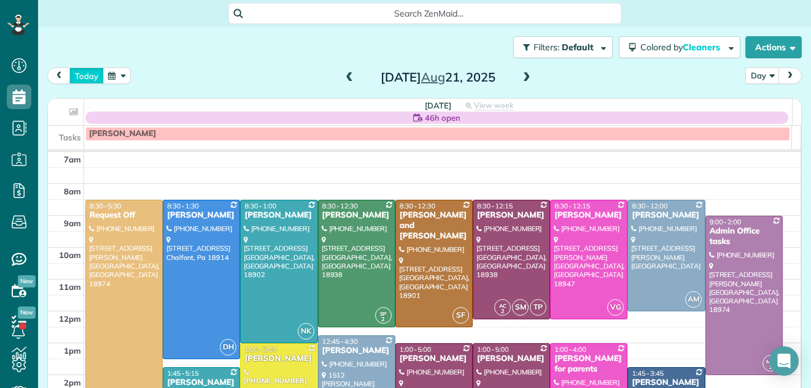
click at [90, 75] on button "today" at bounding box center [86, 75] width 34 height 17
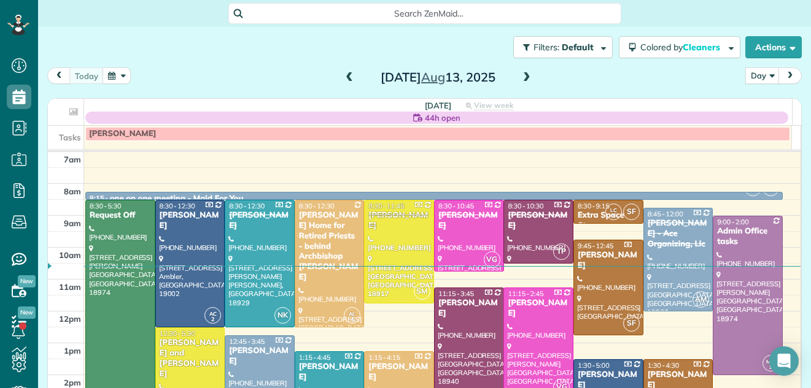
click at [524, 75] on span at bounding box center [526, 77] width 13 height 11
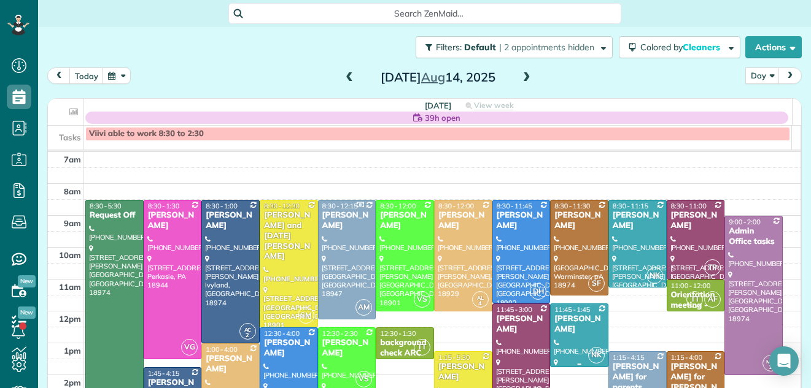
click at [569, 320] on div "[PERSON_NAME]" at bounding box center [578, 324] width 51 height 21
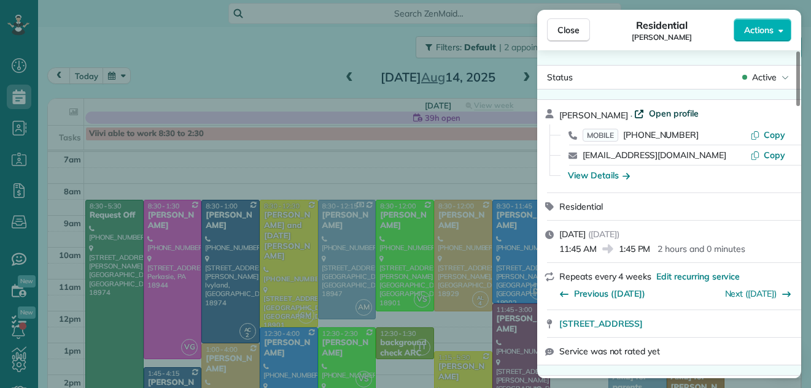
click at [649, 114] on span "Open profile" at bounding box center [674, 113] width 50 height 12
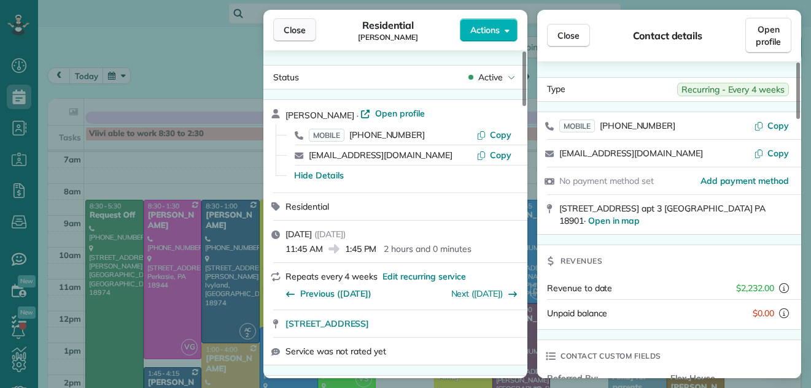
click at [301, 28] on span "Close" at bounding box center [294, 30] width 22 height 12
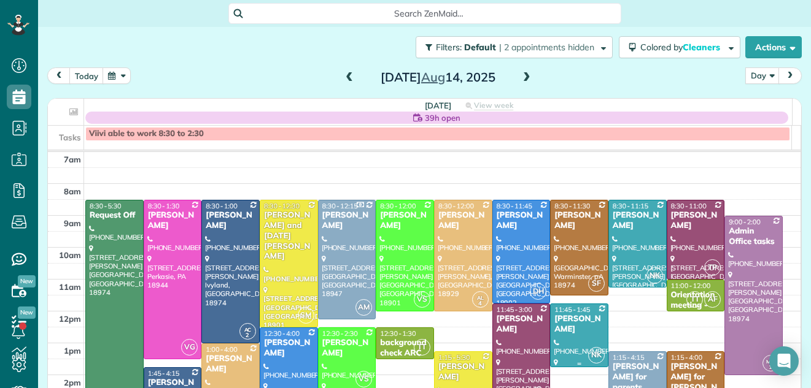
click at [553, 325] on div "[PERSON_NAME]" at bounding box center [578, 324] width 51 height 21
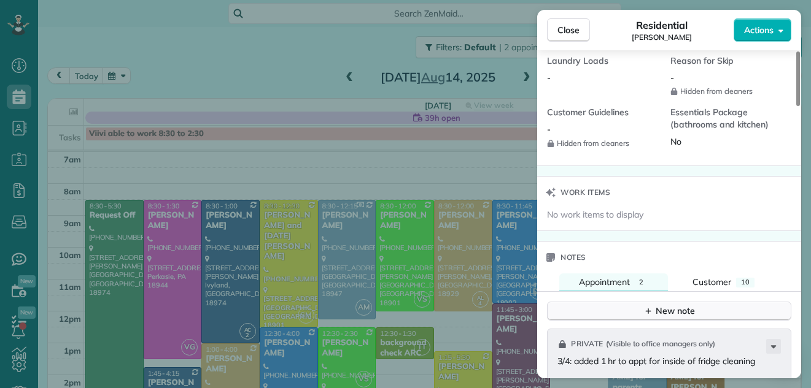
drag, startPoint x: 796, startPoint y: 74, endPoint x: 758, endPoint y: 264, distance: 194.7
click at [796, 106] on div at bounding box center [798, 79] width 4 height 55
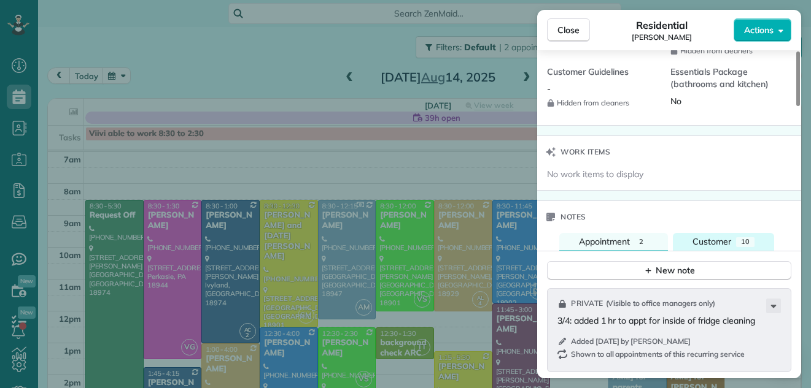
click at [719, 240] on span "Customer" at bounding box center [711, 241] width 39 height 11
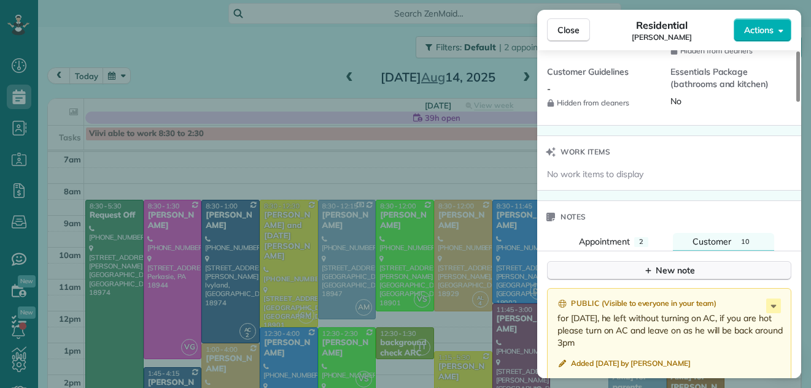
click at [679, 267] on div "New note" at bounding box center [669, 270] width 52 height 13
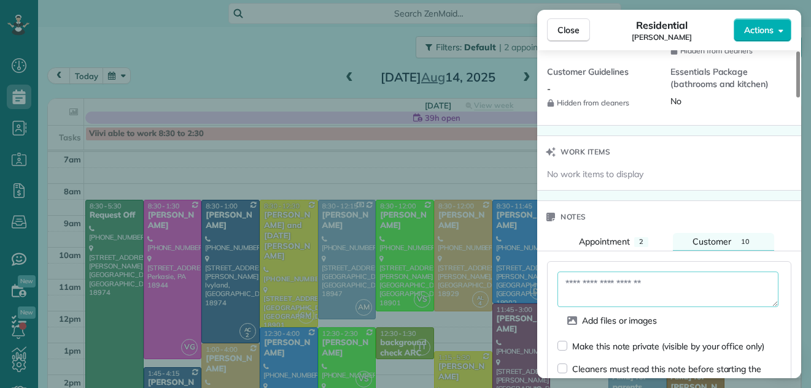
click at [596, 287] on textarea at bounding box center [667, 290] width 221 height 36
type textarea "*"
click at [588, 242] on span "Appointment" at bounding box center [604, 241] width 51 height 11
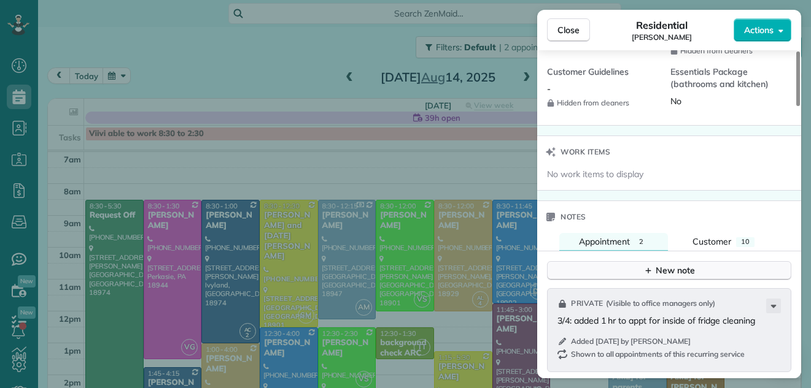
click at [680, 264] on div "New note" at bounding box center [669, 270] width 52 height 13
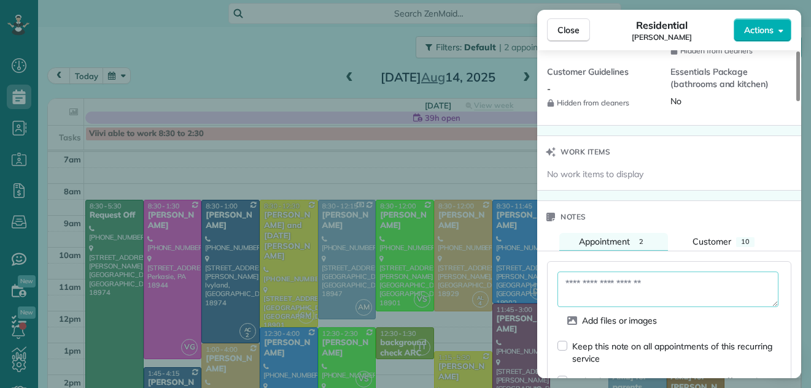
click at [603, 283] on textarea at bounding box center [667, 290] width 221 height 36
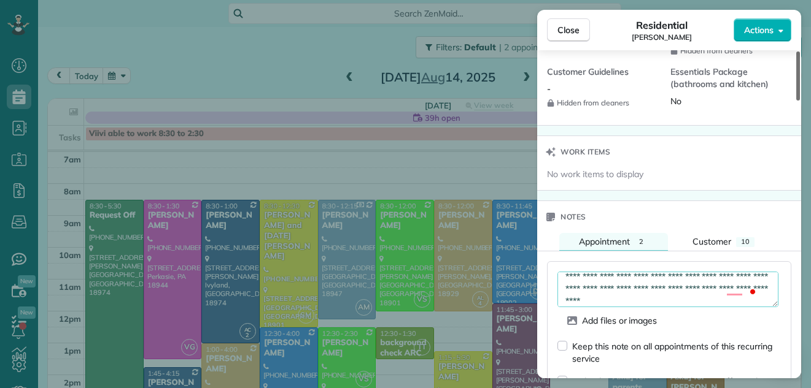
type textarea "**********"
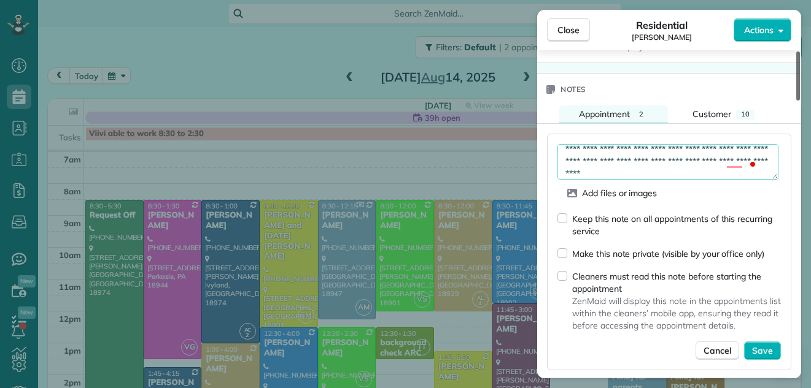
drag, startPoint x: 796, startPoint y: 247, endPoint x: 801, endPoint y: 268, distance: 22.0
click at [800, 101] on div at bounding box center [798, 76] width 4 height 49
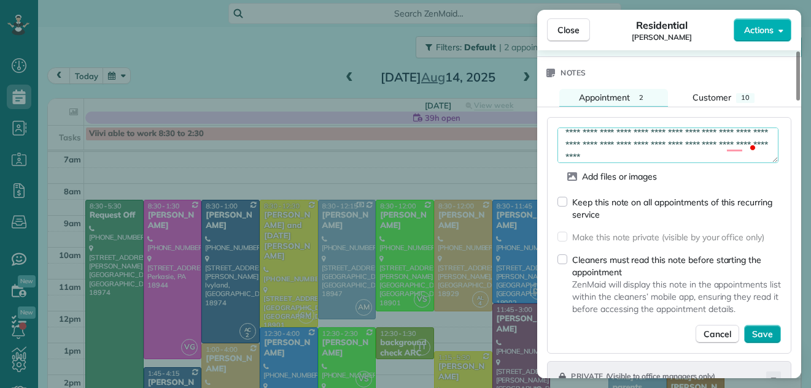
click at [770, 332] on span "Save" at bounding box center [762, 334] width 21 height 12
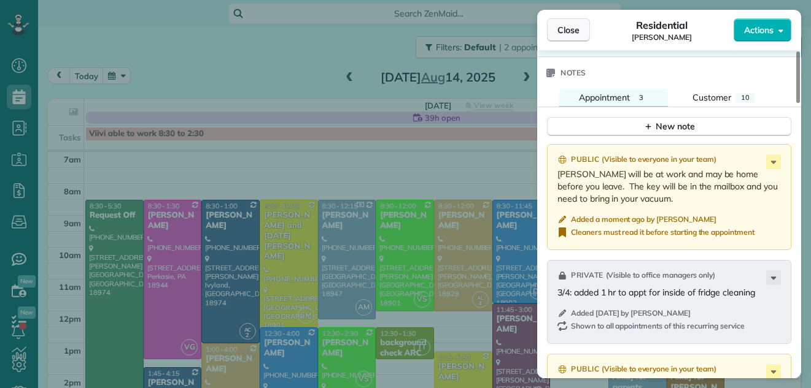
click at [560, 27] on span "Close" at bounding box center [568, 30] width 22 height 12
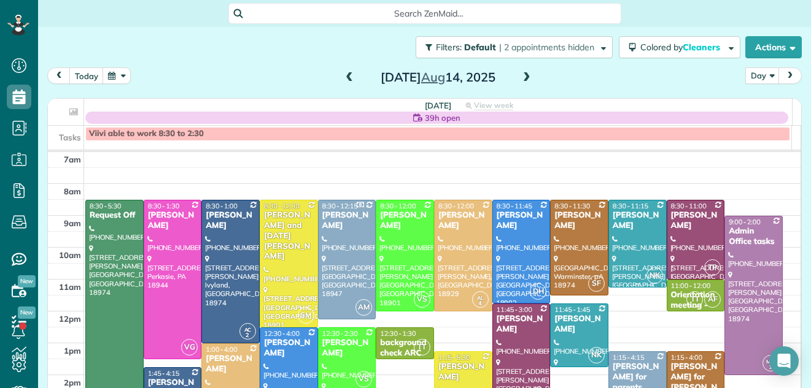
click at [620, 229] on div "[PERSON_NAME]" at bounding box center [637, 220] width 51 height 21
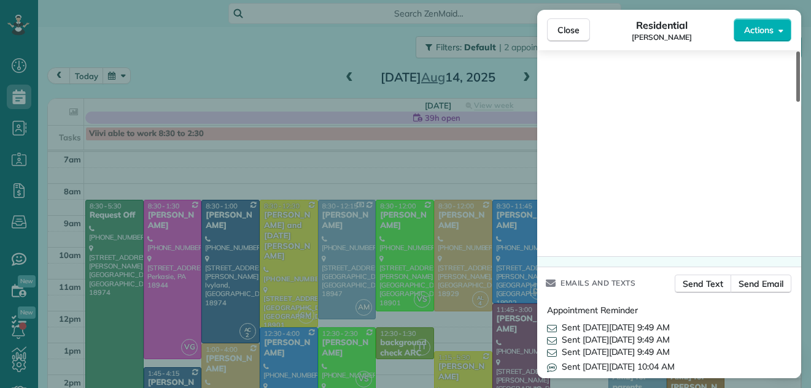
drag, startPoint x: 797, startPoint y: 95, endPoint x: 807, endPoint y: 365, distance: 270.2
click at [800, 102] on div at bounding box center [798, 77] width 4 height 50
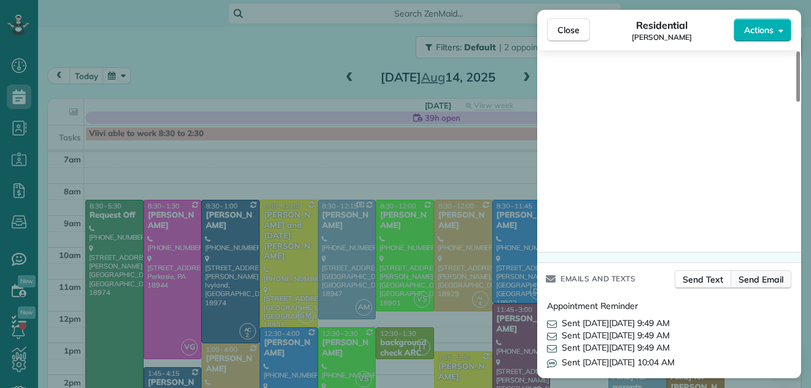
click at [764, 274] on span "Send Email" at bounding box center [760, 280] width 45 height 12
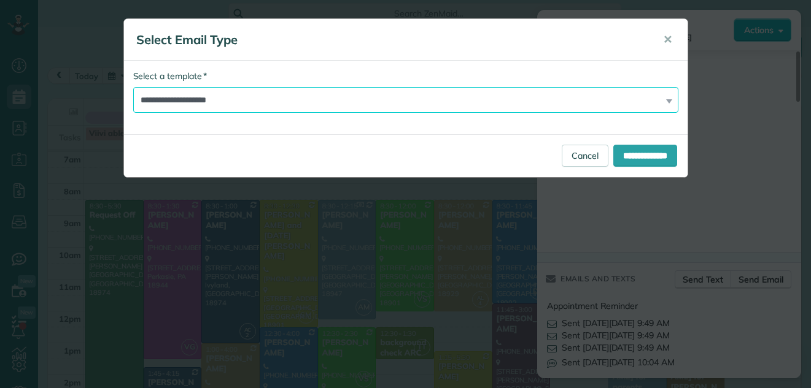
click at [412, 96] on select "**********" at bounding box center [405, 100] width 545 height 26
select select "*****"
click at [133, 87] on select "**********" at bounding box center [405, 100] width 545 height 26
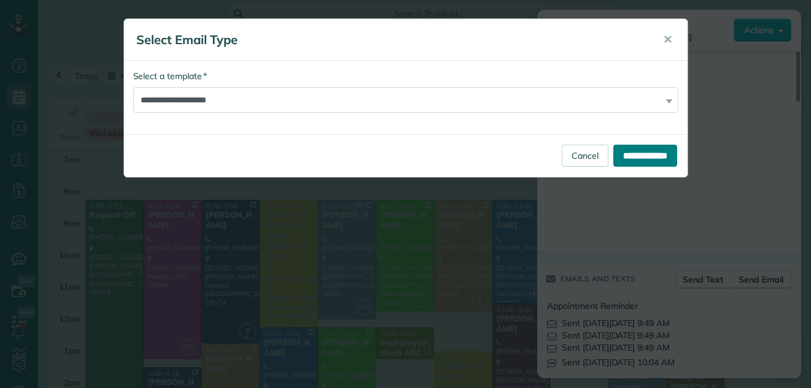
click at [628, 154] on input "**********" at bounding box center [645, 156] width 64 height 22
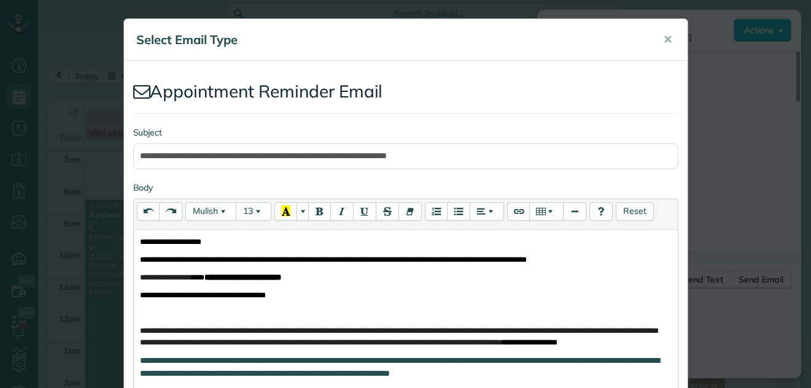
click at [263, 237] on p "**********" at bounding box center [405, 242] width 531 height 12
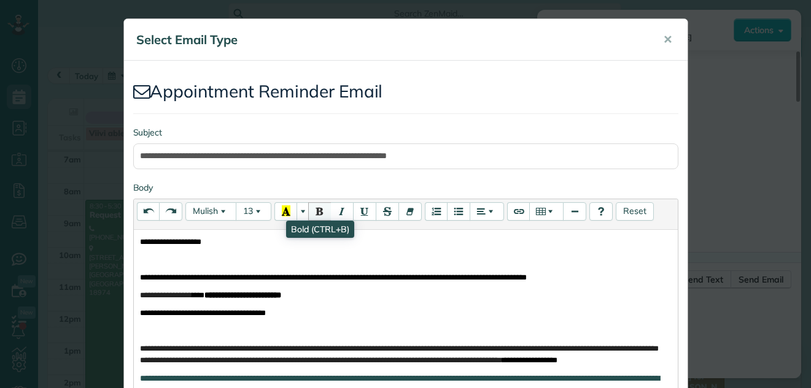
click at [309, 209] on button "Bold (CTRL+B)" at bounding box center [319, 211] width 23 height 18
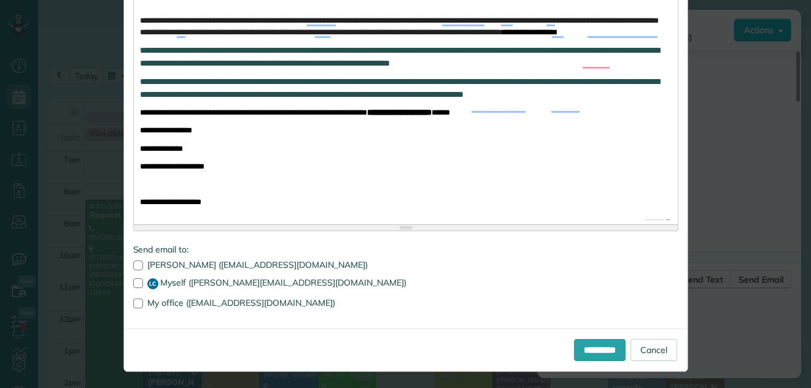
scroll to position [355, 0]
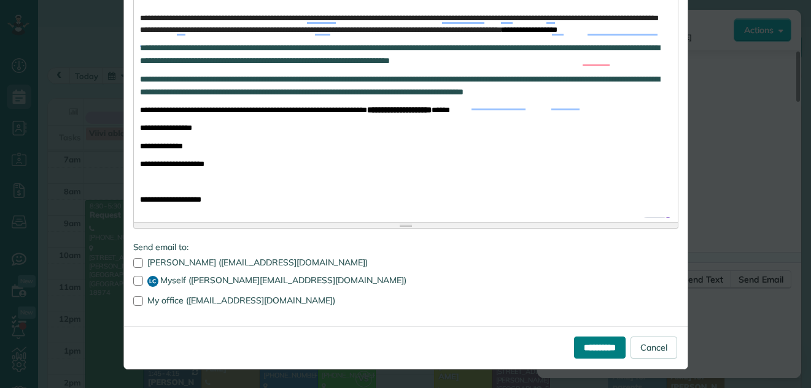
click at [576, 344] on input "**********" at bounding box center [600, 348] width 52 height 22
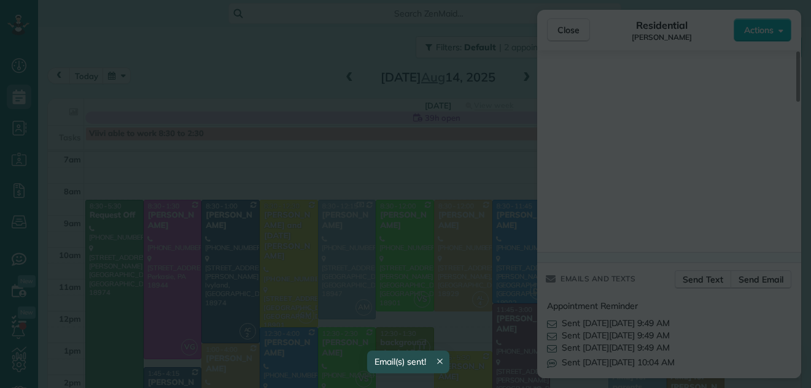
scroll to position [0, 0]
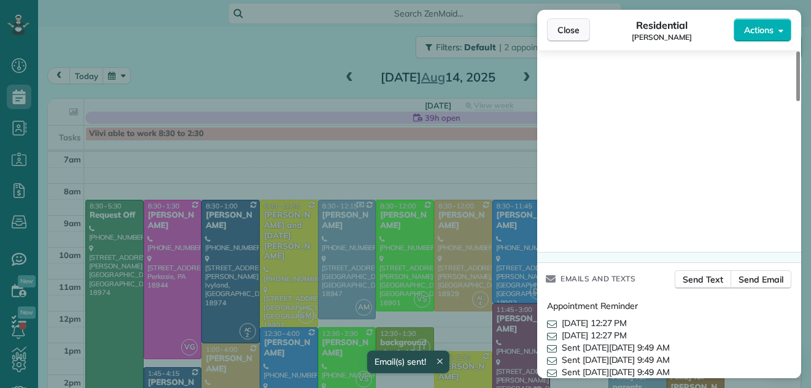
click at [568, 29] on span "Close" at bounding box center [568, 30] width 22 height 12
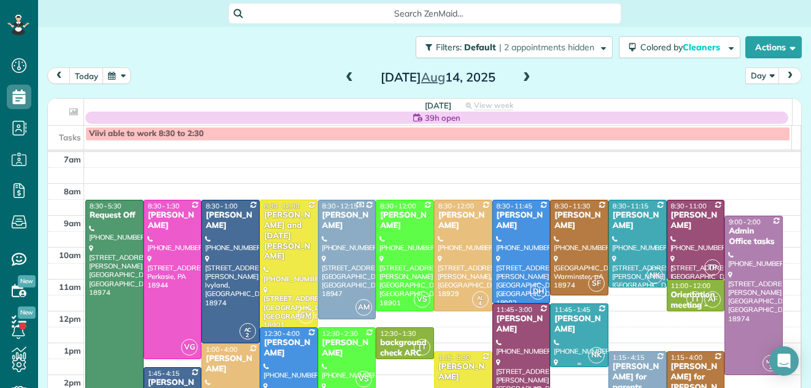
click at [572, 318] on div "[PERSON_NAME]" at bounding box center [578, 324] width 51 height 21
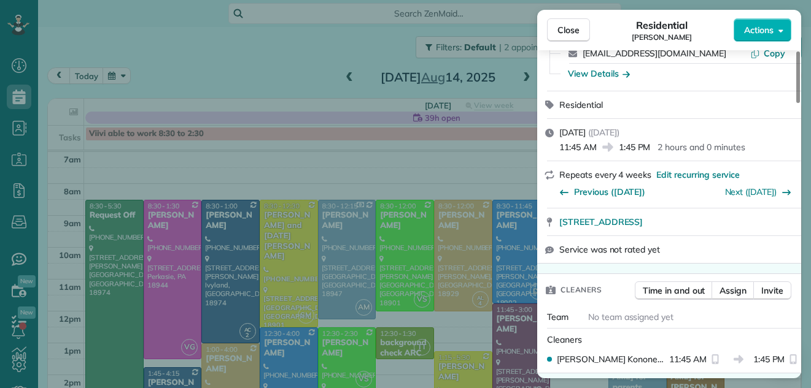
drag, startPoint x: 796, startPoint y: 87, endPoint x: 804, endPoint y: 111, distance: 26.0
click at [800, 103] on div at bounding box center [798, 78] width 4 height 52
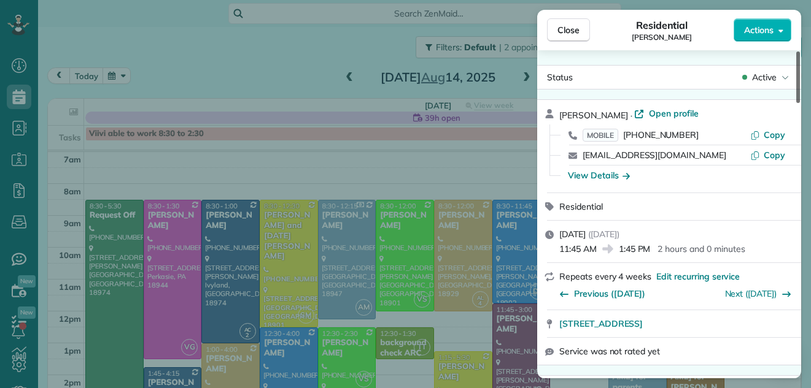
drag, startPoint x: 799, startPoint y: 107, endPoint x: 817, endPoint y: 82, distance: 30.8
click at [800, 82] on div at bounding box center [798, 78] width 4 height 52
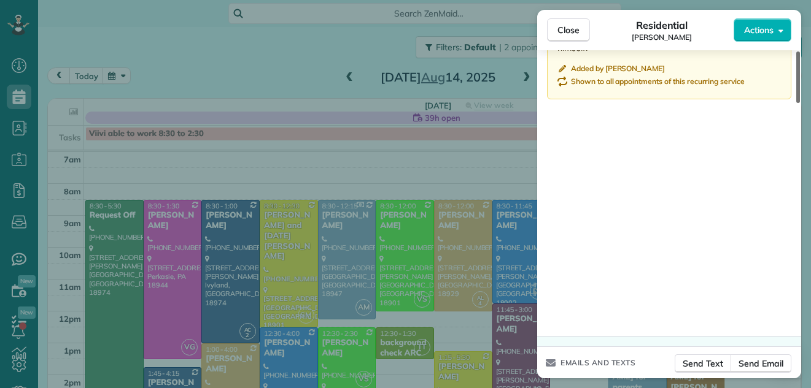
scroll to position [1755, 0]
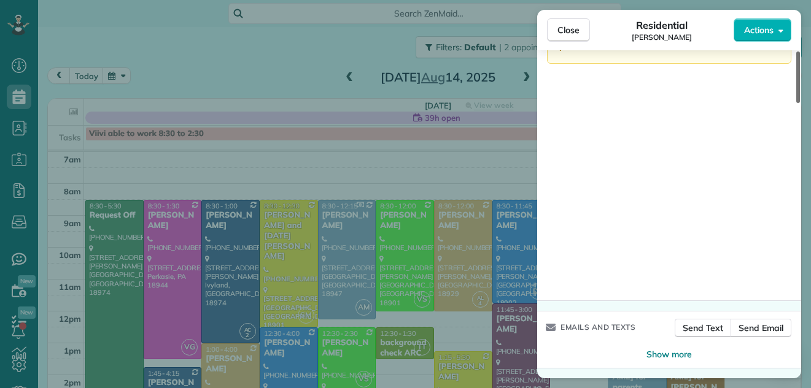
drag, startPoint x: 796, startPoint y: 86, endPoint x: 769, endPoint y: 372, distance: 287.2
click at [796, 103] on div at bounding box center [798, 78] width 4 height 52
click at [764, 328] on span "Send Email" at bounding box center [760, 328] width 45 height 12
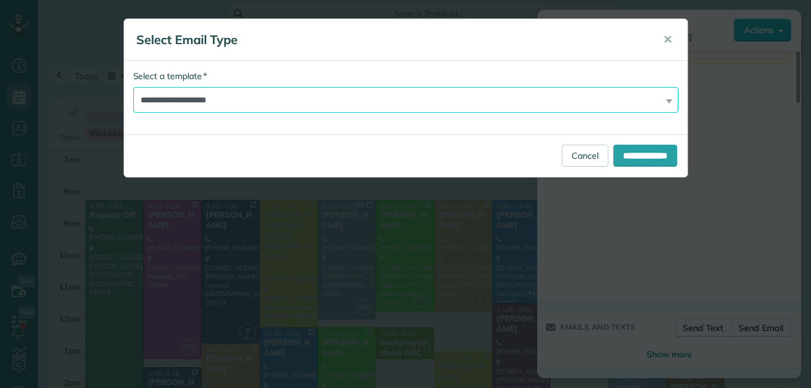
click at [332, 91] on select "**********" at bounding box center [405, 100] width 545 height 26
select select "*****"
click at [133, 87] on select "**********" at bounding box center [405, 100] width 545 height 26
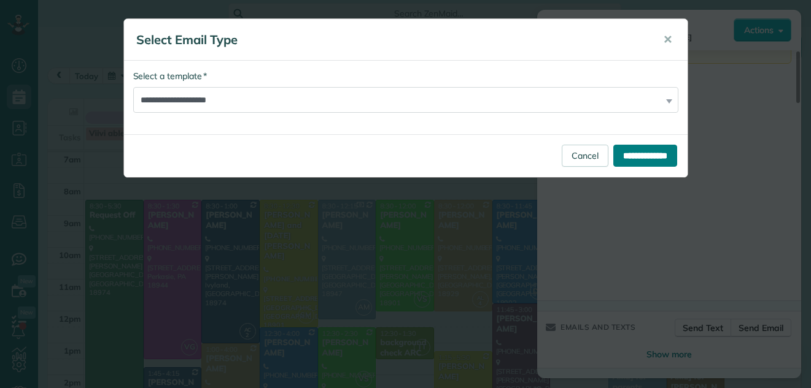
click at [613, 156] on input "**********" at bounding box center [645, 156] width 64 height 22
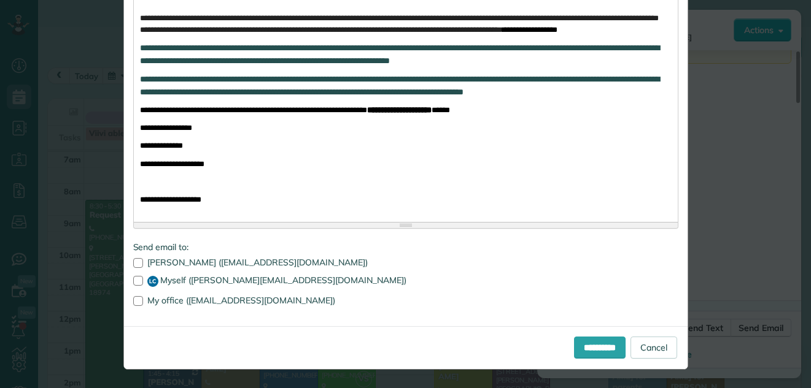
scroll to position [337, 0]
click at [604, 344] on input "**********" at bounding box center [600, 348] width 52 height 22
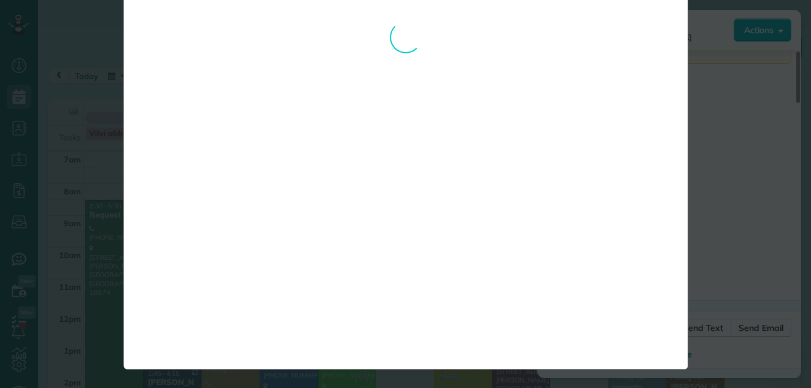
scroll to position [0, 0]
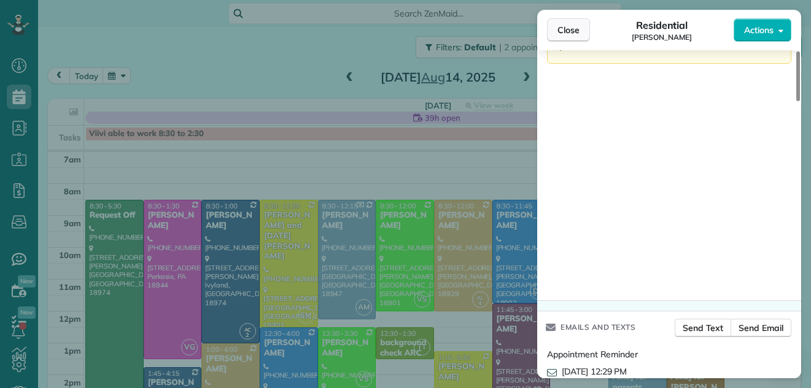
click at [563, 28] on span "Close" at bounding box center [568, 30] width 22 height 12
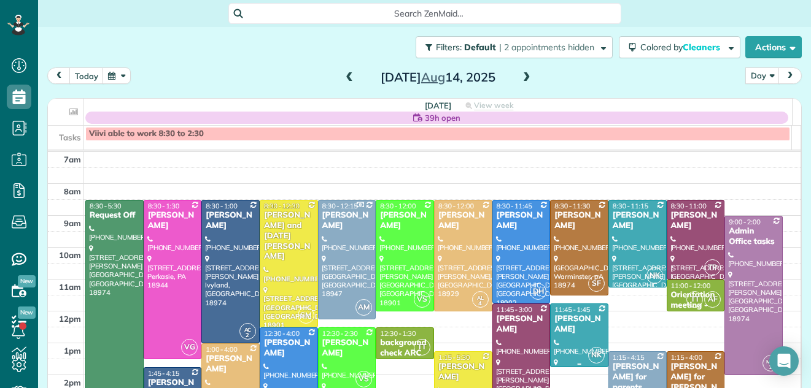
click at [560, 323] on div "[PERSON_NAME]" at bounding box center [578, 324] width 51 height 21
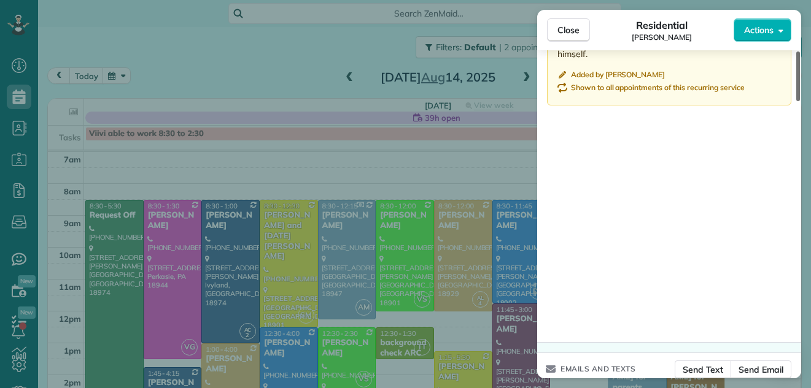
scroll to position [1815, 0]
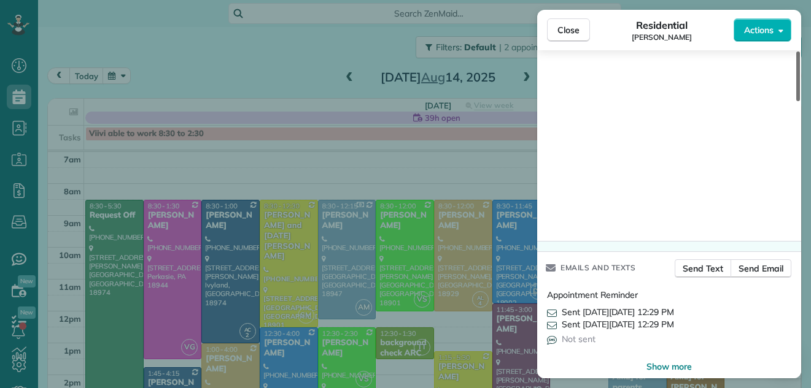
drag, startPoint x: 797, startPoint y: 80, endPoint x: 768, endPoint y: 355, distance: 275.8
click at [796, 101] on div at bounding box center [798, 77] width 4 height 50
click at [558, 24] on span "Close" at bounding box center [568, 30] width 22 height 12
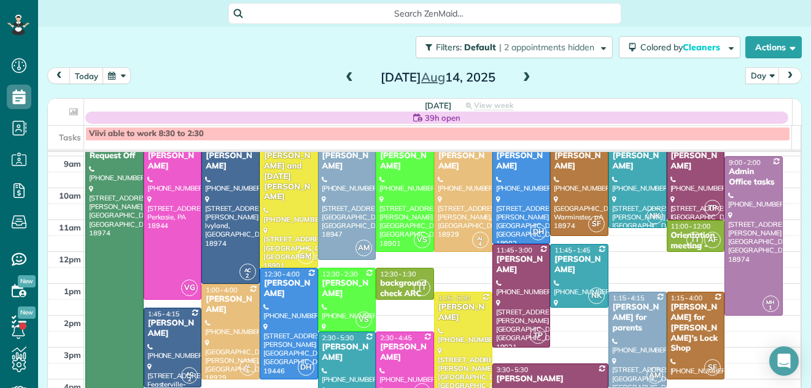
scroll to position [95, 0]
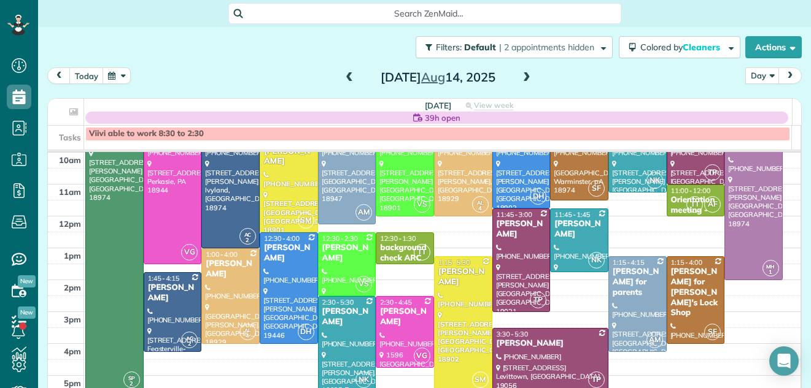
click at [342, 331] on div at bounding box center [346, 344] width 57 height 94
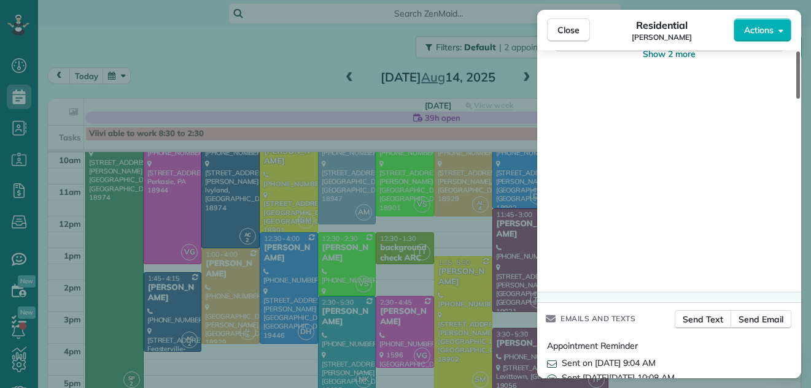
scroll to position [1921, 0]
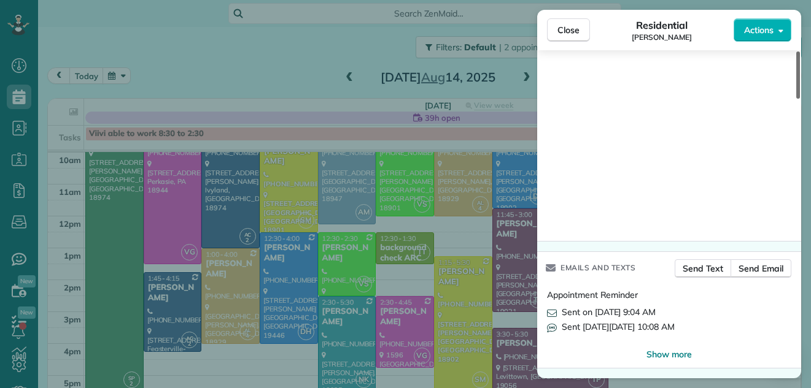
drag, startPoint x: 799, startPoint y: 63, endPoint x: 792, endPoint y: 347, distance: 284.2
click at [796, 99] on div at bounding box center [798, 75] width 4 height 47
click at [768, 266] on span "Send Email" at bounding box center [760, 269] width 45 height 12
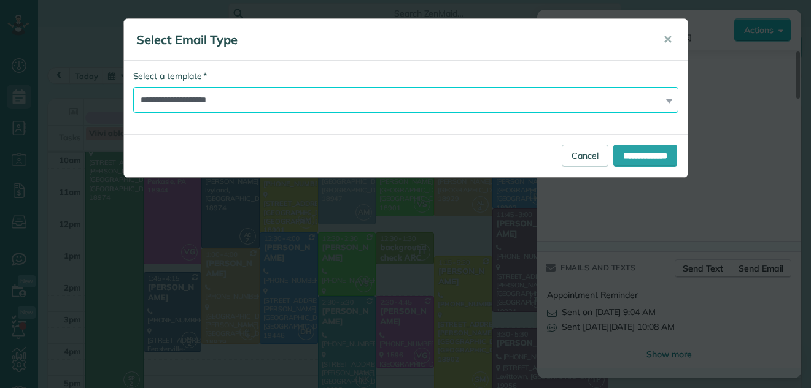
click at [377, 93] on select "**********" at bounding box center [405, 100] width 545 height 26
select select "*****"
click at [133, 87] on select "**********" at bounding box center [405, 100] width 545 height 26
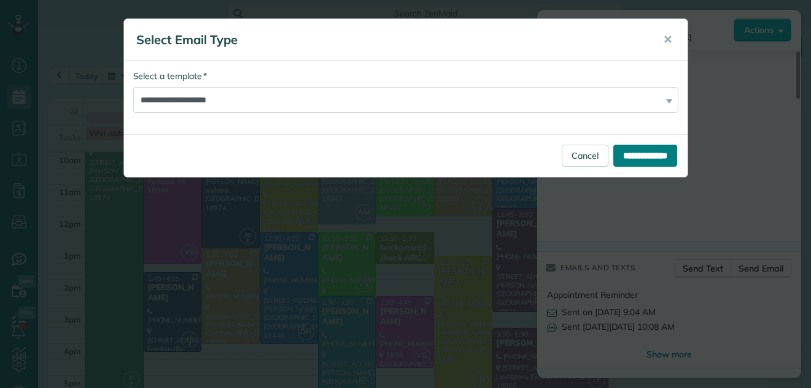
click at [635, 156] on input "**********" at bounding box center [645, 156] width 64 height 22
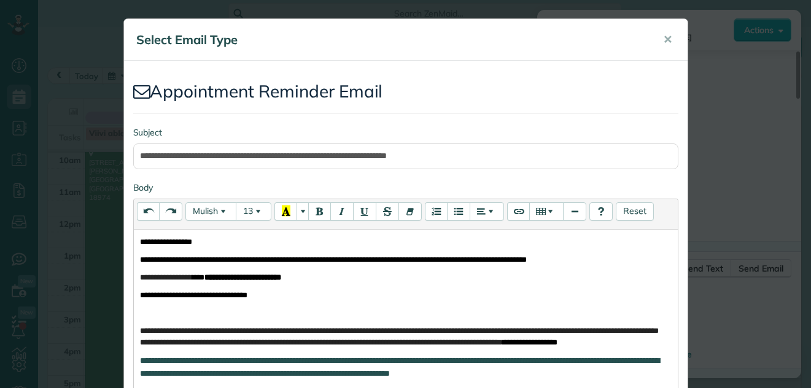
click at [239, 241] on p "**********" at bounding box center [405, 242] width 531 height 12
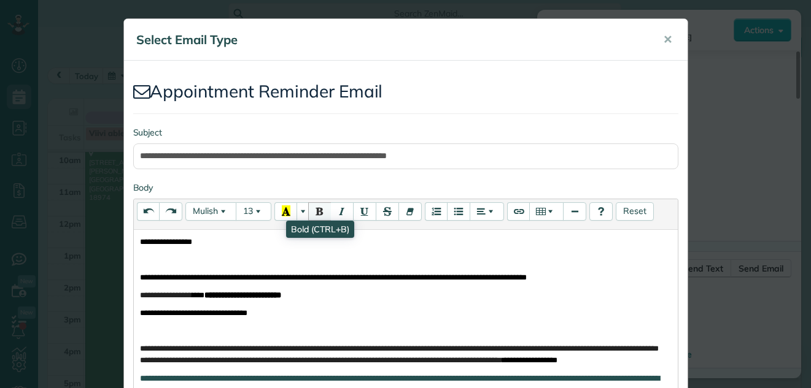
click at [317, 208] on icon "Bold (CTRL+B)" at bounding box center [319, 211] width 9 height 11
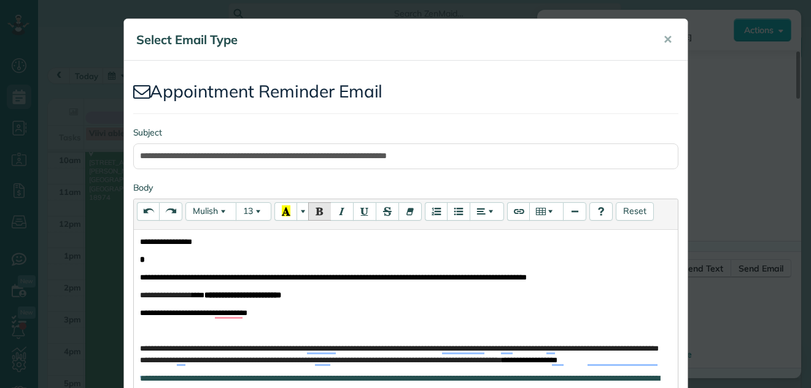
click at [277, 191] on label "Body" at bounding box center [405, 188] width 545 height 12
click at [0, 0] on textarea "Body" at bounding box center [0, 0] width 0 height 0
click at [153, 255] on p "*" at bounding box center [405, 260] width 531 height 12
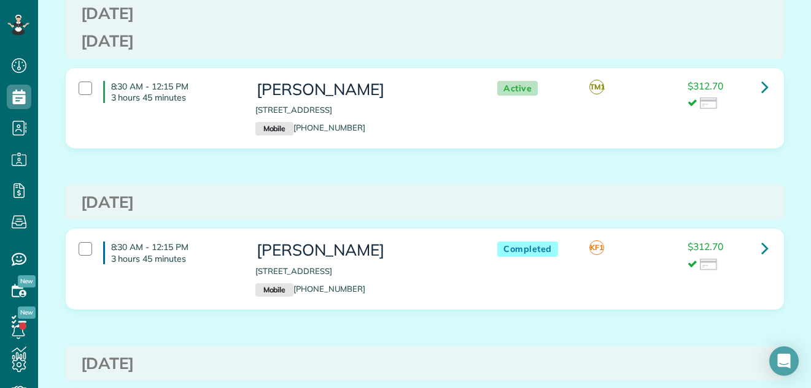
scroll to position [1781, 0]
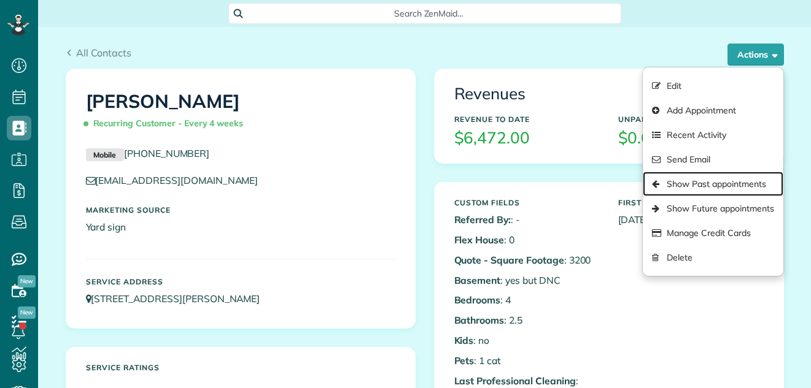
click at [689, 183] on link "Show Past appointments" at bounding box center [712, 184] width 140 height 25
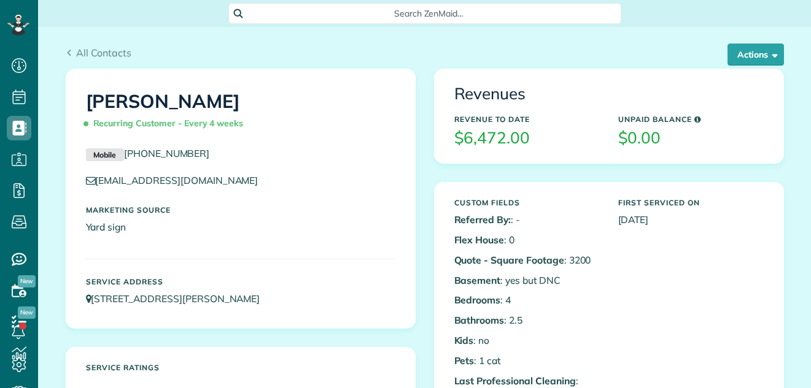
scroll to position [6, 6]
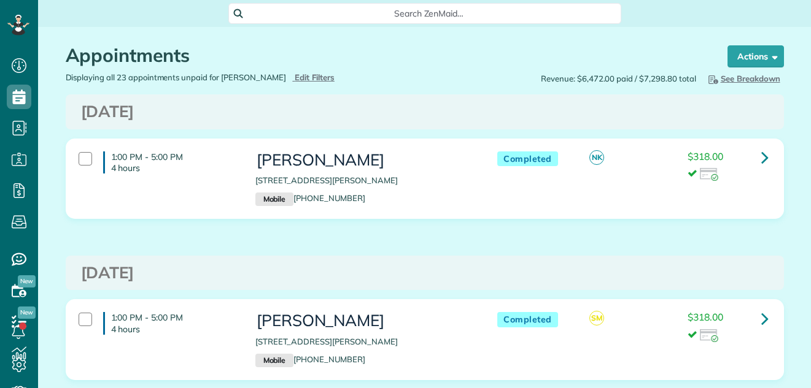
scroll to position [6, 6]
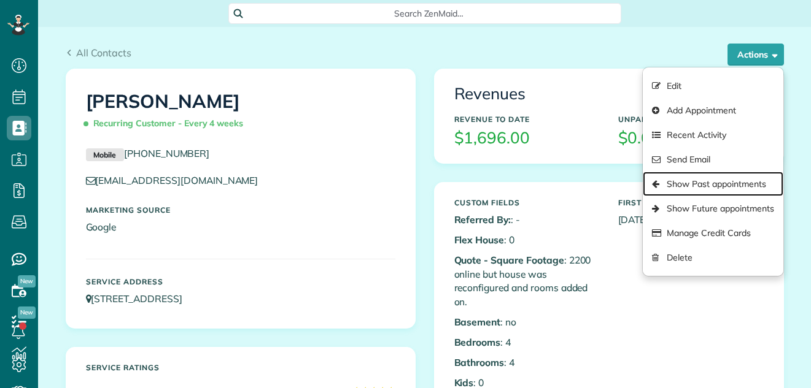
click at [677, 184] on link "Show Past appointments" at bounding box center [712, 184] width 140 height 25
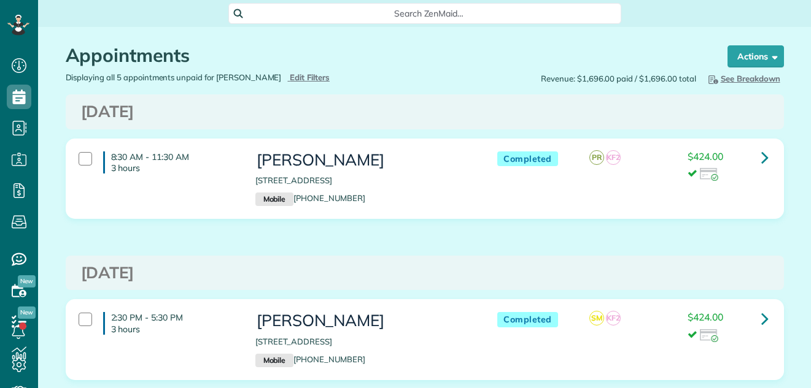
scroll to position [6, 6]
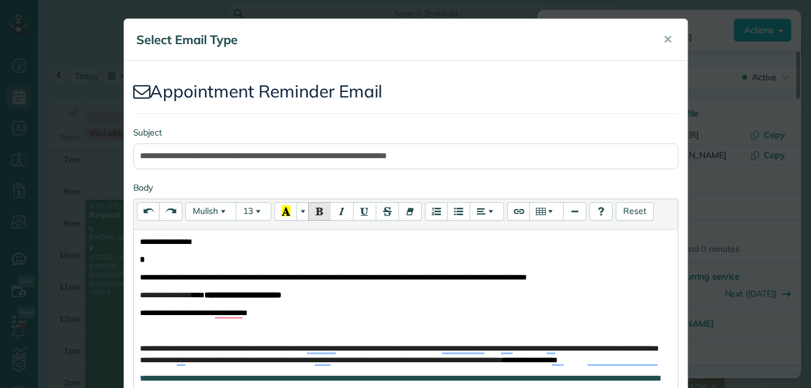
click at [155, 231] on div "**********" at bounding box center [406, 389] width 544 height 318
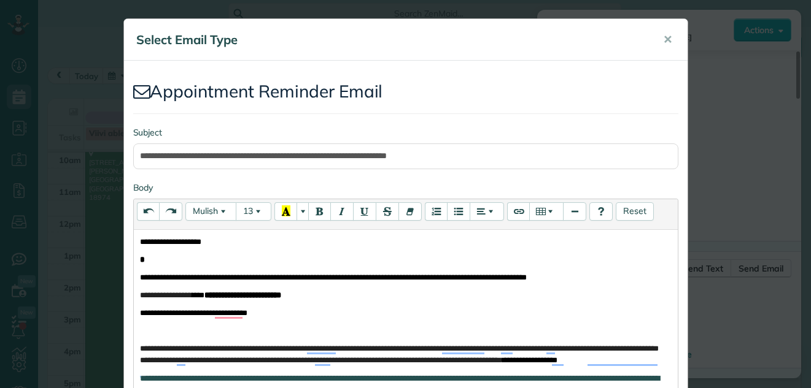
scroll to position [7, 0]
click at [140, 258] on p "*" at bounding box center [405, 260] width 531 height 12
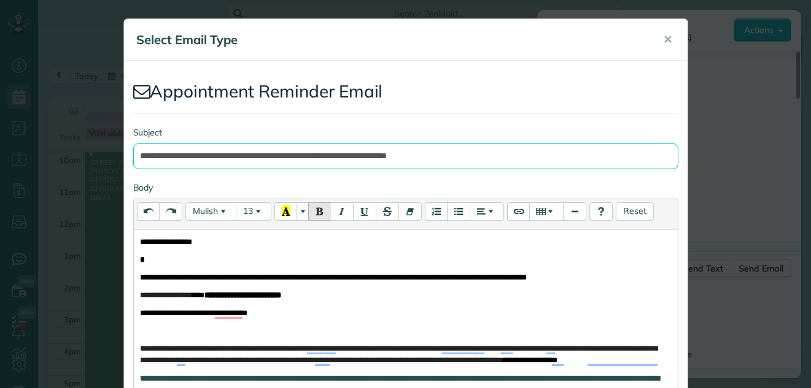
click at [136, 158] on input "**********" at bounding box center [405, 157] width 545 height 26
type input "**********"
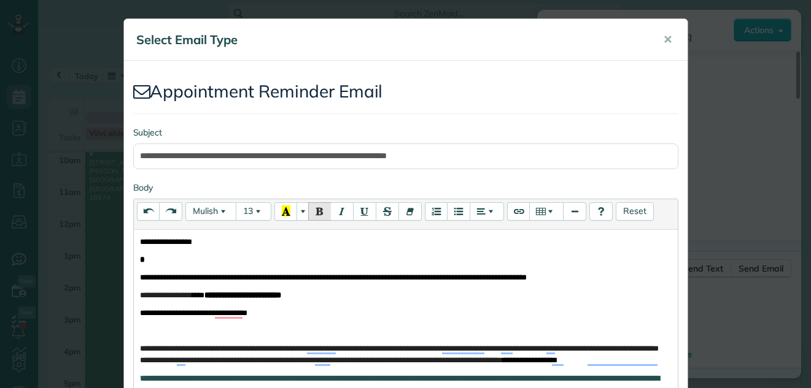
click at [144, 258] on p "*" at bounding box center [405, 260] width 531 height 12
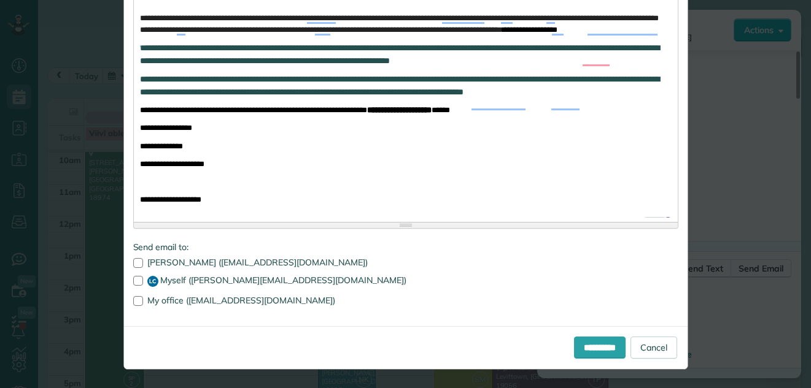
scroll to position [355, 0]
click at [574, 346] on input "**********" at bounding box center [600, 348] width 52 height 22
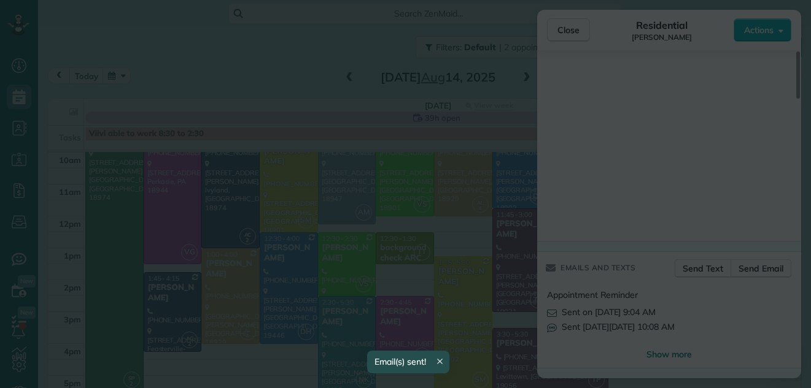
scroll to position [0, 0]
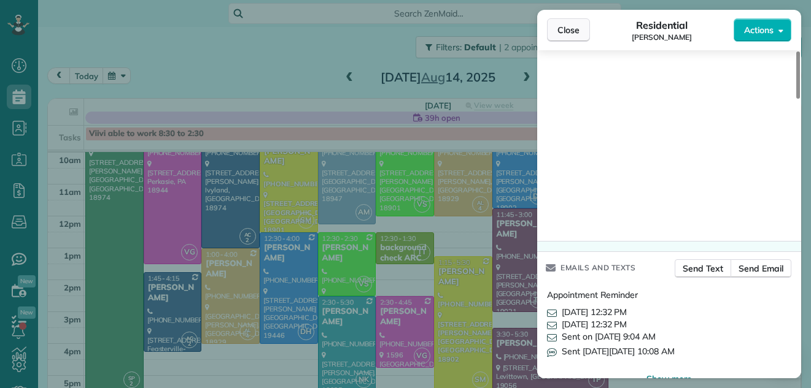
click at [563, 22] on button "Close" at bounding box center [568, 29] width 43 height 23
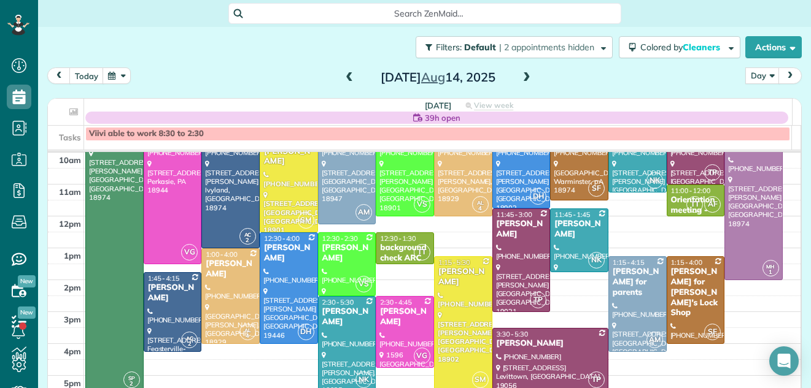
click at [342, 77] on span at bounding box center [348, 77] width 13 height 11
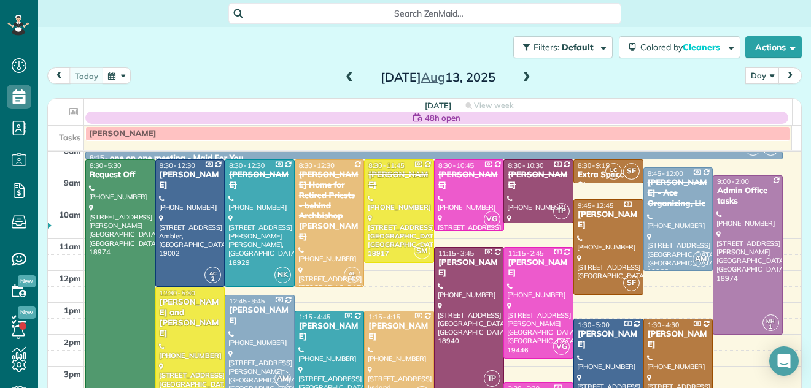
scroll to position [32, 0]
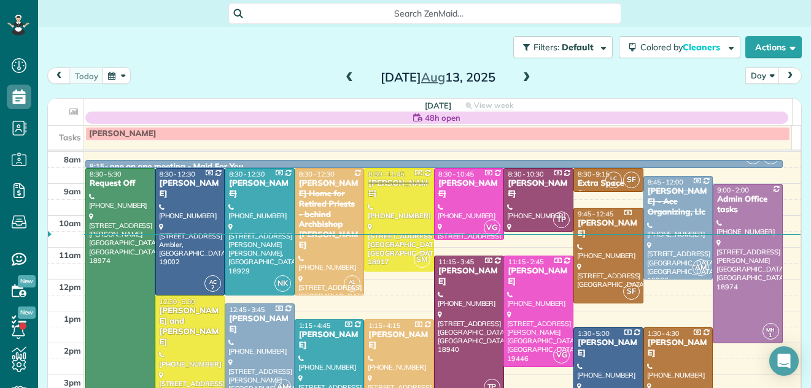
click at [520, 75] on span at bounding box center [526, 77] width 13 height 11
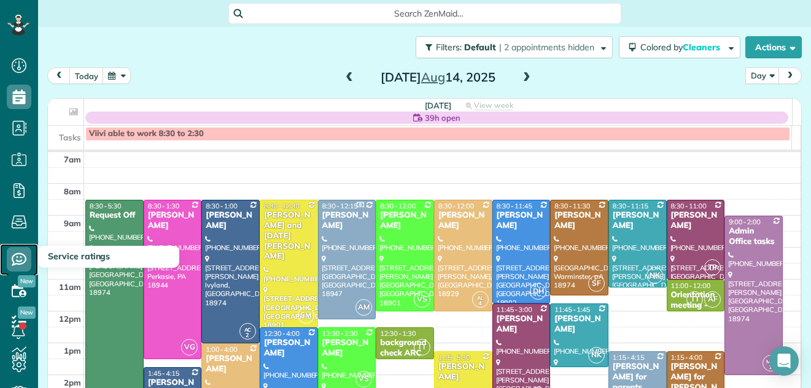
click at [17, 254] on use at bounding box center [19, 259] width 15 height 13
